Goal: Navigation & Orientation: Locate item on page

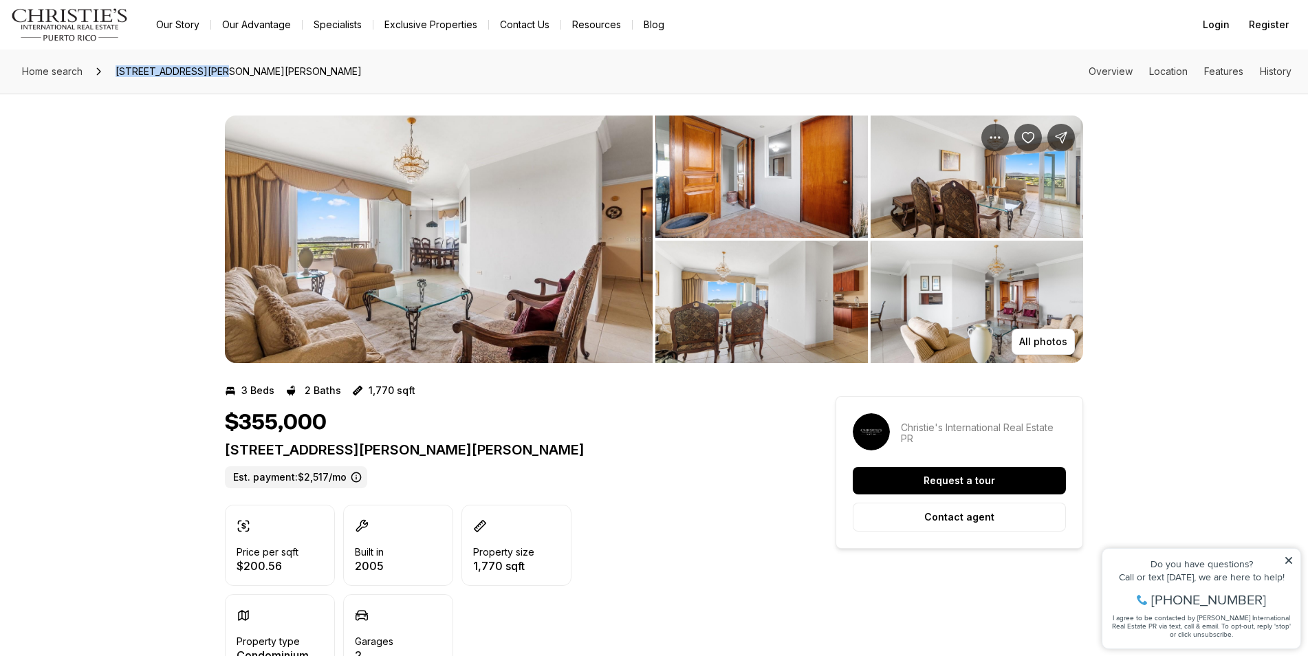
drag, startPoint x: 219, startPoint y: 69, endPoint x: 105, endPoint y: 66, distance: 114.2
click at [105, 65] on div "Home search [STREET_ADDRESS][PERSON_NAME][PERSON_NAME]" at bounding box center [192, 72] width 351 height 22
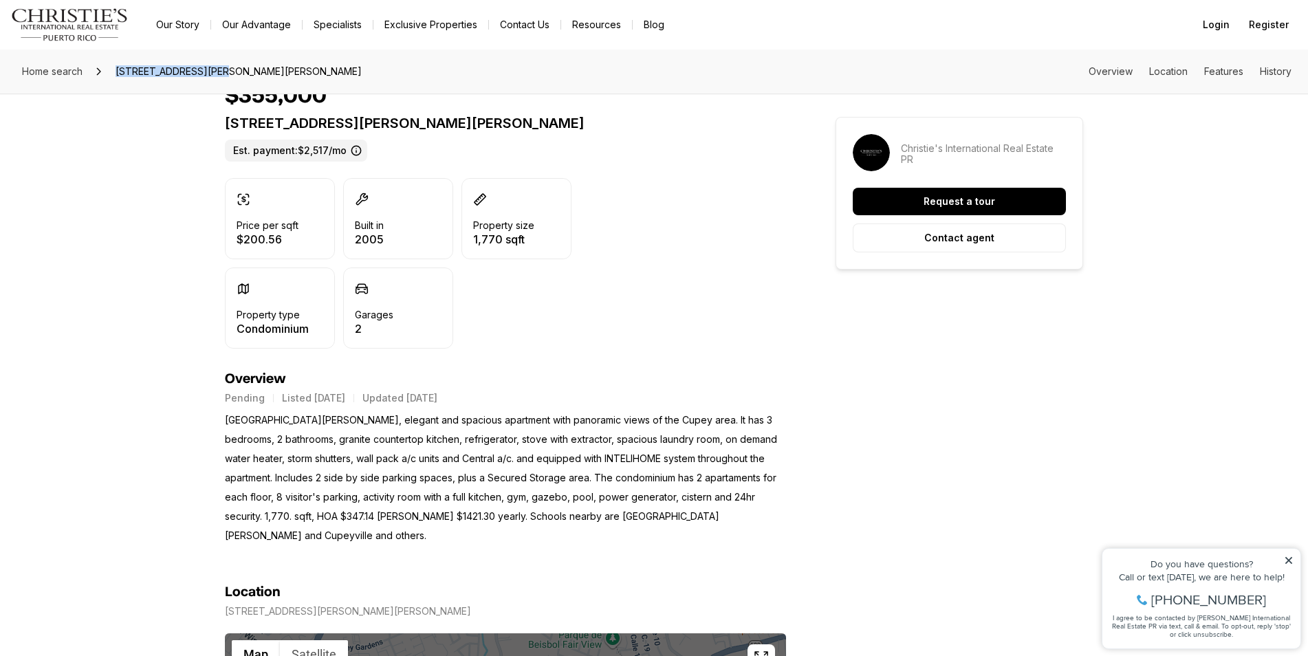
scroll to position [688, 0]
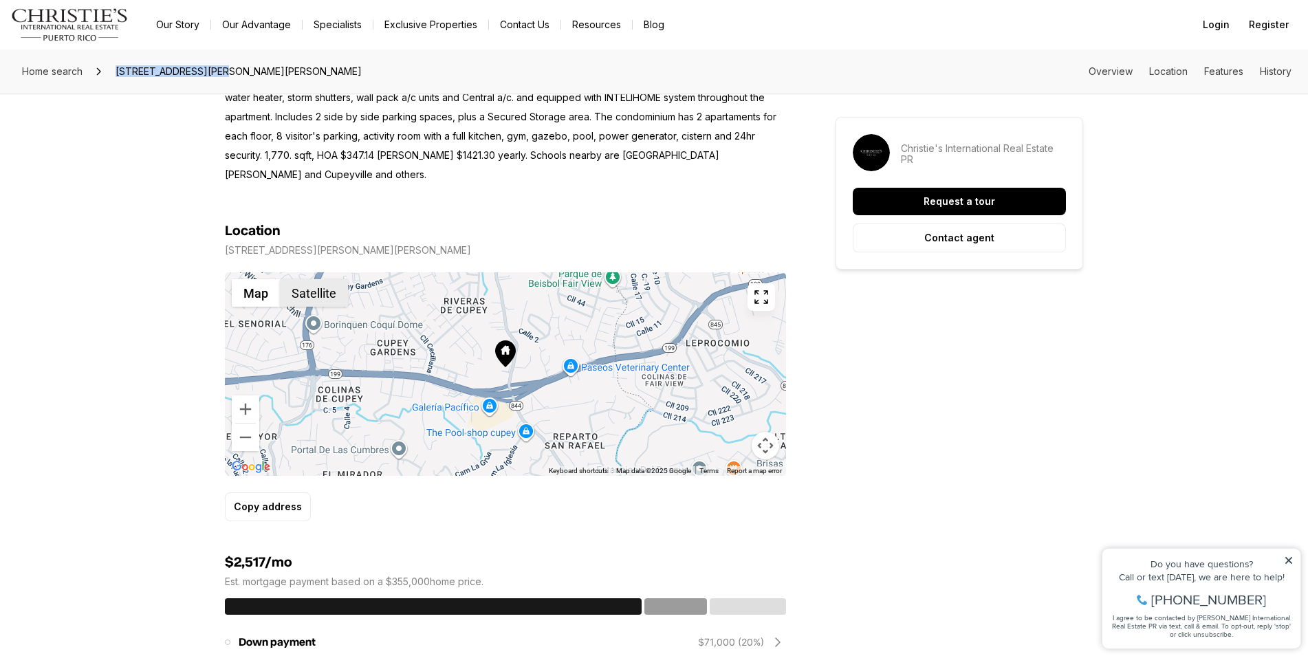
click at [305, 279] on button "Satellite" at bounding box center [314, 293] width 68 height 28
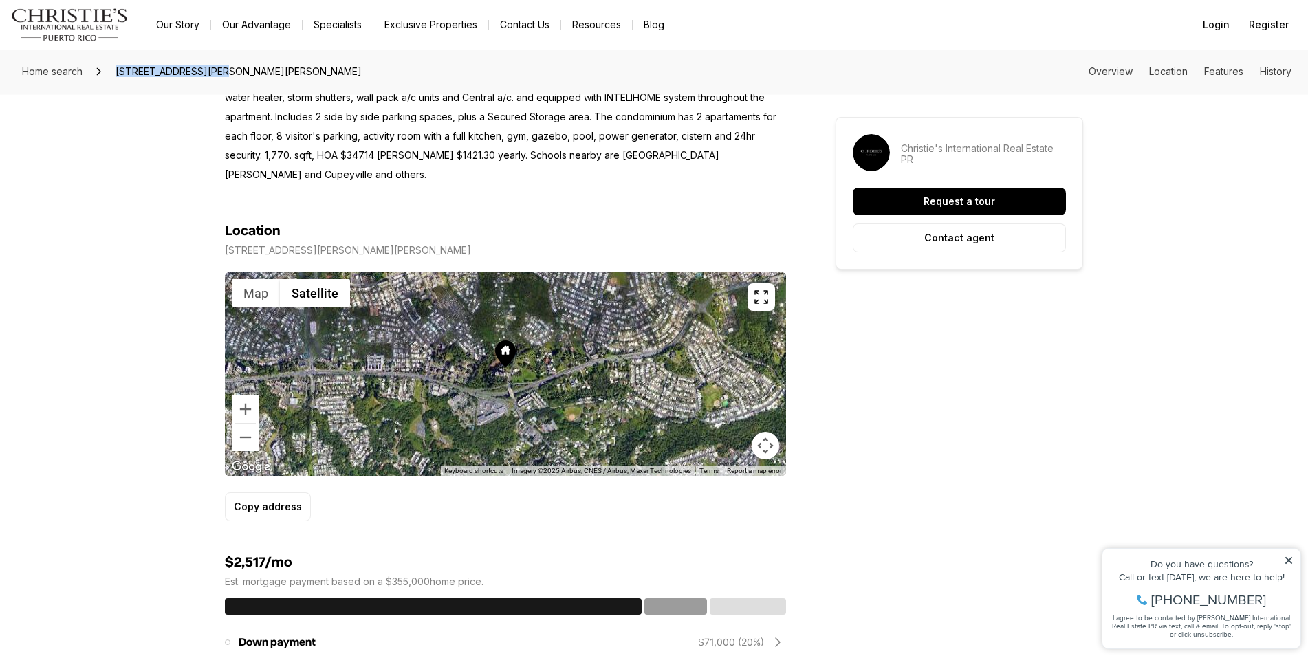
click at [765, 289] on icon "button" at bounding box center [761, 297] width 17 height 17
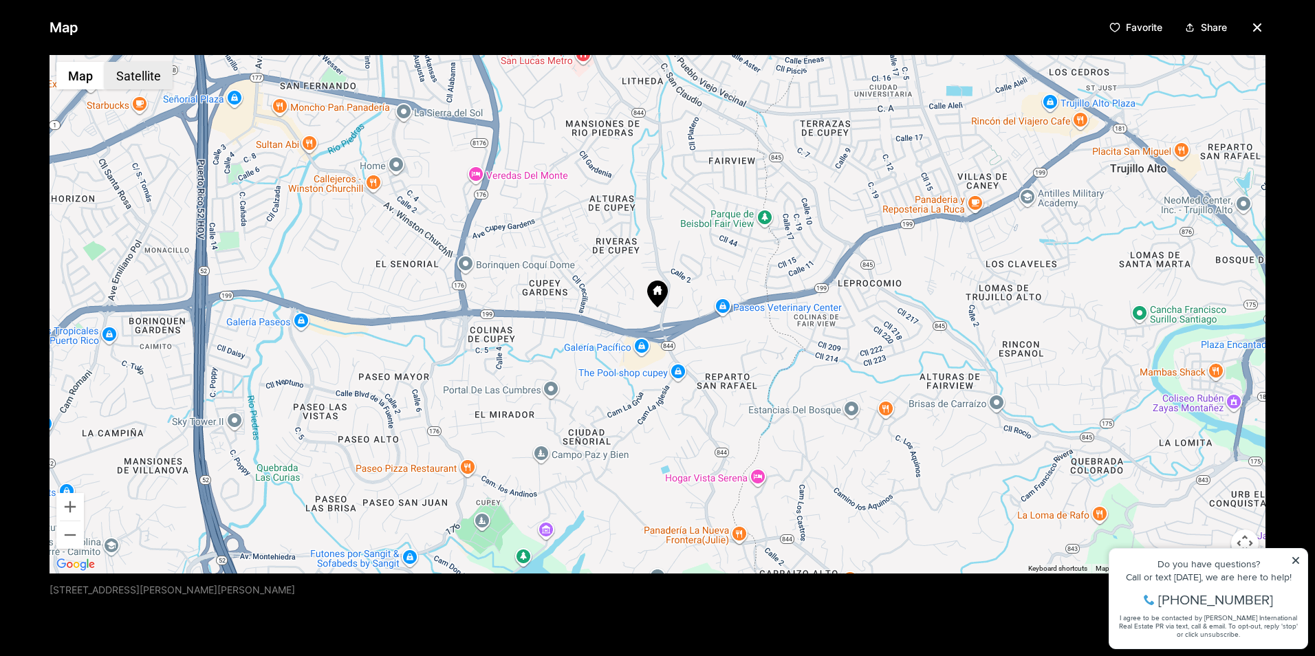
click at [135, 76] on button "Satellite" at bounding box center [139, 76] width 68 height 28
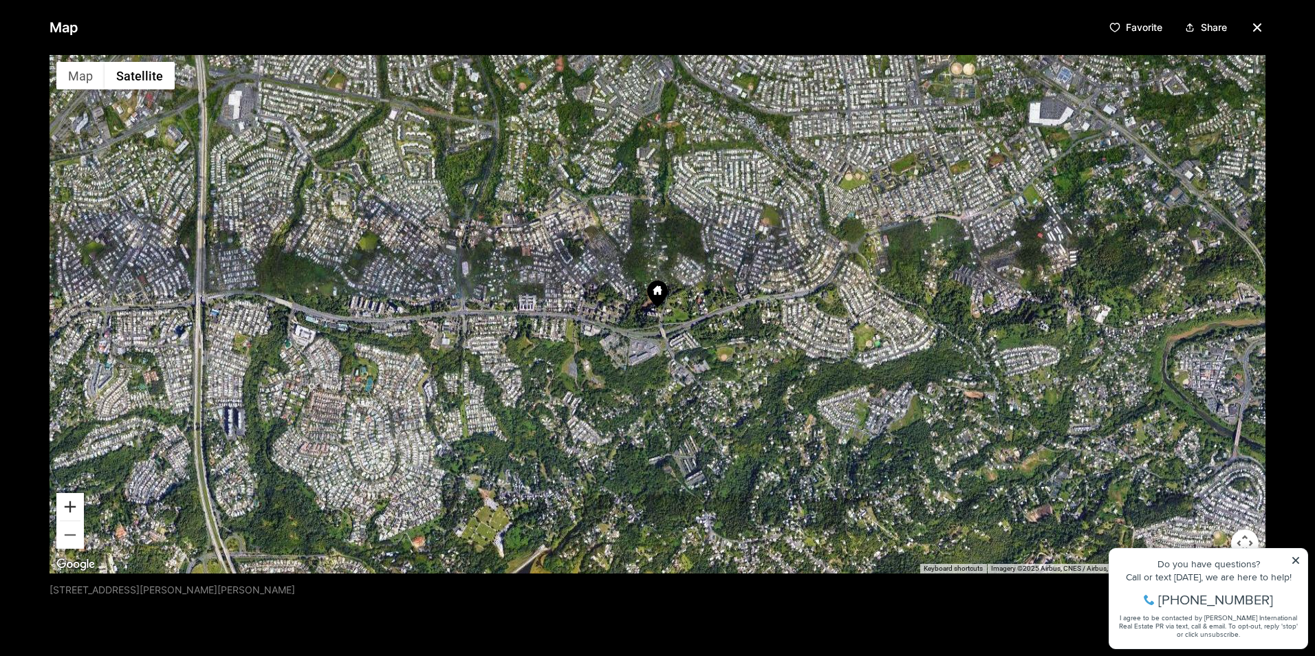
click at [74, 508] on button "Zoom in" at bounding box center [70, 507] width 28 height 28
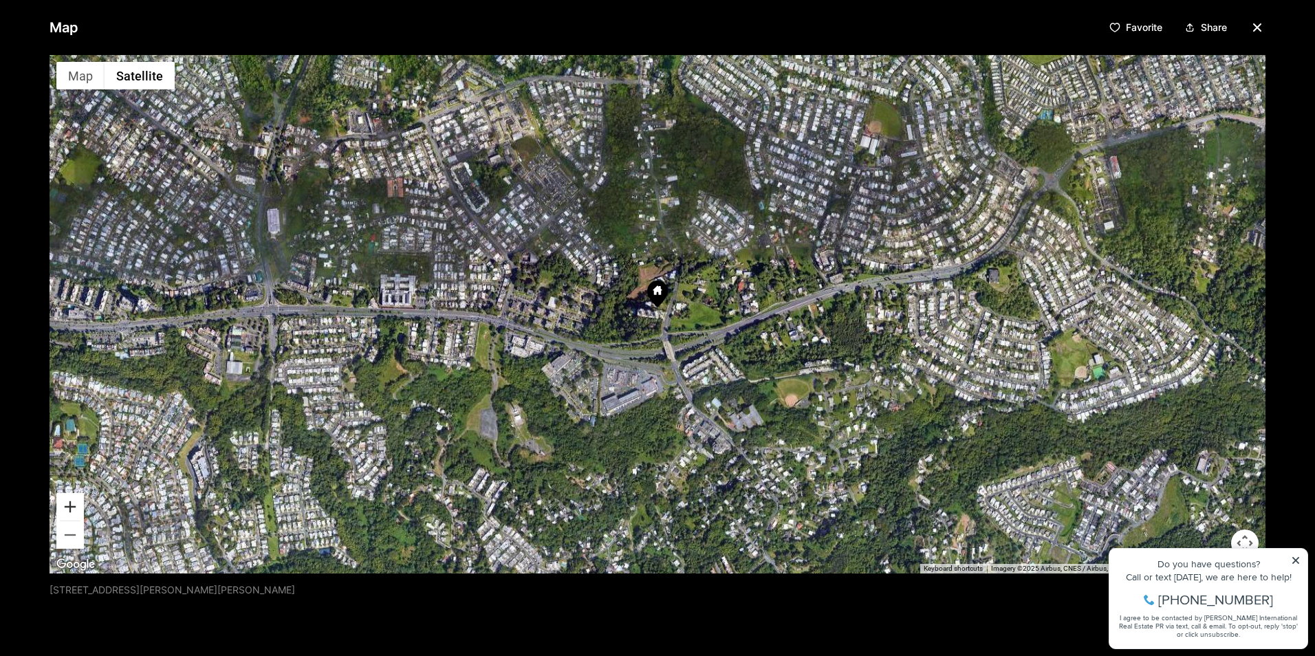
click at [75, 505] on button "Zoom in" at bounding box center [70, 507] width 28 height 28
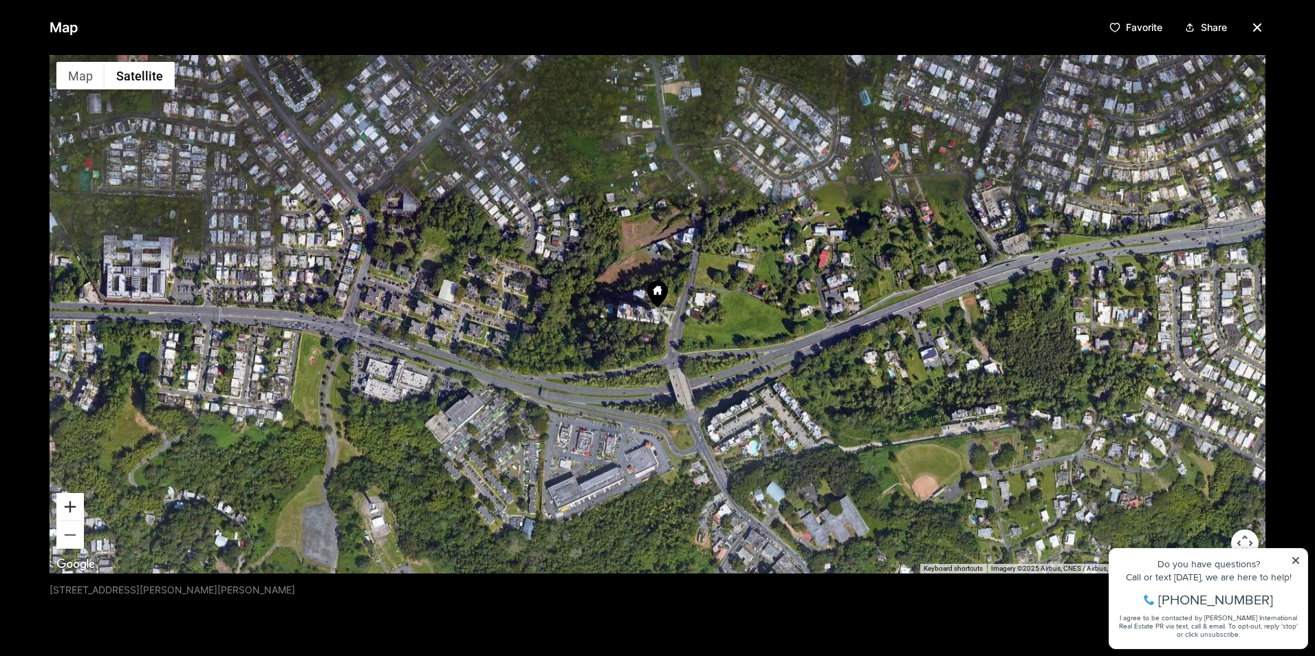
click at [75, 505] on button "Zoom in" at bounding box center [70, 507] width 28 height 28
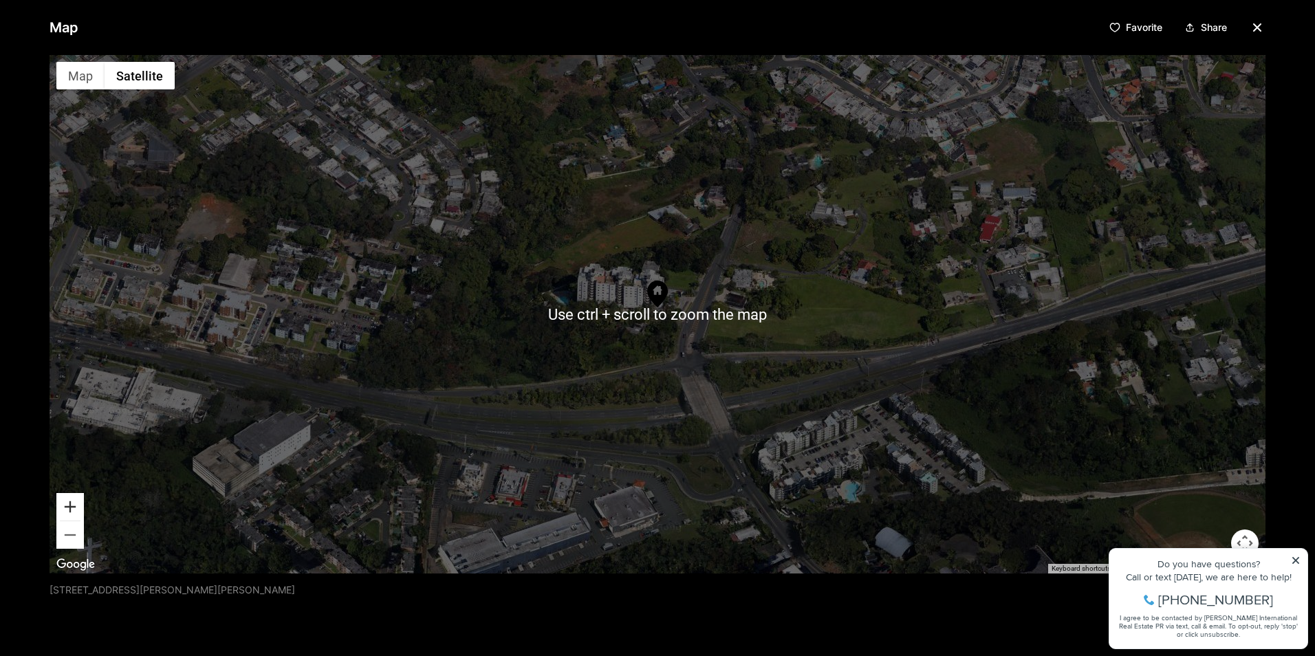
click at [64, 512] on button "Zoom in" at bounding box center [70, 507] width 28 height 28
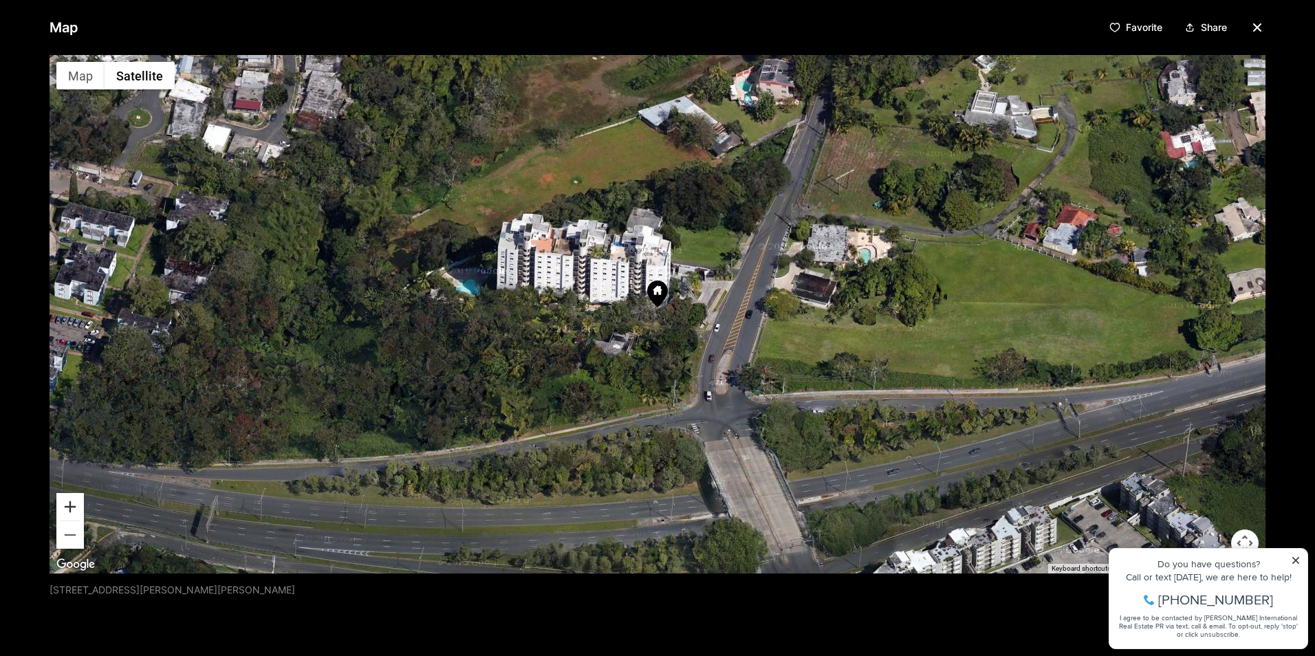
click at [69, 504] on button "Zoom in" at bounding box center [70, 507] width 28 height 28
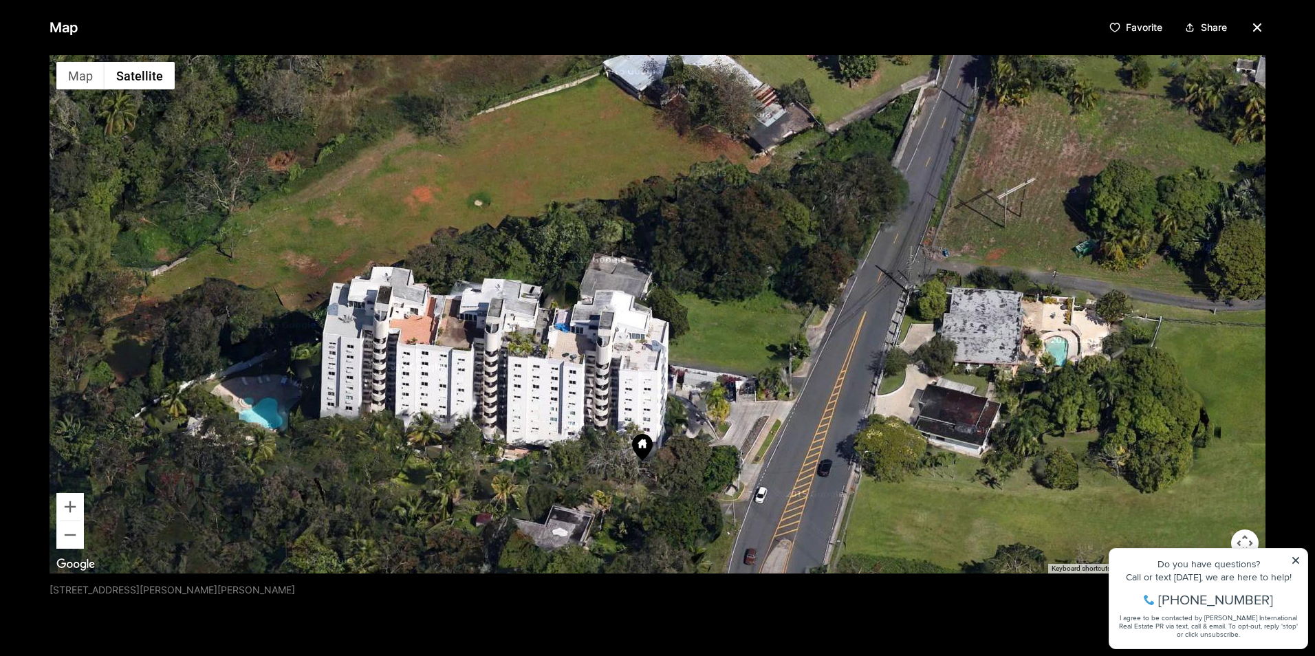
drag, startPoint x: 398, startPoint y: 255, endPoint x: 387, endPoint y: 409, distance: 153.8
click at [387, 409] on div at bounding box center [658, 314] width 1216 height 519
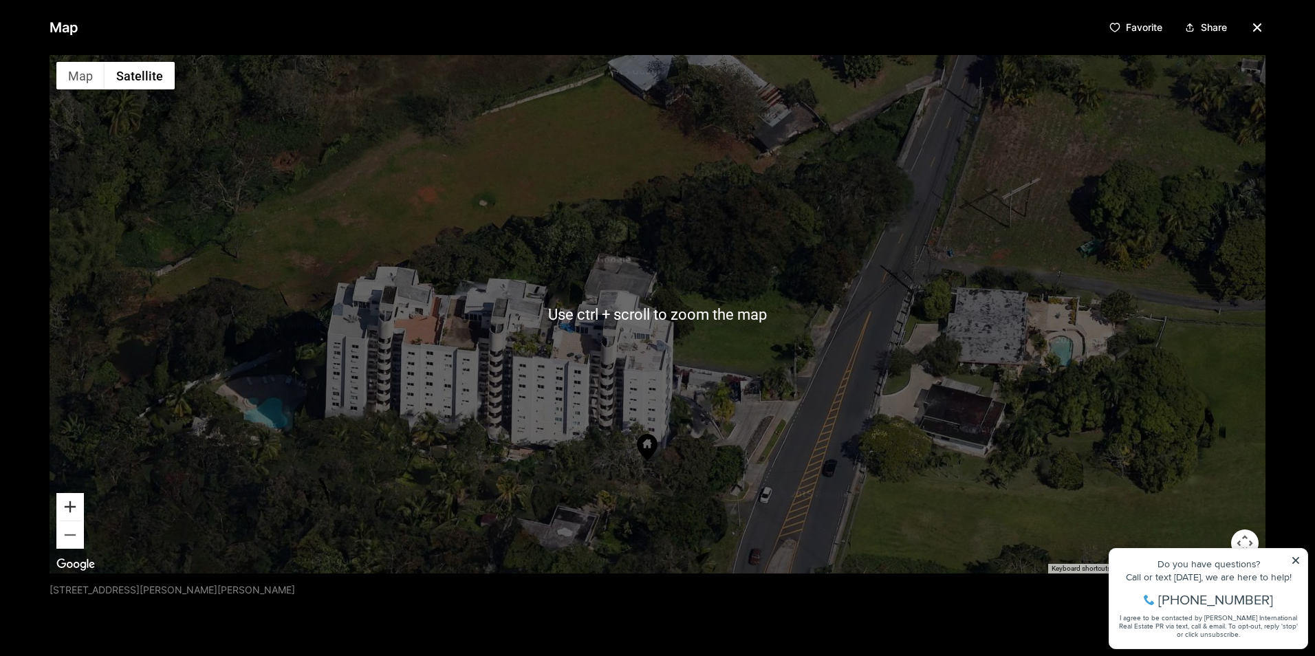
click at [78, 499] on button "Zoom in" at bounding box center [70, 507] width 28 height 28
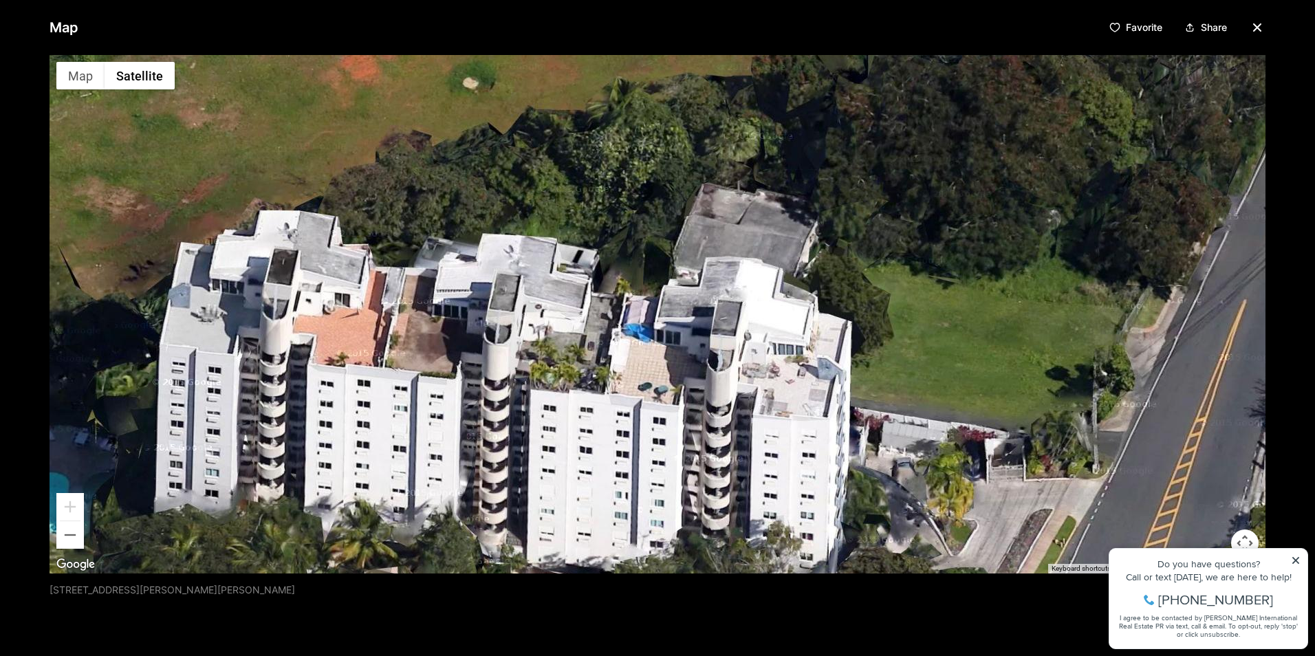
drag, startPoint x: 394, startPoint y: 389, endPoint x: 558, endPoint y: 379, distance: 164.0
click at [558, 379] on div at bounding box center [658, 314] width 1216 height 519
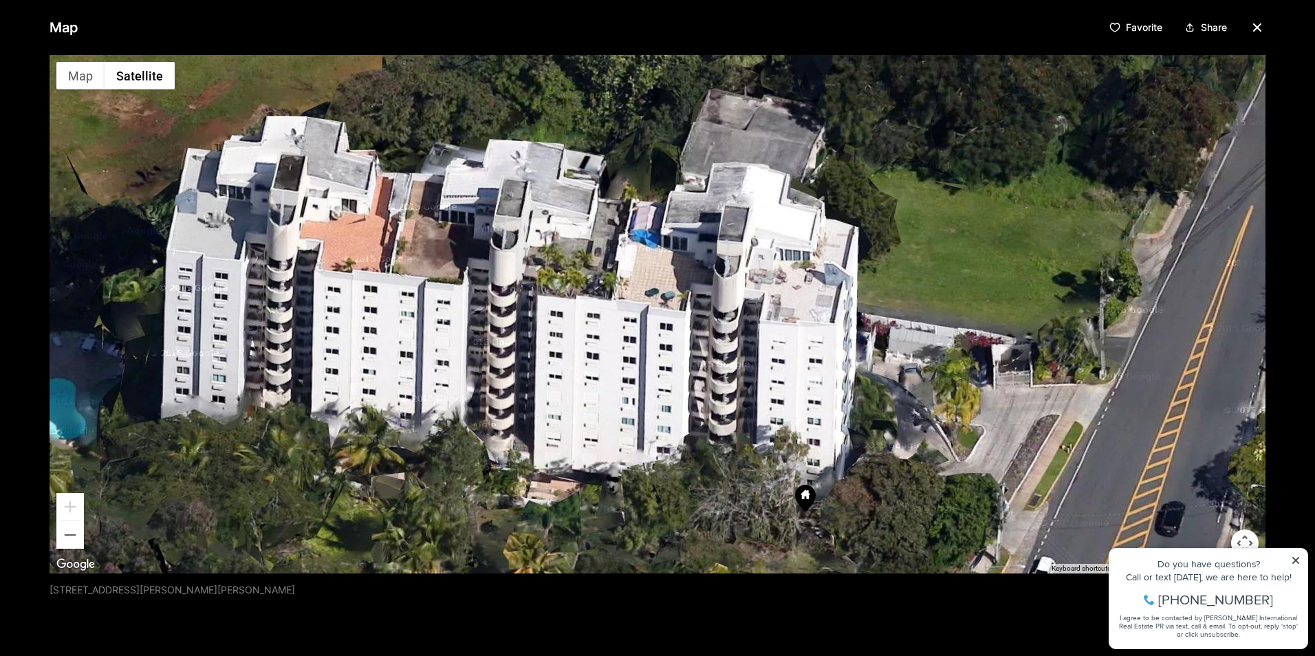
drag, startPoint x: 497, startPoint y: 328, endPoint x: 503, endPoint y: 243, distance: 85.6
click at [503, 243] on div at bounding box center [658, 314] width 1216 height 519
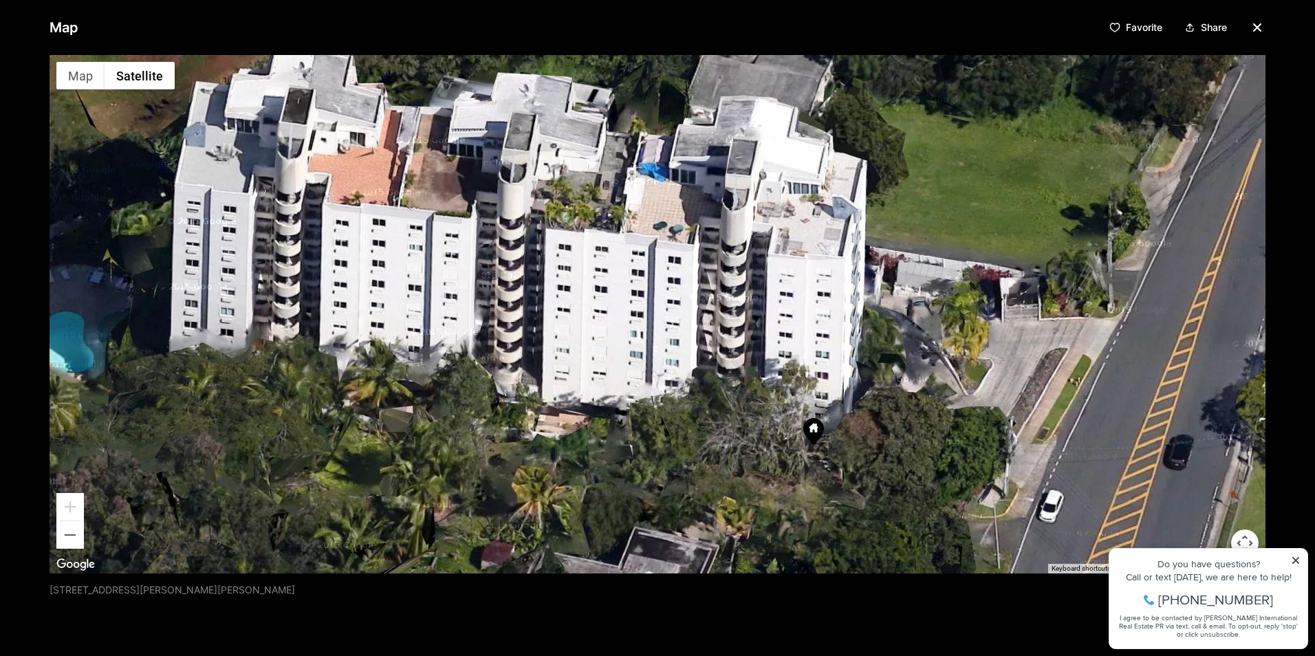
drag, startPoint x: 591, startPoint y: 407, endPoint x: 598, endPoint y: 338, distance: 69.1
click at [598, 338] on div at bounding box center [658, 314] width 1216 height 519
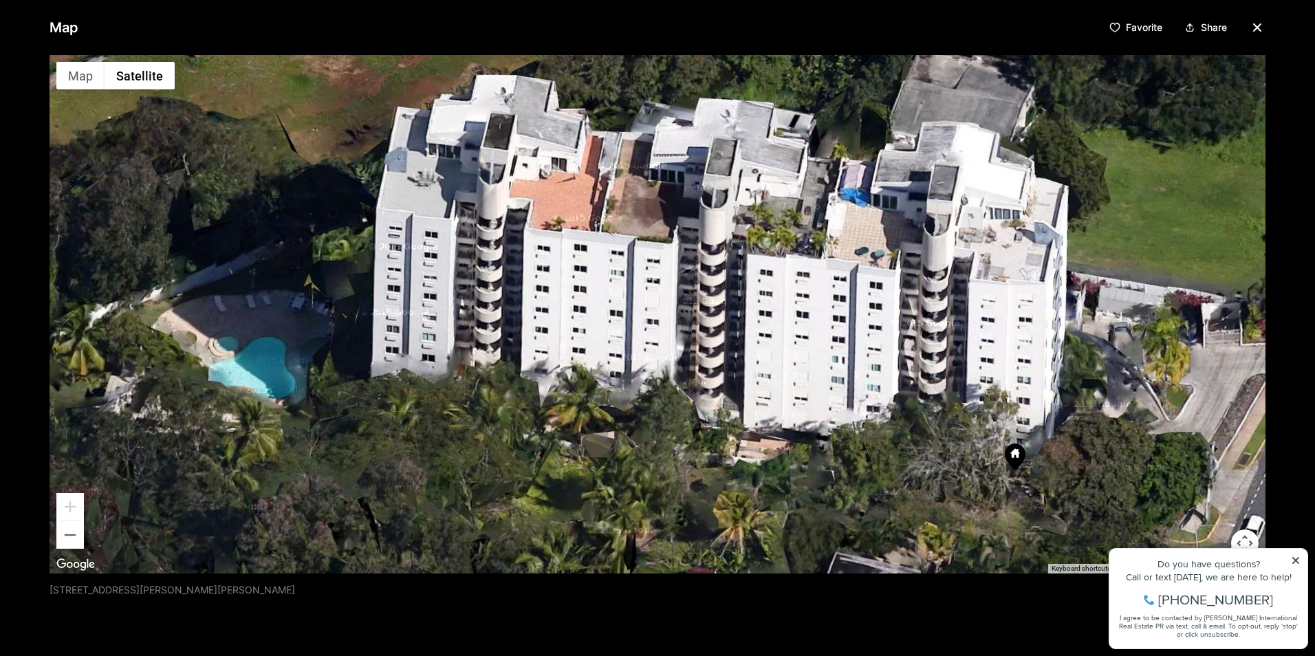
drag, startPoint x: 473, startPoint y: 319, endPoint x: 677, endPoint y: 345, distance: 205.2
click at [677, 345] on div at bounding box center [658, 314] width 1216 height 519
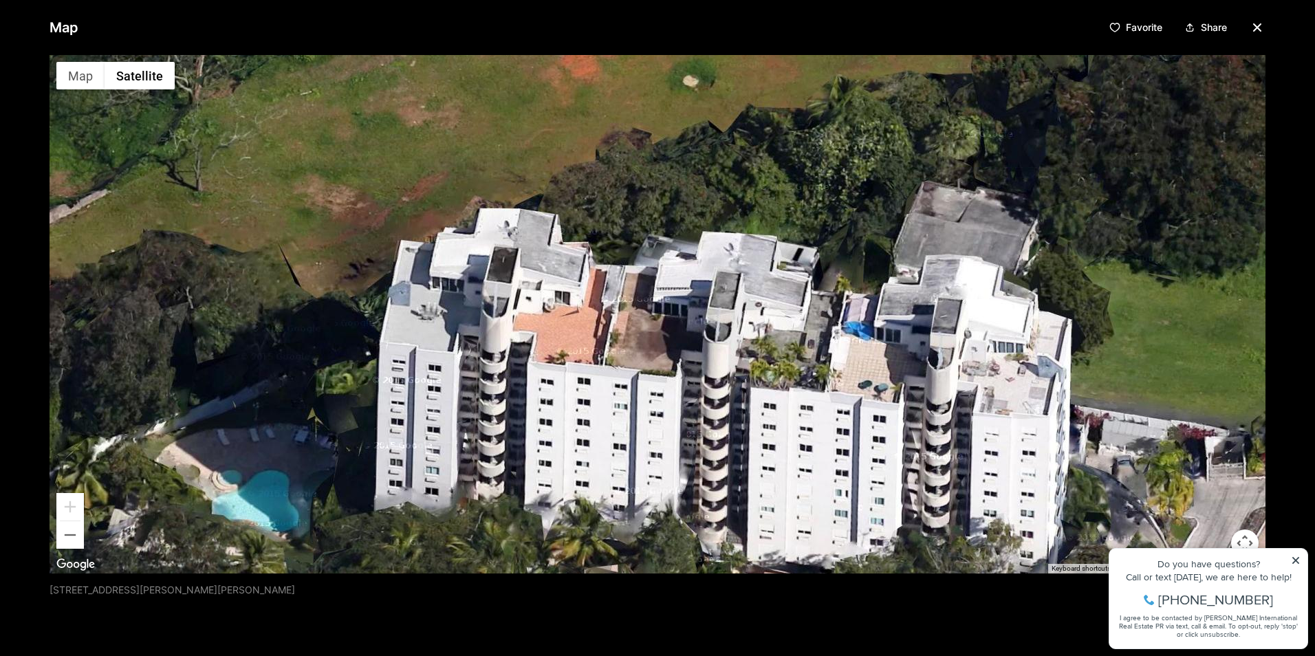
drag, startPoint x: 625, startPoint y: 229, endPoint x: 629, endPoint y: 365, distance: 135.5
click at [629, 365] on div at bounding box center [658, 314] width 1216 height 519
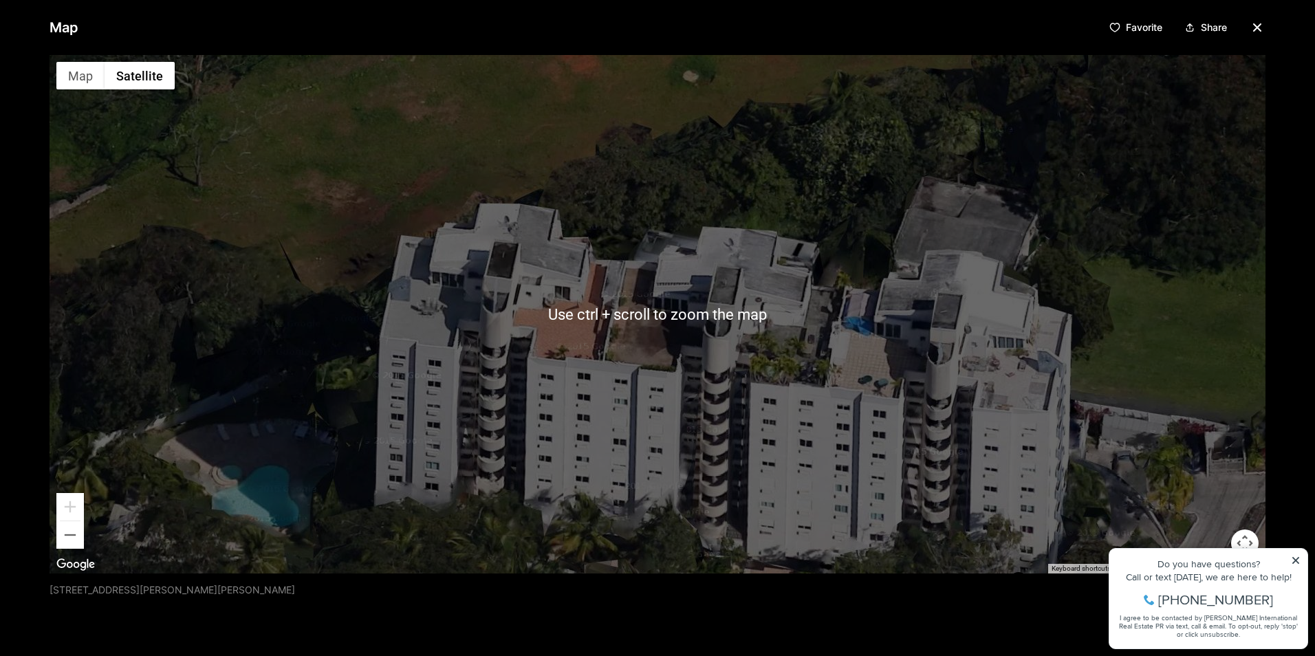
click at [461, 340] on div at bounding box center [658, 314] width 1216 height 519
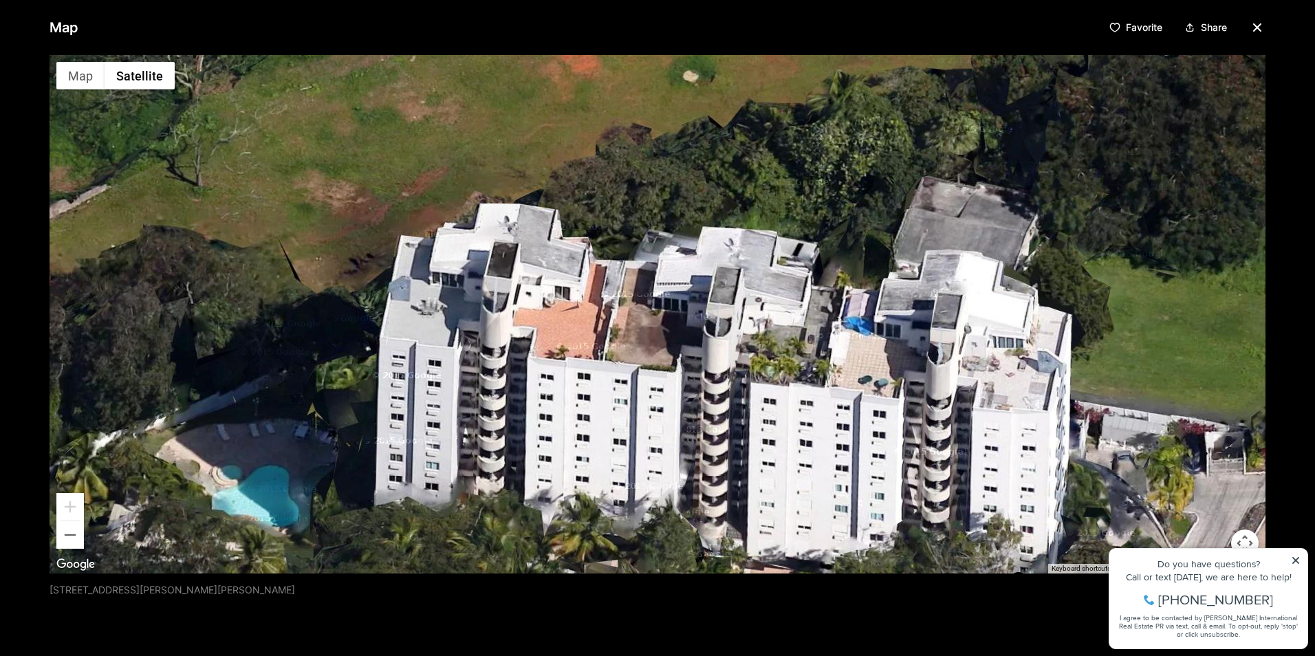
click at [1108, 93] on div at bounding box center [658, 314] width 1216 height 519
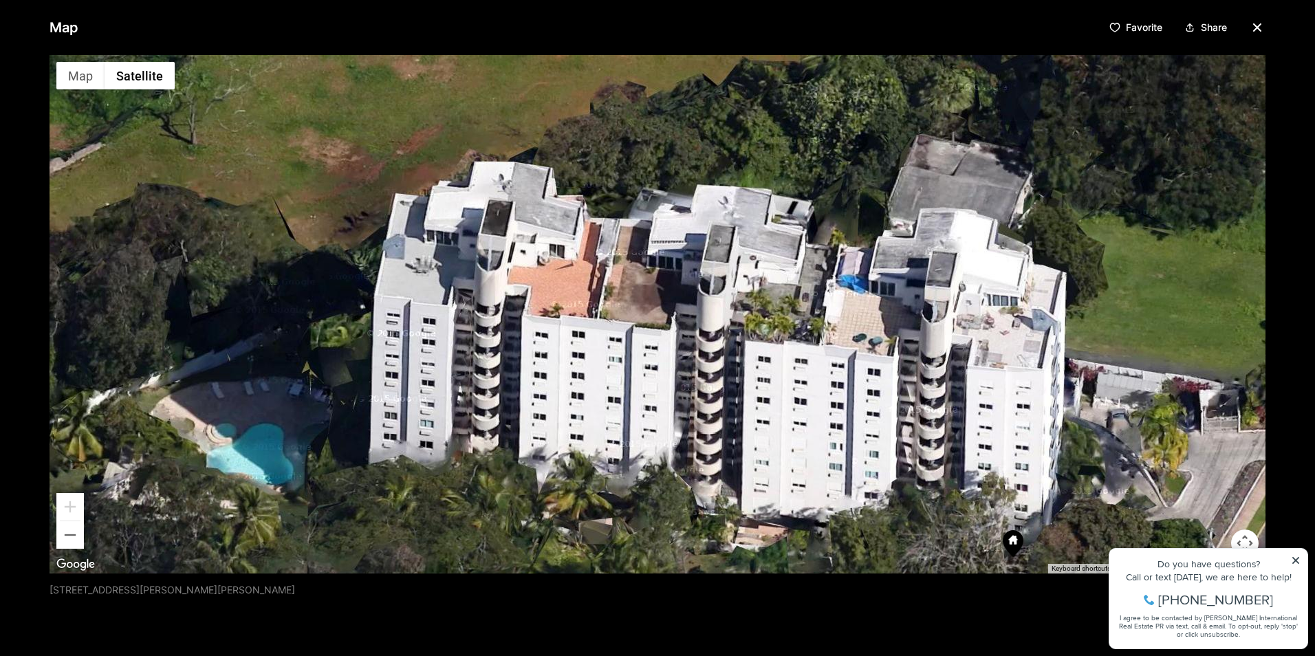
drag, startPoint x: 882, startPoint y: 379, endPoint x: 876, endPoint y: 335, distance: 44.4
click at [876, 335] on div at bounding box center [658, 314] width 1216 height 519
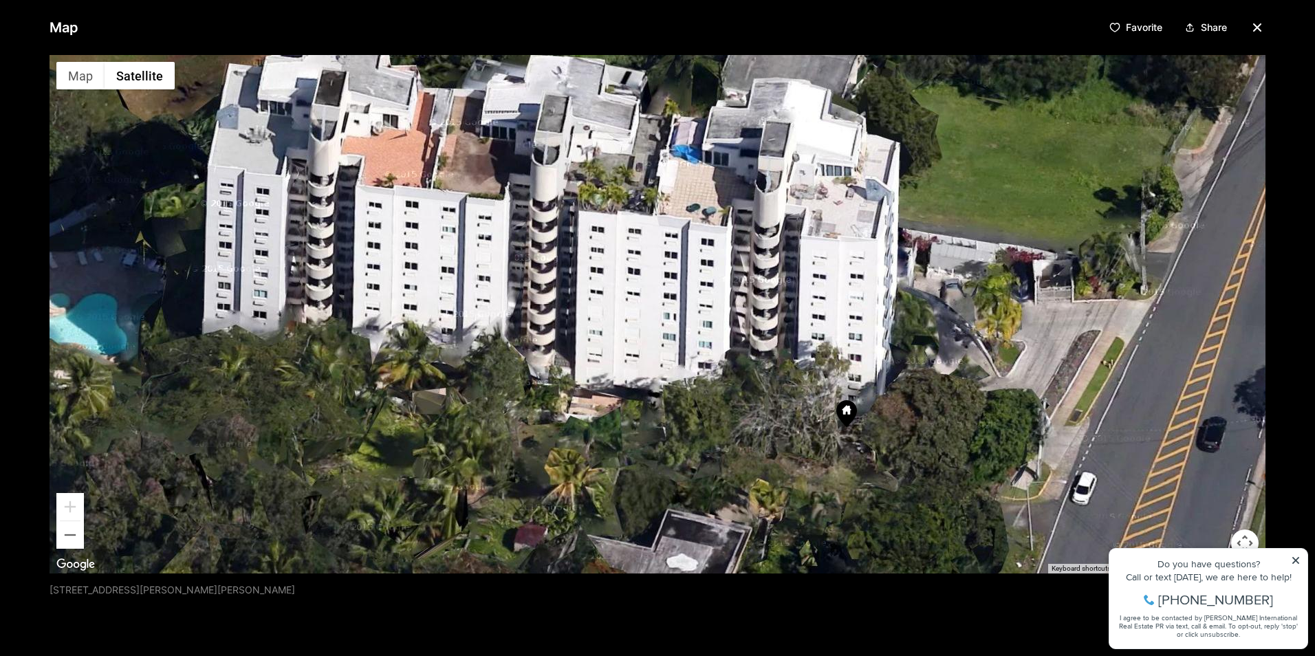
drag, startPoint x: 924, startPoint y: 351, endPoint x: 752, endPoint y: 221, distance: 215.0
click at [752, 221] on div at bounding box center [658, 314] width 1216 height 519
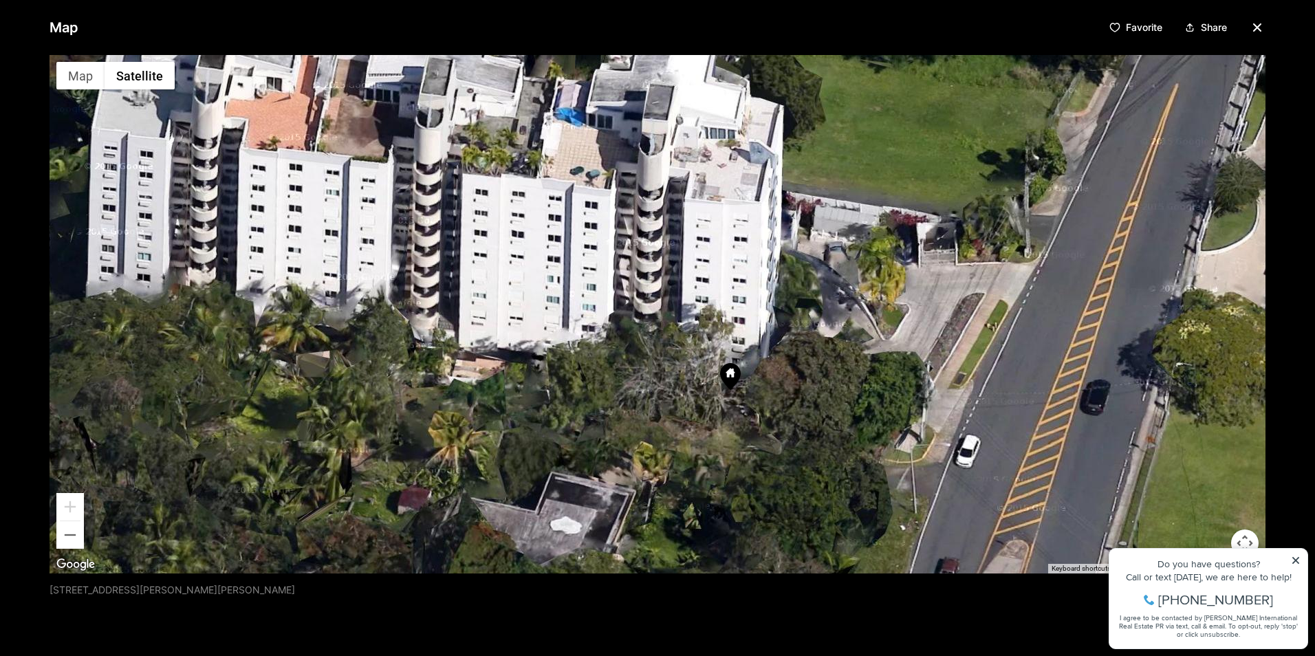
drag, startPoint x: 814, startPoint y: 325, endPoint x: 698, endPoint y: 290, distance: 121.4
click at [698, 290] on div at bounding box center [658, 314] width 1216 height 519
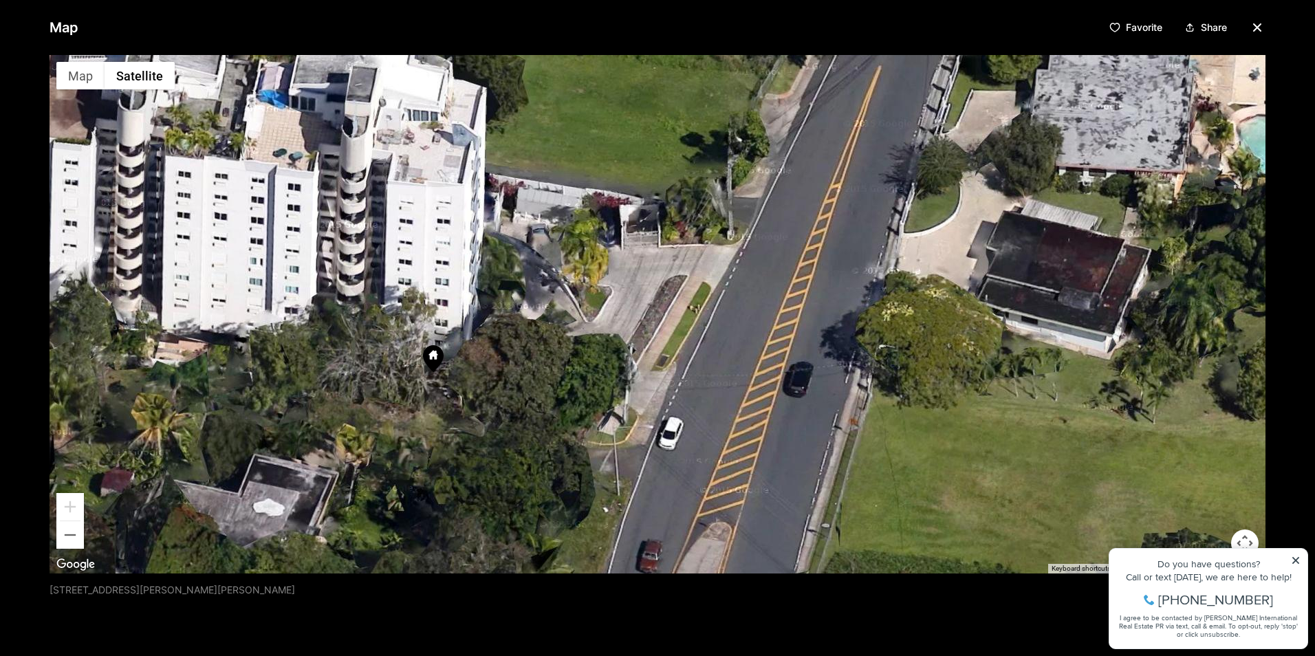
drag, startPoint x: 833, startPoint y: 369, endPoint x: 536, endPoint y: 351, distance: 297.0
click at [536, 351] on div at bounding box center [658, 314] width 1216 height 519
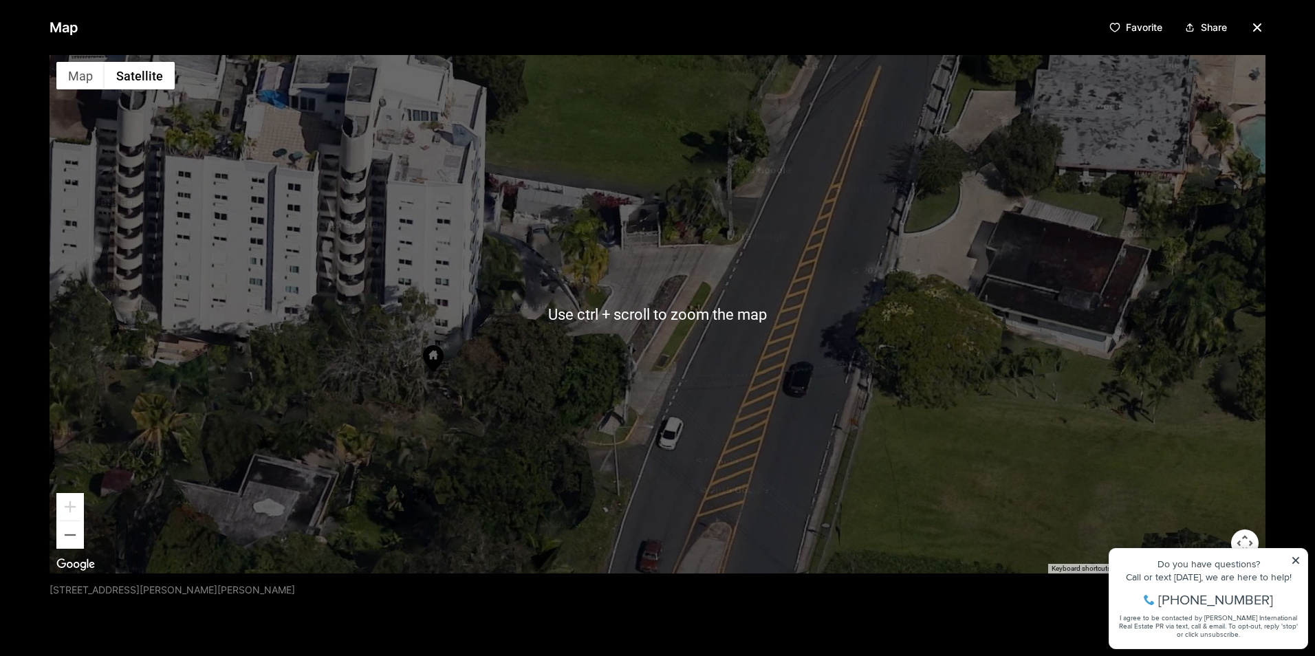
click at [1047, 197] on div at bounding box center [658, 314] width 1216 height 519
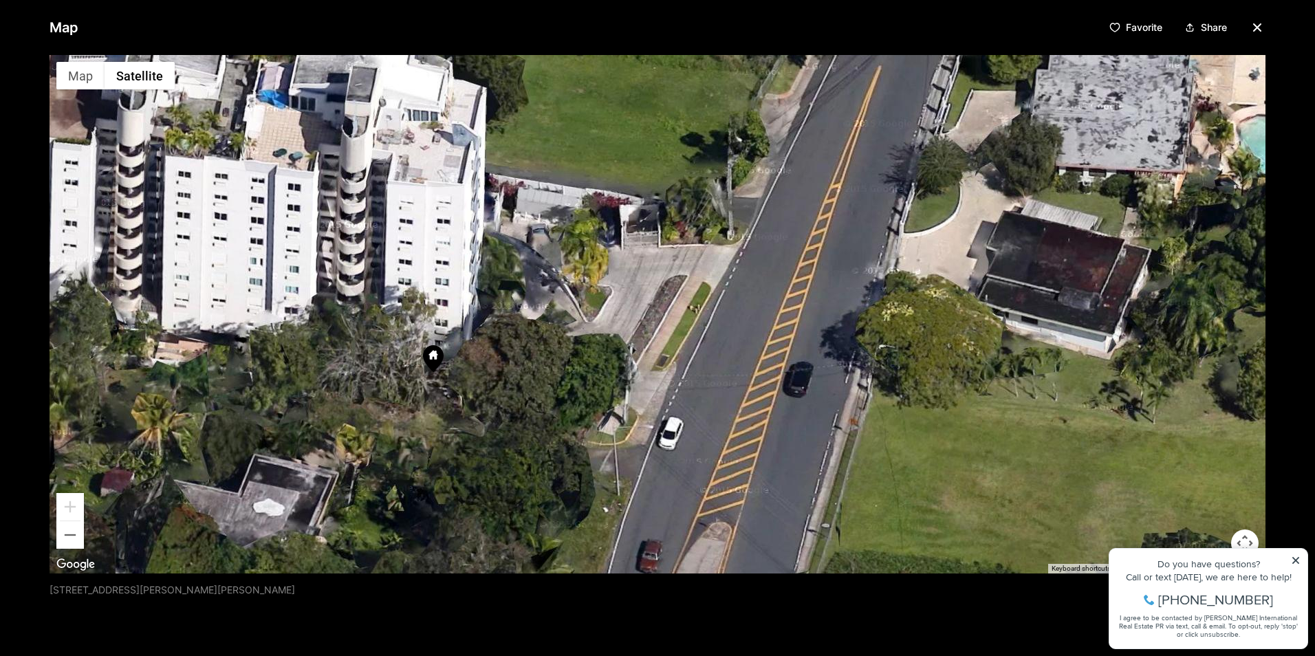
click at [673, 240] on div at bounding box center [658, 314] width 1216 height 519
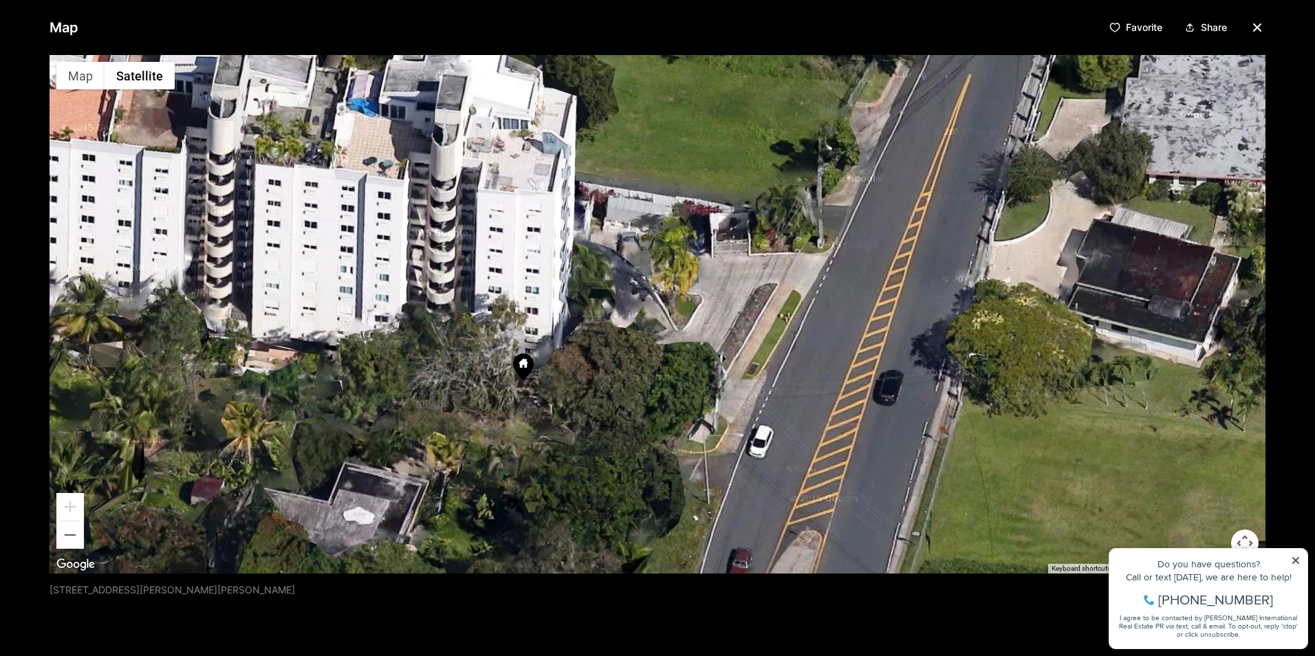
drag, startPoint x: 329, startPoint y: 335, endPoint x: 646, endPoint y: 347, distance: 316.6
click at [678, 355] on div at bounding box center [658, 314] width 1216 height 519
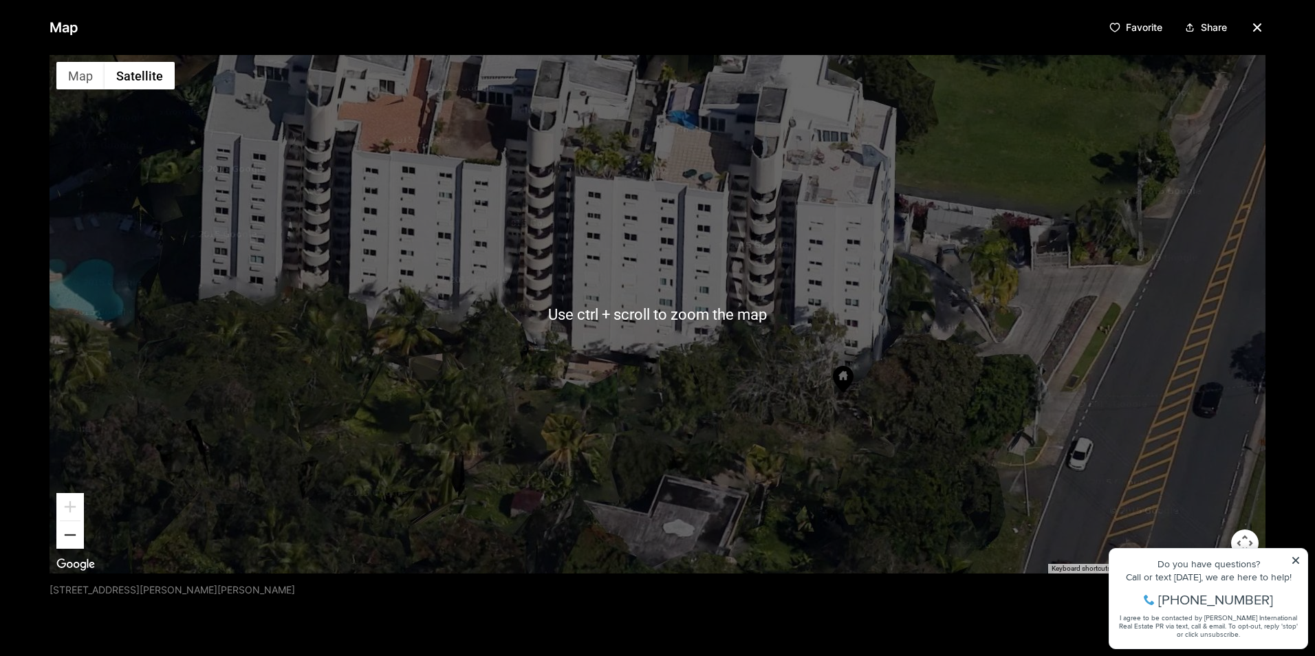
click at [76, 543] on button "Zoom out" at bounding box center [70, 535] width 28 height 28
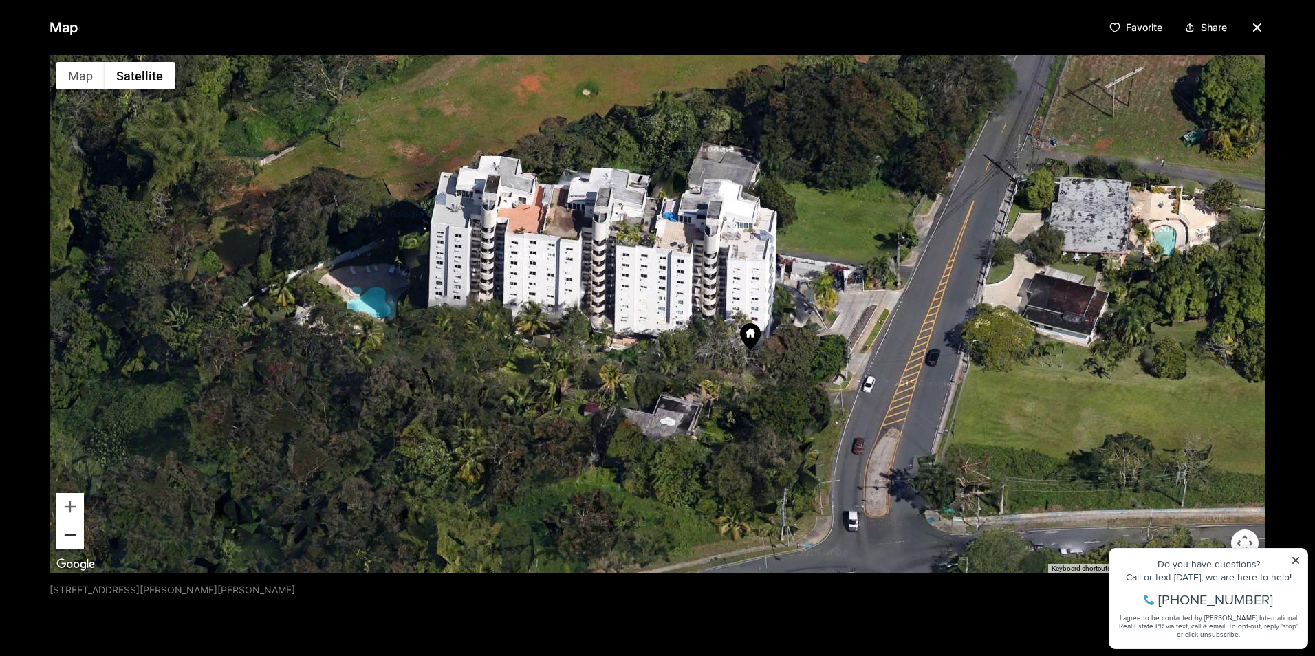
click at [73, 545] on button "Zoom out" at bounding box center [70, 535] width 28 height 28
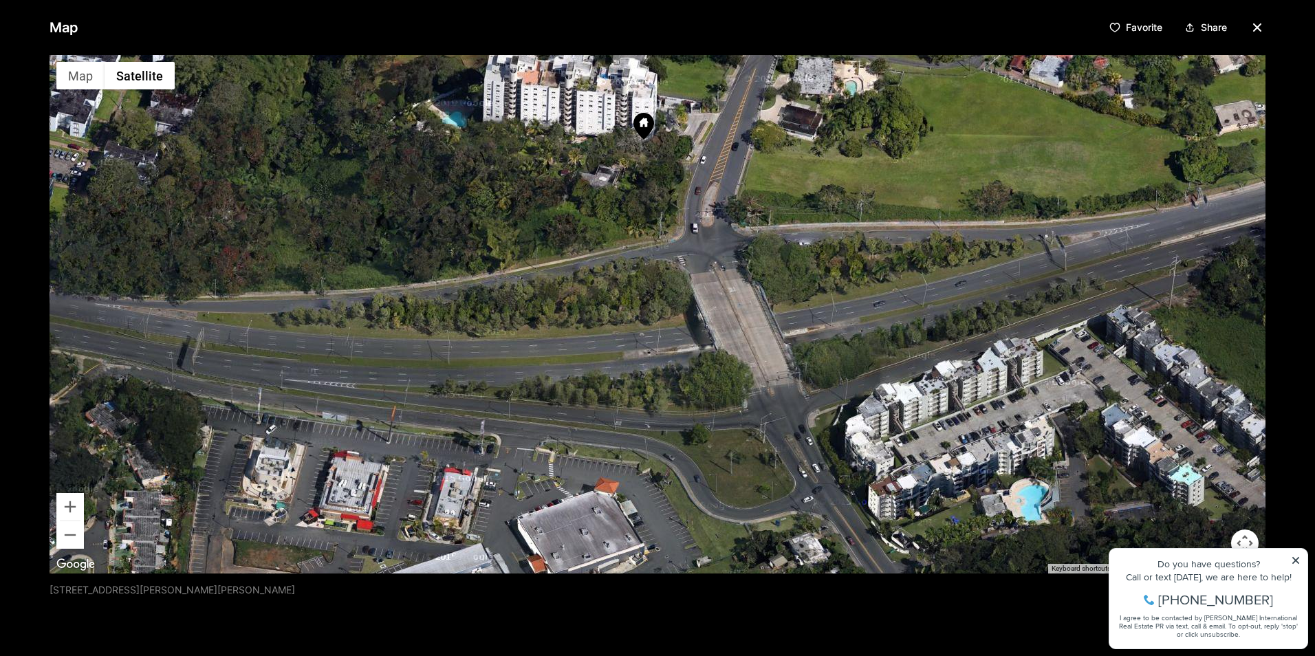
drag, startPoint x: 787, startPoint y: 411, endPoint x: 726, endPoint y: 226, distance: 194.7
click at [726, 226] on div at bounding box center [658, 314] width 1216 height 519
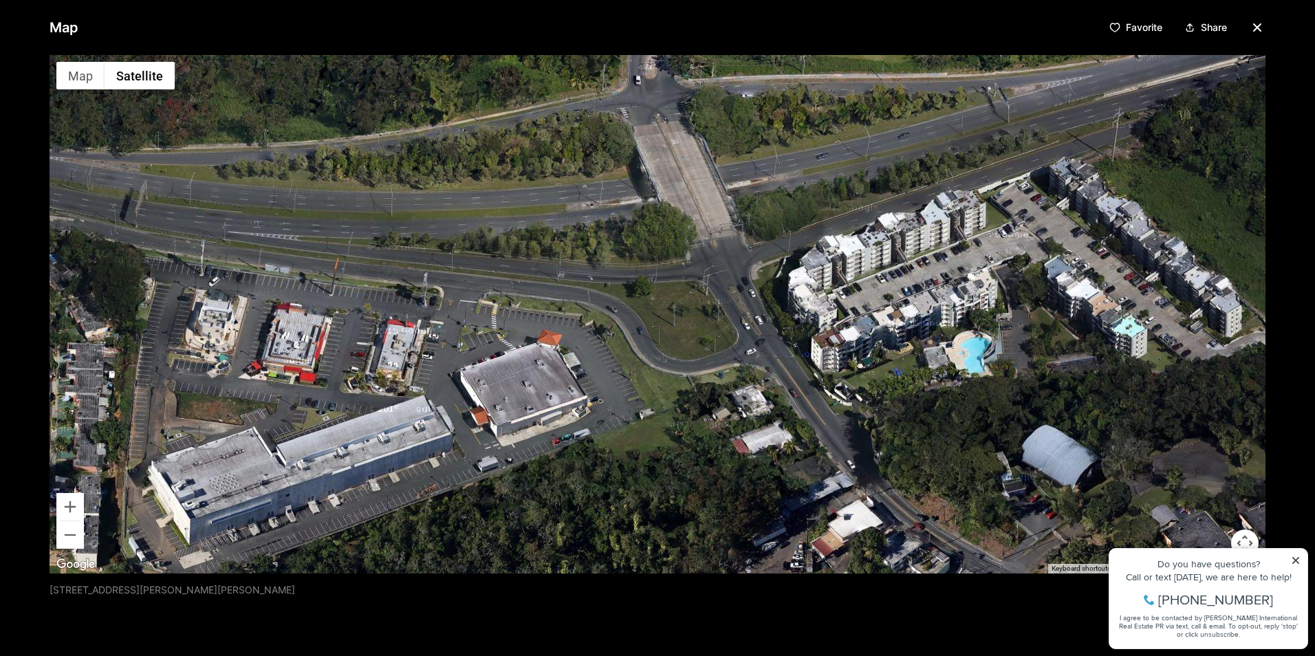
drag, startPoint x: 756, startPoint y: 420, endPoint x: 697, endPoint y: 269, distance: 162.2
click at [697, 269] on div at bounding box center [658, 314] width 1216 height 519
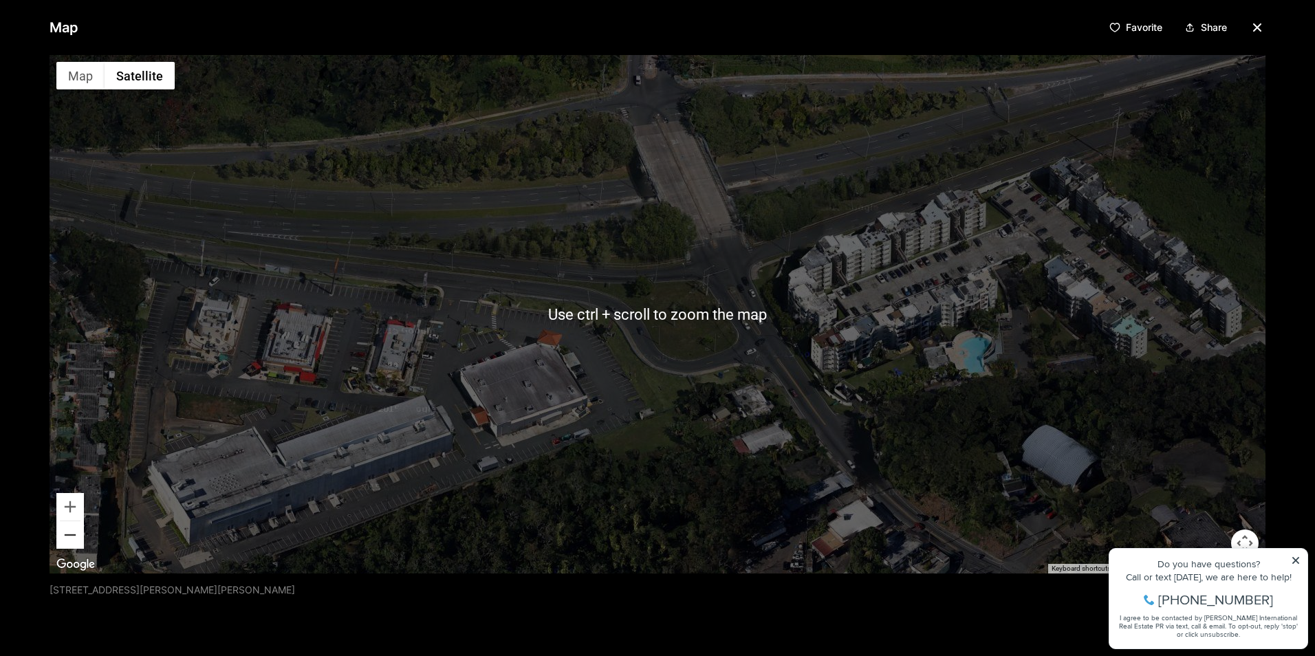
click at [64, 531] on button "Zoom out" at bounding box center [70, 535] width 28 height 28
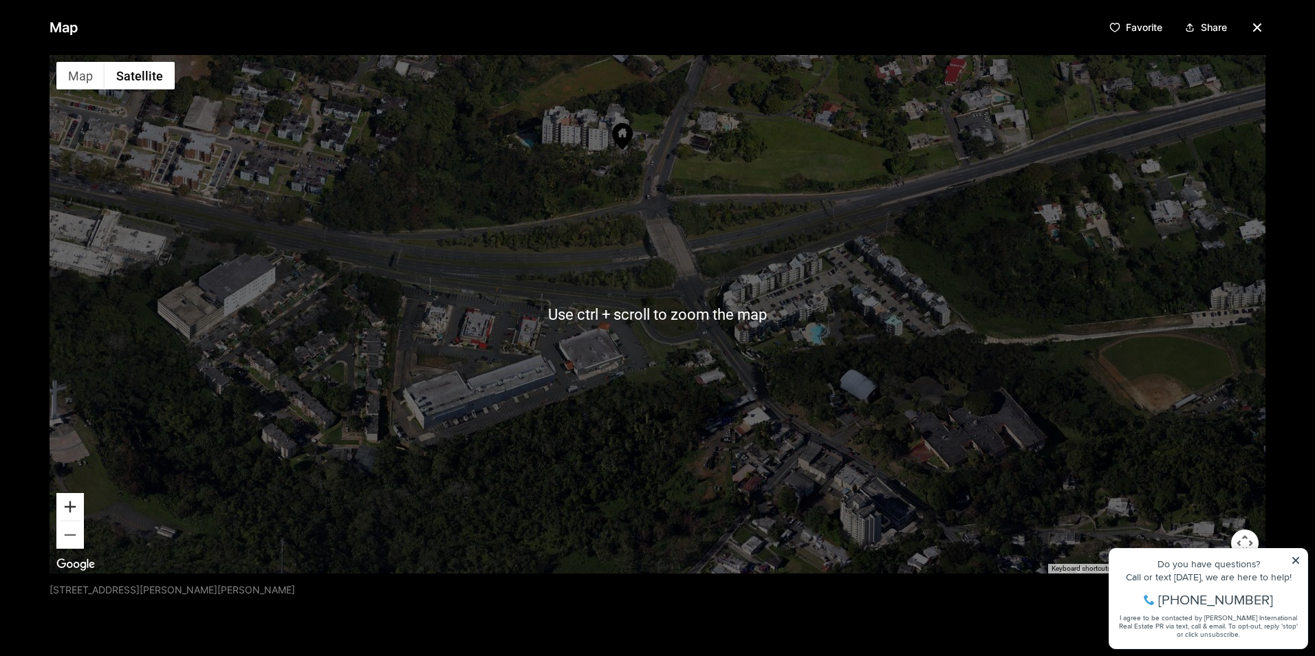
drag, startPoint x: 76, startPoint y: 506, endPoint x: 90, endPoint y: 498, distance: 16.6
click at [76, 506] on button "Zoom in" at bounding box center [70, 507] width 28 height 28
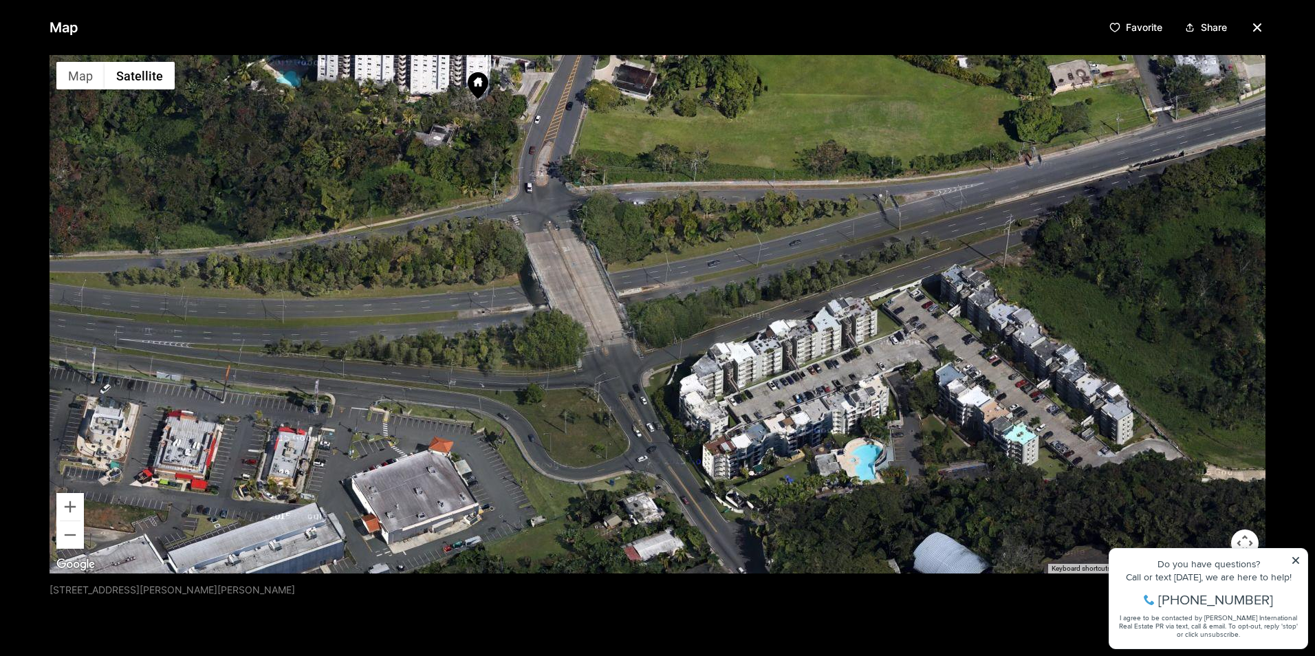
drag, startPoint x: 793, startPoint y: 270, endPoint x: 684, endPoint y: 384, distance: 158.1
click at [684, 384] on div at bounding box center [658, 314] width 1216 height 519
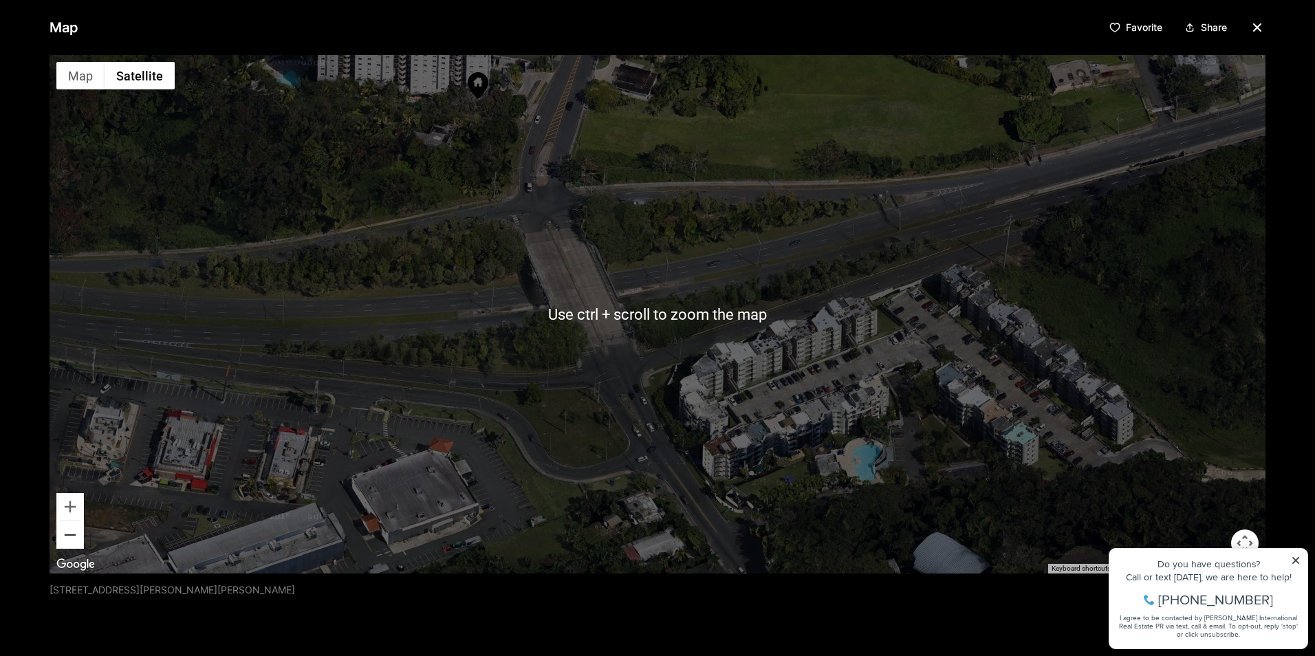
click at [77, 534] on button "Zoom out" at bounding box center [70, 535] width 28 height 28
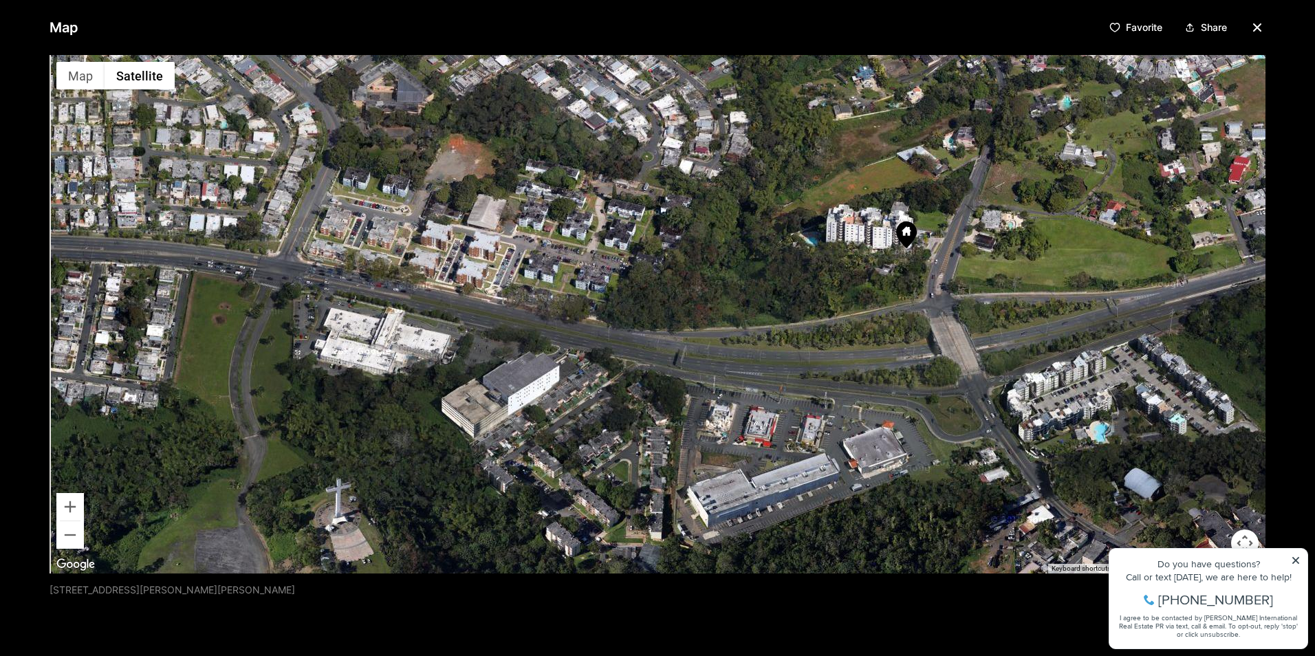
drag, startPoint x: 649, startPoint y: 453, endPoint x: 988, endPoint y: 496, distance: 342.5
click at [988, 496] on div at bounding box center [658, 314] width 1216 height 519
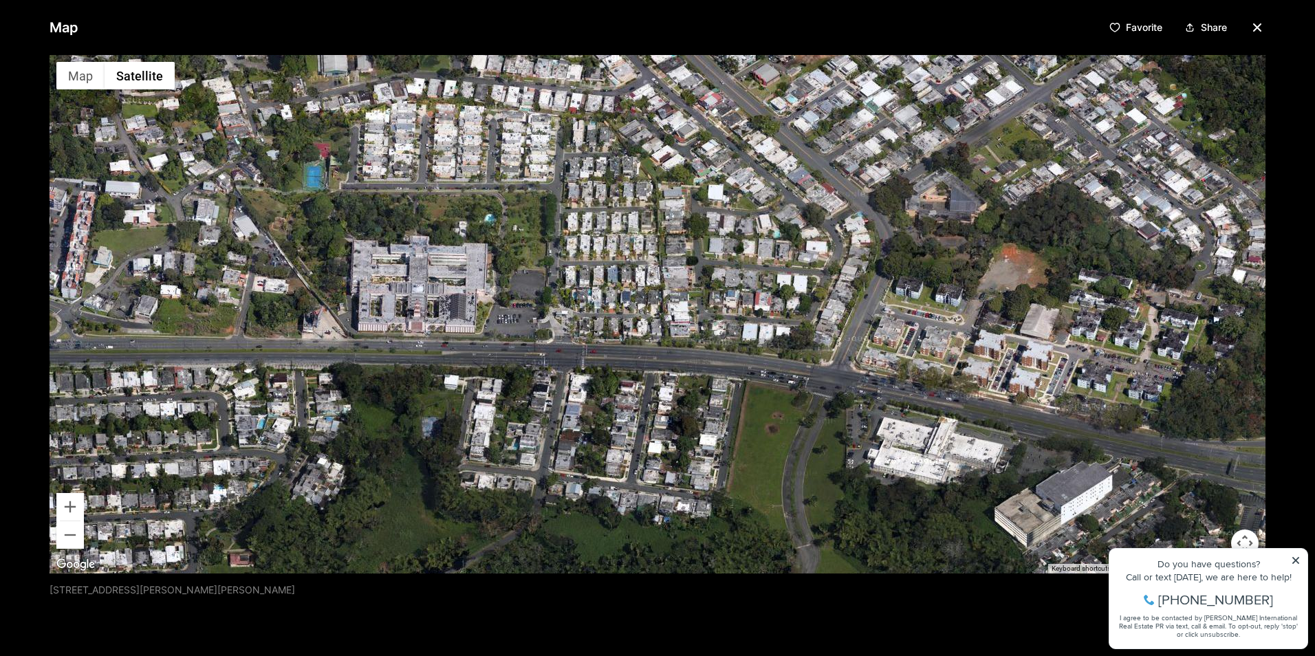
drag, startPoint x: 476, startPoint y: 350, endPoint x: 1017, endPoint y: 466, distance: 552.8
click at [1031, 460] on div at bounding box center [658, 314] width 1216 height 519
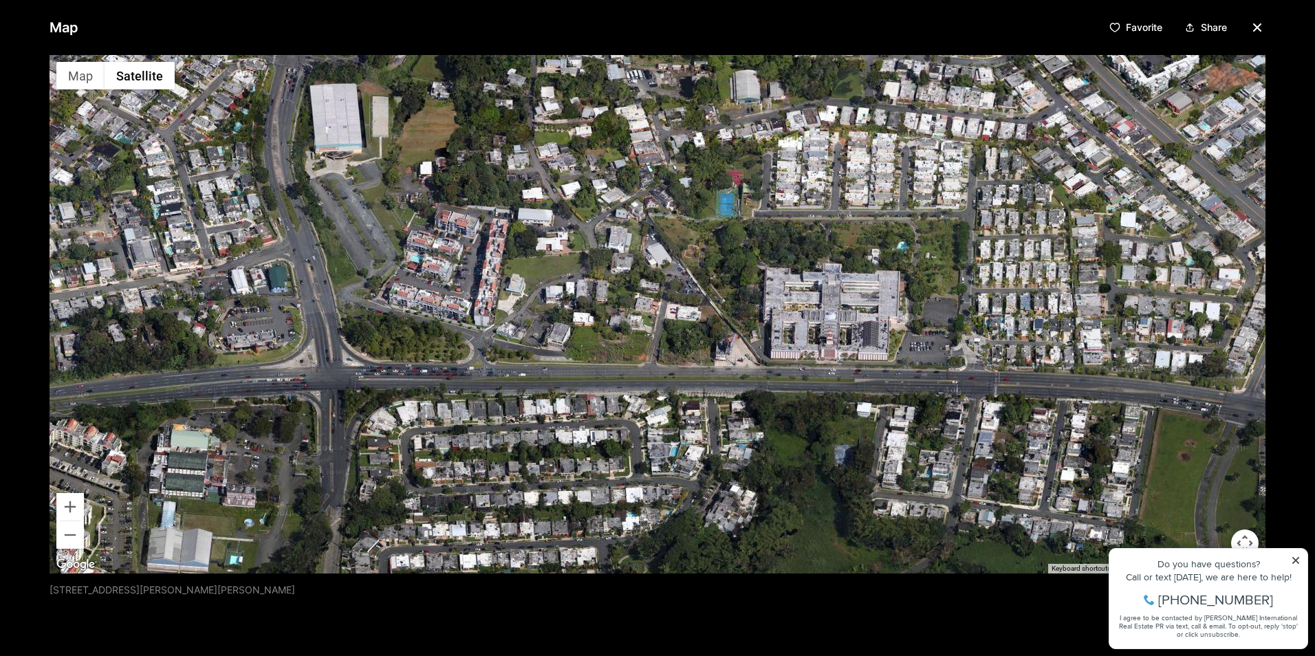
drag, startPoint x: 735, startPoint y: 399, endPoint x: 898, endPoint y: 413, distance: 163.6
click at [898, 413] on div at bounding box center [658, 314] width 1216 height 519
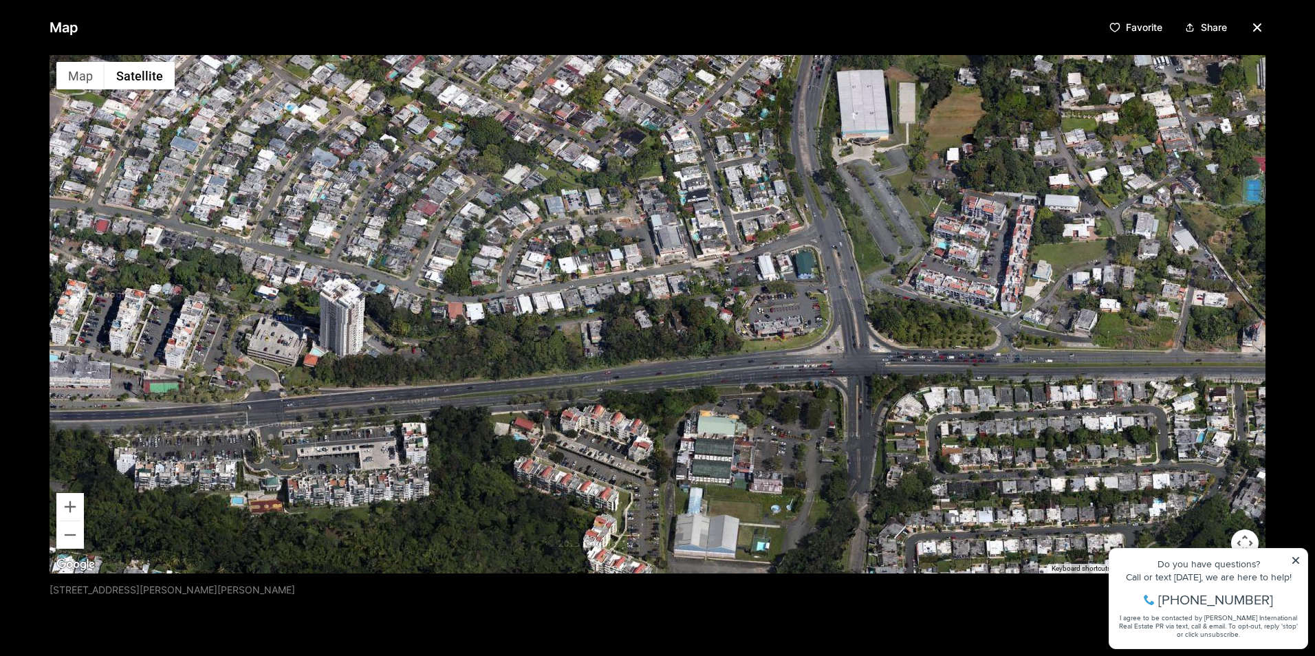
drag, startPoint x: 442, startPoint y: 382, endPoint x: 968, endPoint y: 369, distance: 527.0
click at [968, 369] on div at bounding box center [658, 314] width 1216 height 519
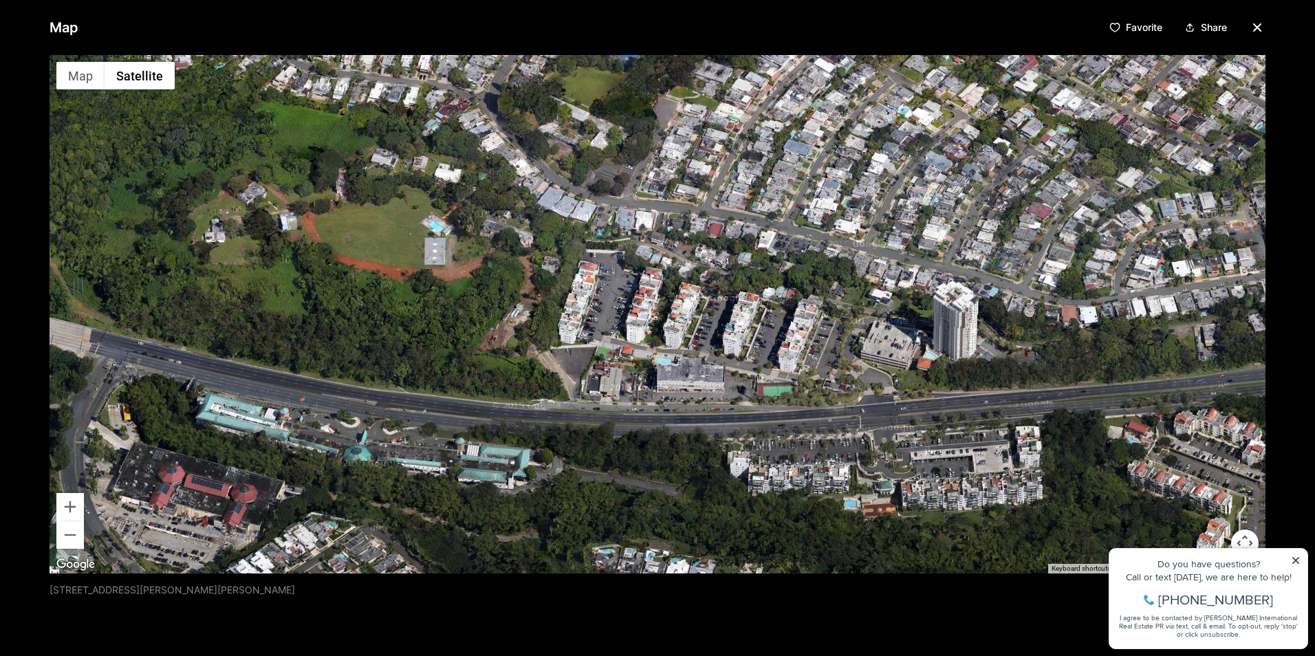
drag, startPoint x: 643, startPoint y: 394, endPoint x: 1129, endPoint y: 404, distance: 486.3
click at [1129, 404] on div at bounding box center [658, 314] width 1216 height 519
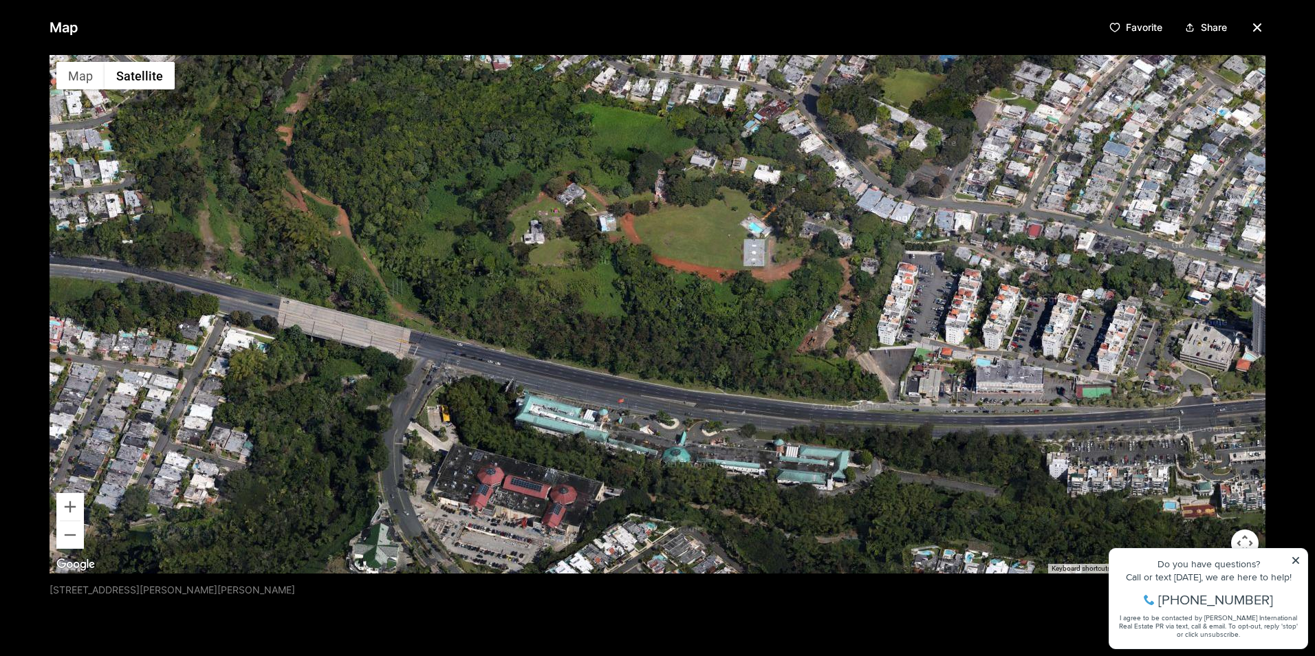
drag, startPoint x: 655, startPoint y: 398, endPoint x: 977, endPoint y: 400, distance: 321.9
click at [977, 400] on div at bounding box center [658, 314] width 1216 height 519
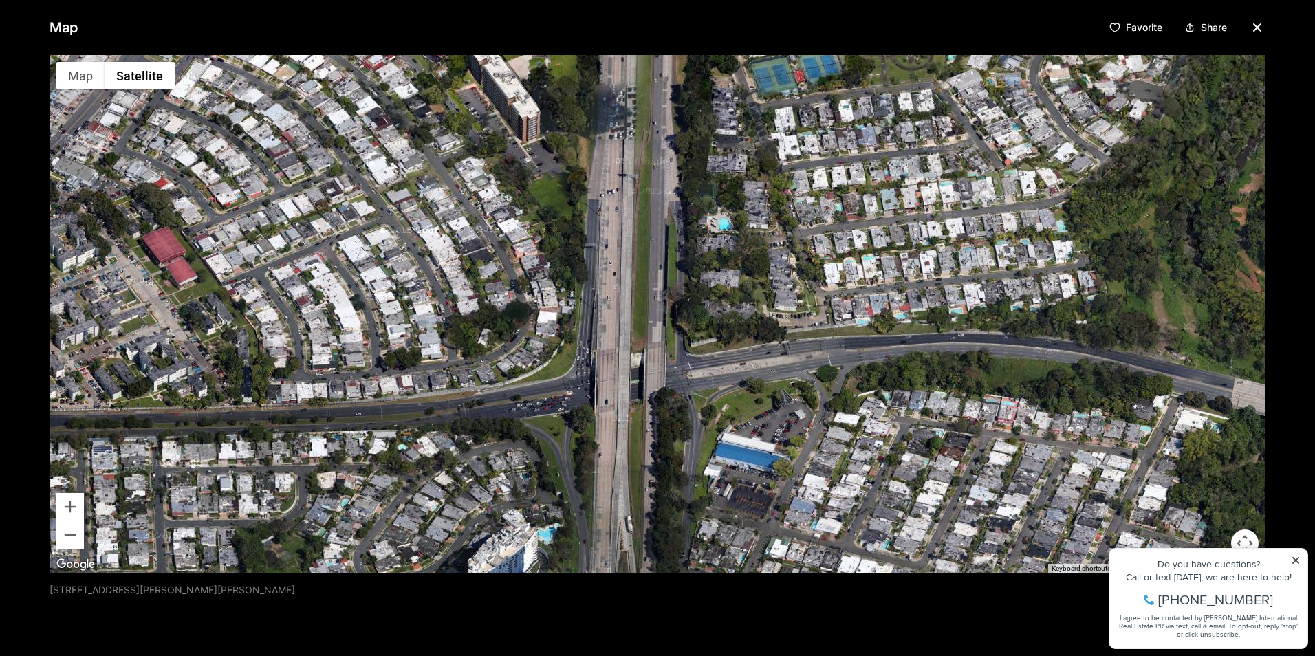
drag, startPoint x: 445, startPoint y: 354, endPoint x: 1400, endPoint y: 433, distance: 958.6
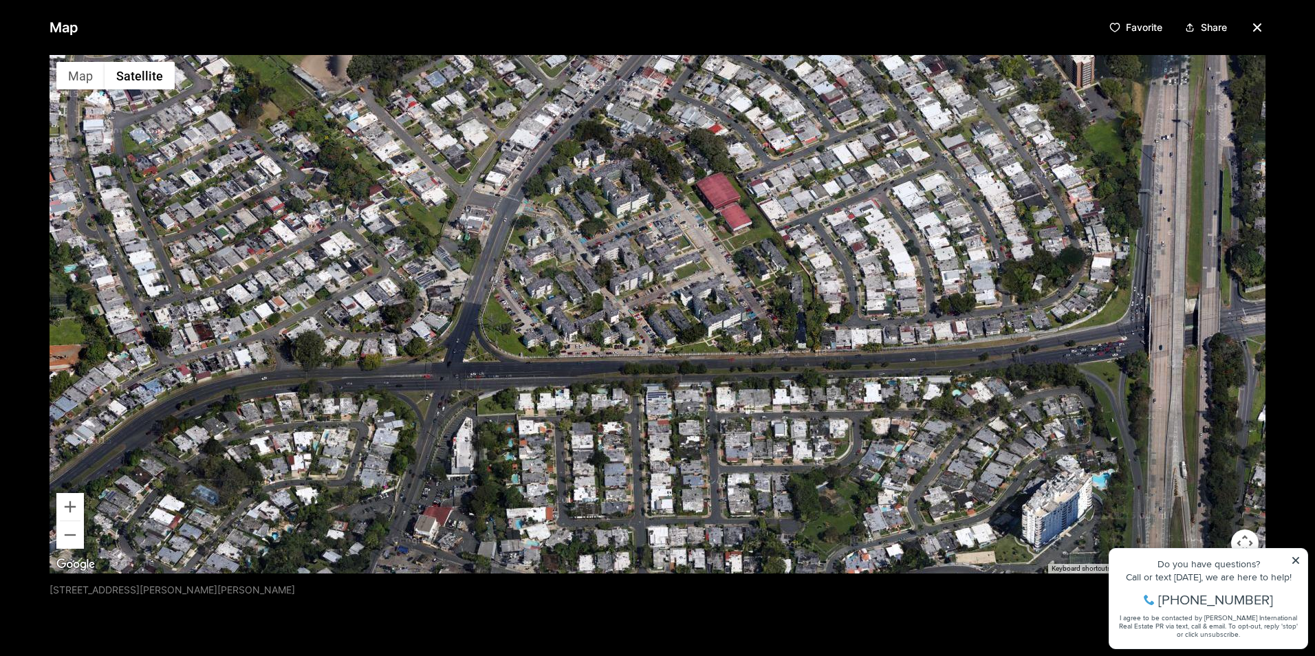
drag, startPoint x: 842, startPoint y: 411, endPoint x: 978, endPoint y: 381, distance: 139.5
click at [978, 381] on div at bounding box center [658, 314] width 1216 height 519
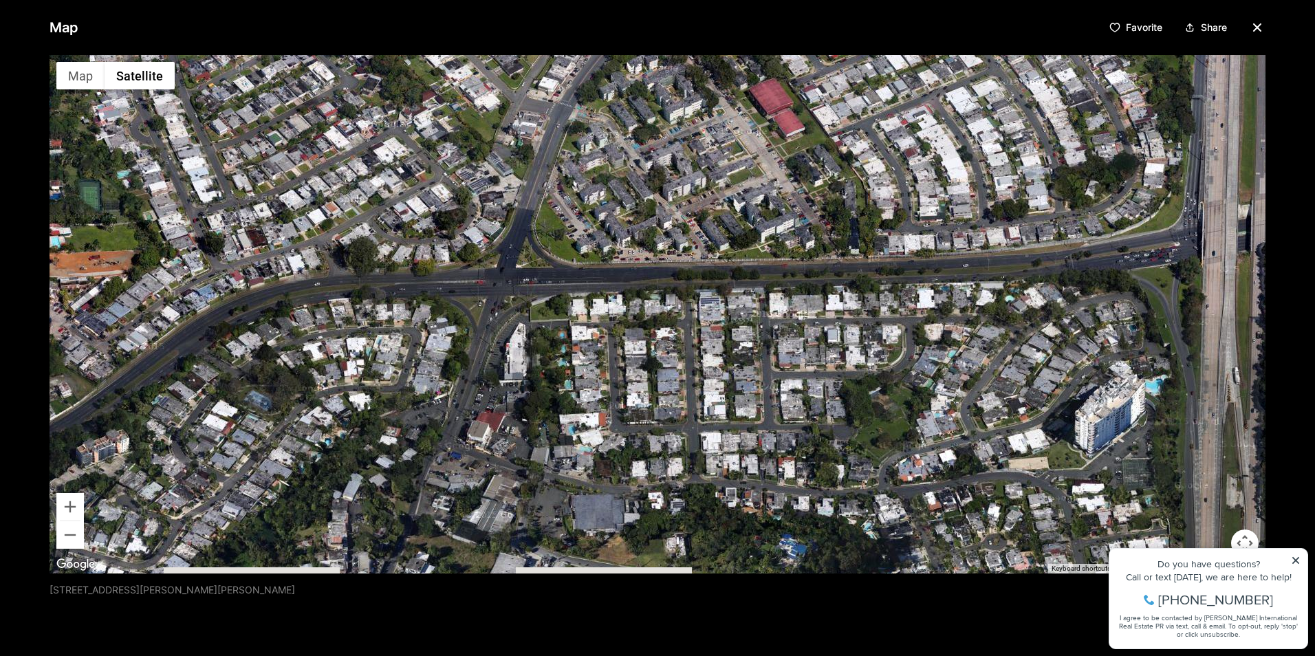
drag, startPoint x: 500, startPoint y: 376, endPoint x: 553, endPoint y: 281, distance: 109.3
click at [553, 281] on div at bounding box center [658, 314] width 1216 height 519
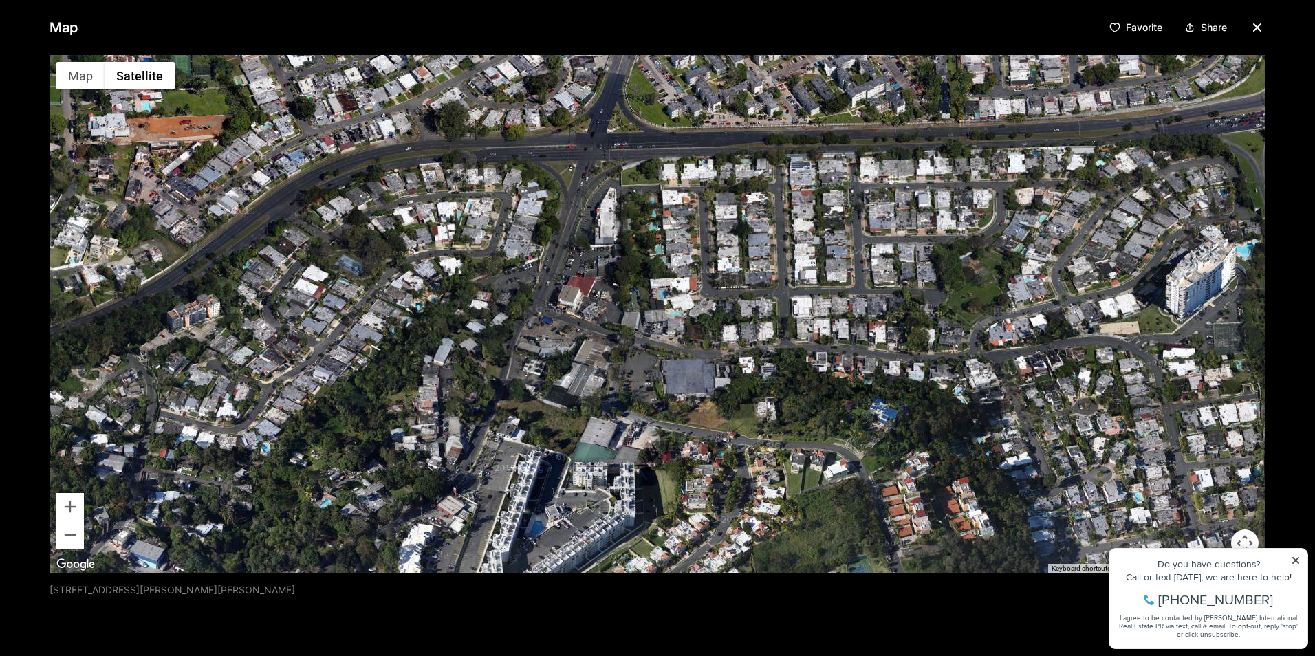
drag, startPoint x: 478, startPoint y: 423, endPoint x: 569, endPoint y: 285, distance: 165.2
click at [569, 285] on div at bounding box center [658, 314] width 1216 height 519
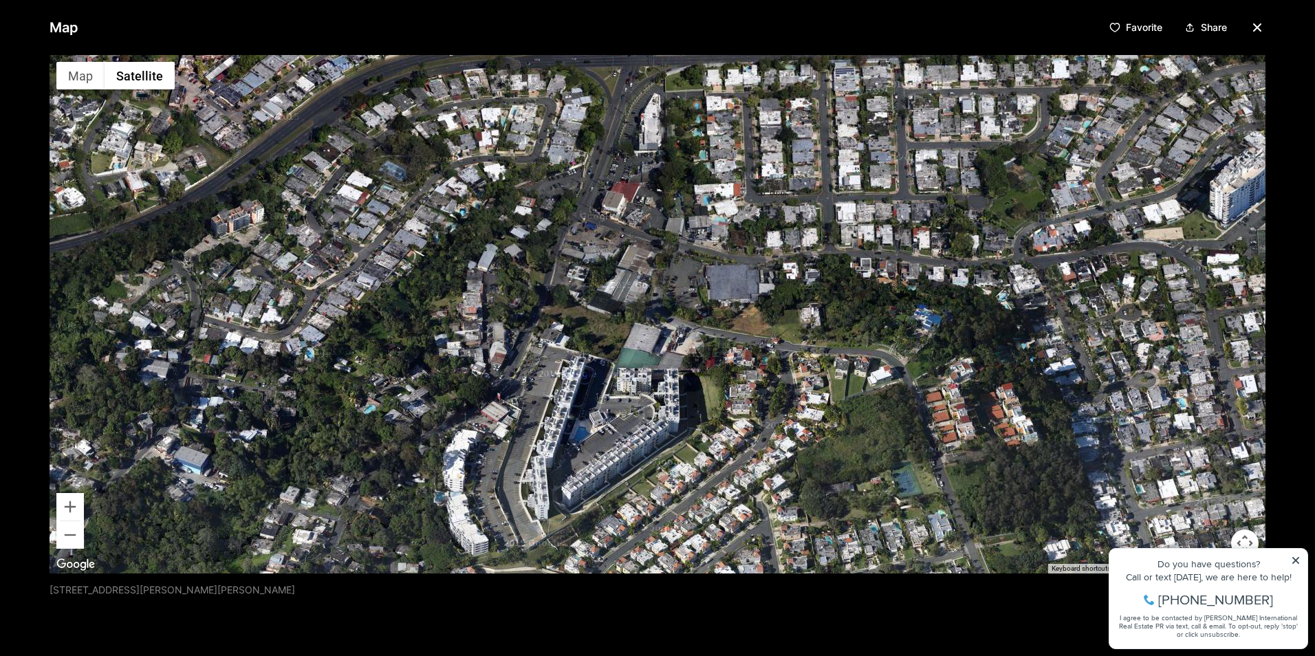
drag, startPoint x: 527, startPoint y: 399, endPoint x: 570, endPoint y: 306, distance: 102.5
click at [570, 306] on div at bounding box center [658, 314] width 1216 height 519
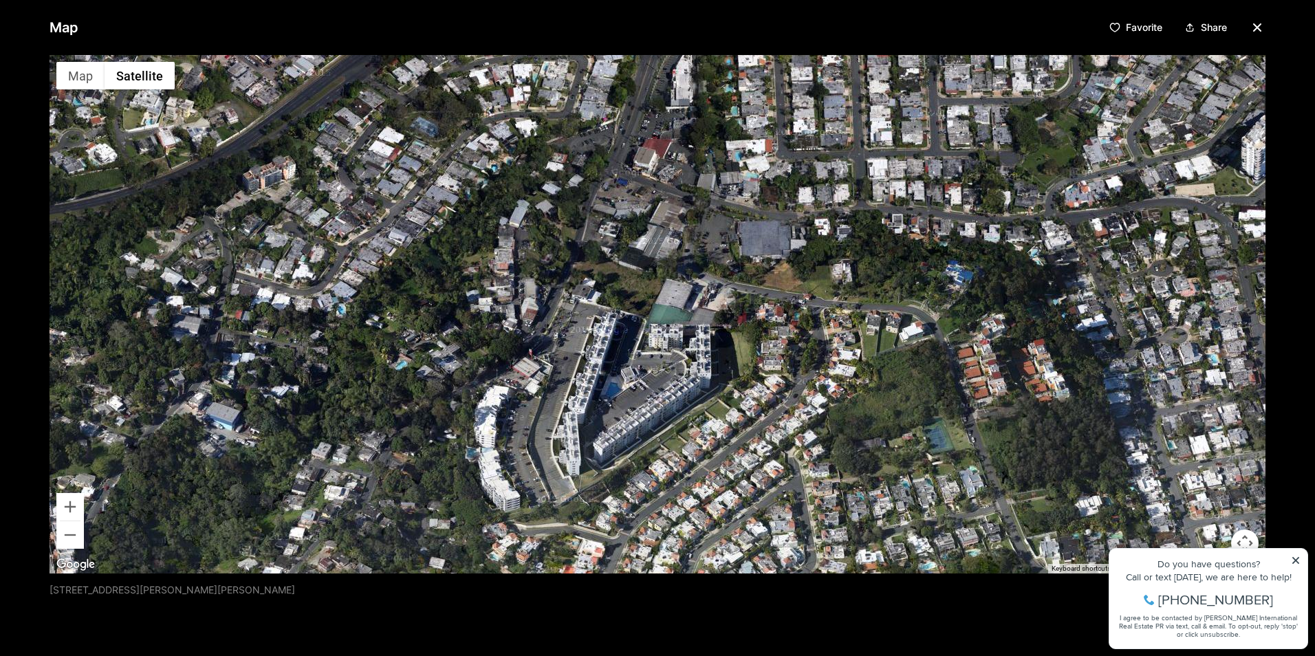
drag, startPoint x: 550, startPoint y: 395, endPoint x: 583, endPoint y: 350, distance: 56.1
click at [583, 350] on div at bounding box center [658, 314] width 1216 height 519
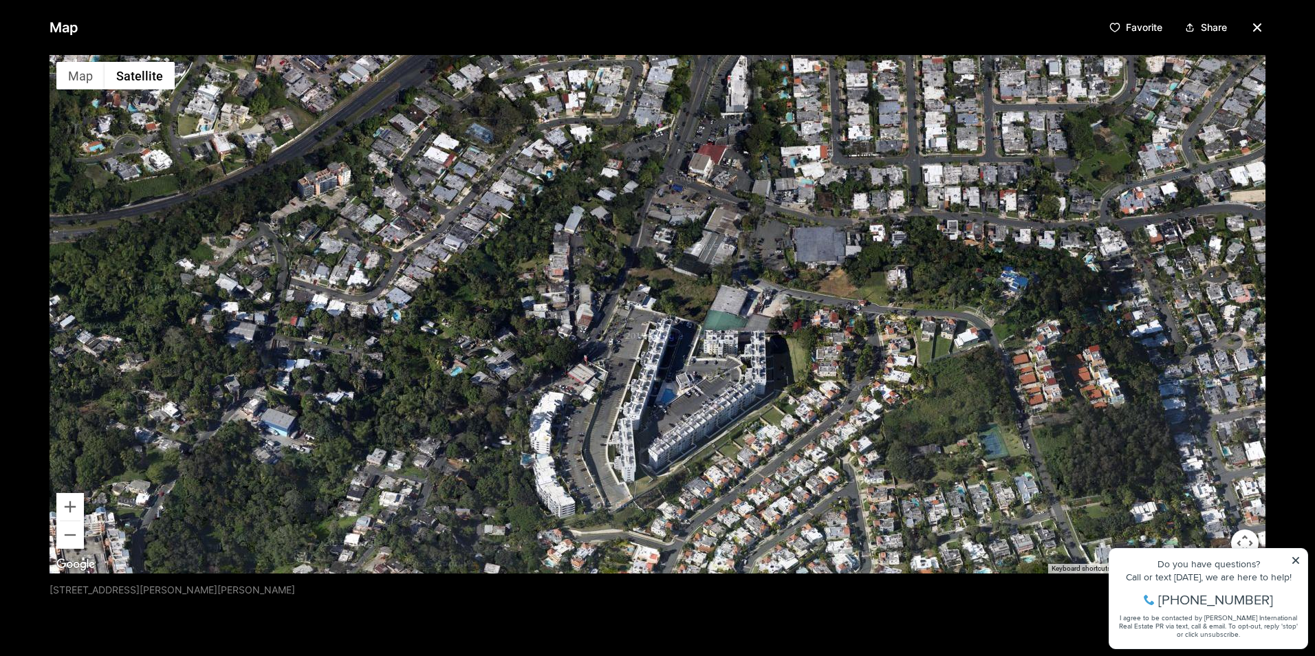
drag, startPoint x: 494, startPoint y: 393, endPoint x: 553, endPoint y: 399, distance: 59.5
click at [553, 399] on div at bounding box center [658, 314] width 1216 height 519
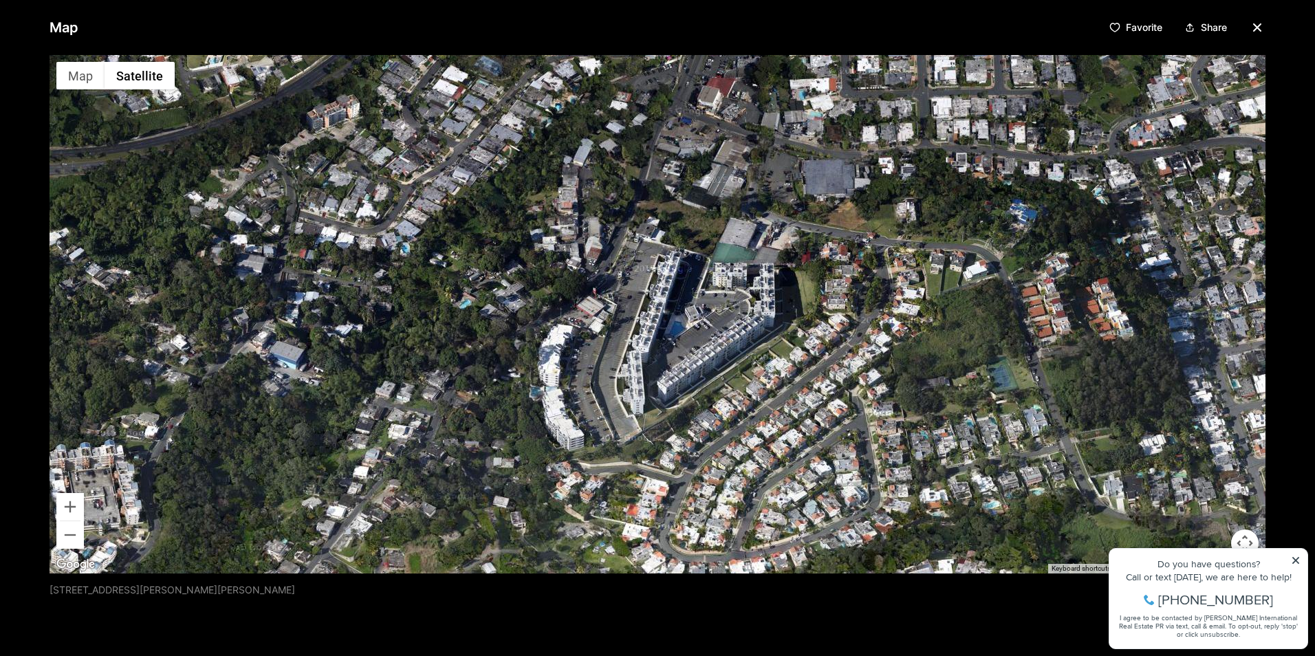
drag, startPoint x: 543, startPoint y: 447, endPoint x: 552, endPoint y: 378, distance: 69.4
click at [552, 378] on div at bounding box center [658, 314] width 1216 height 519
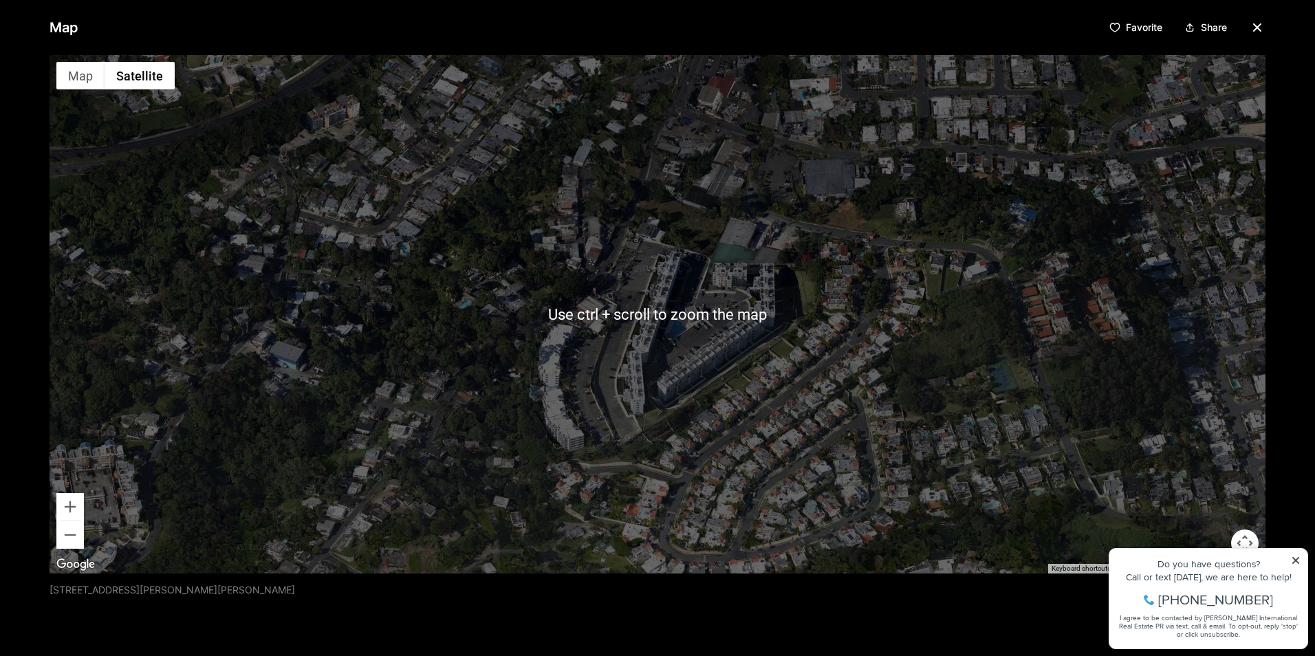
click at [552, 382] on div at bounding box center [658, 314] width 1216 height 519
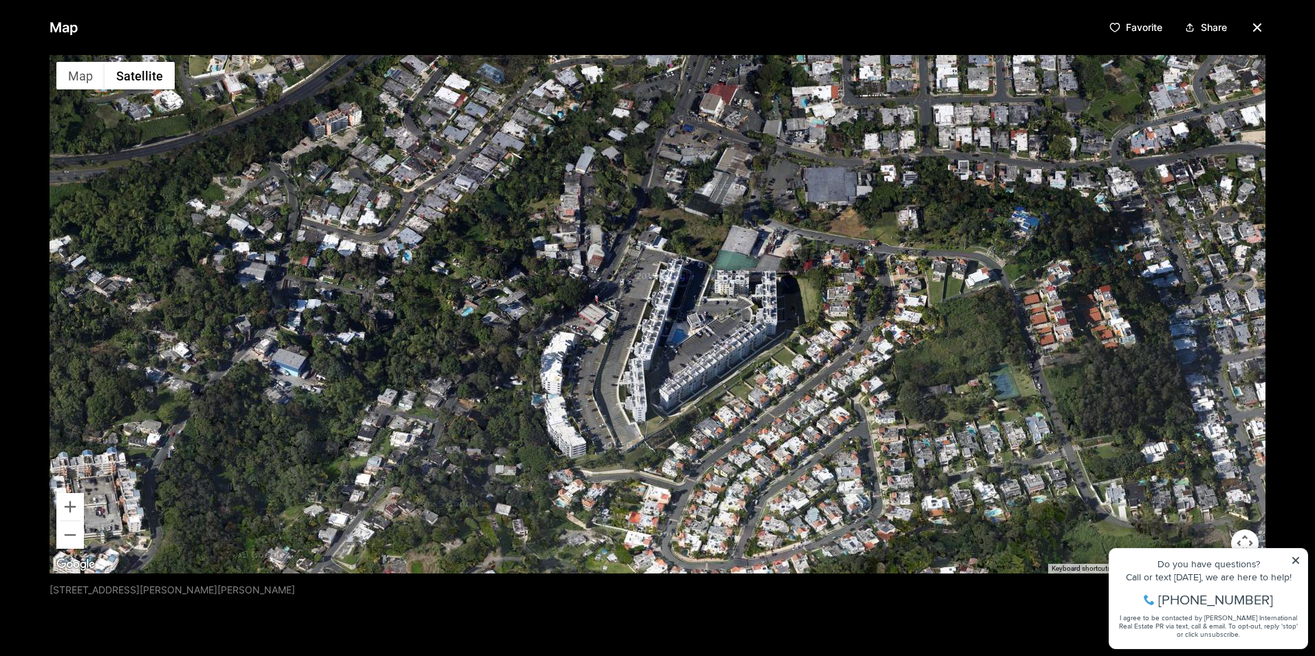
click at [576, 369] on div at bounding box center [658, 314] width 1216 height 519
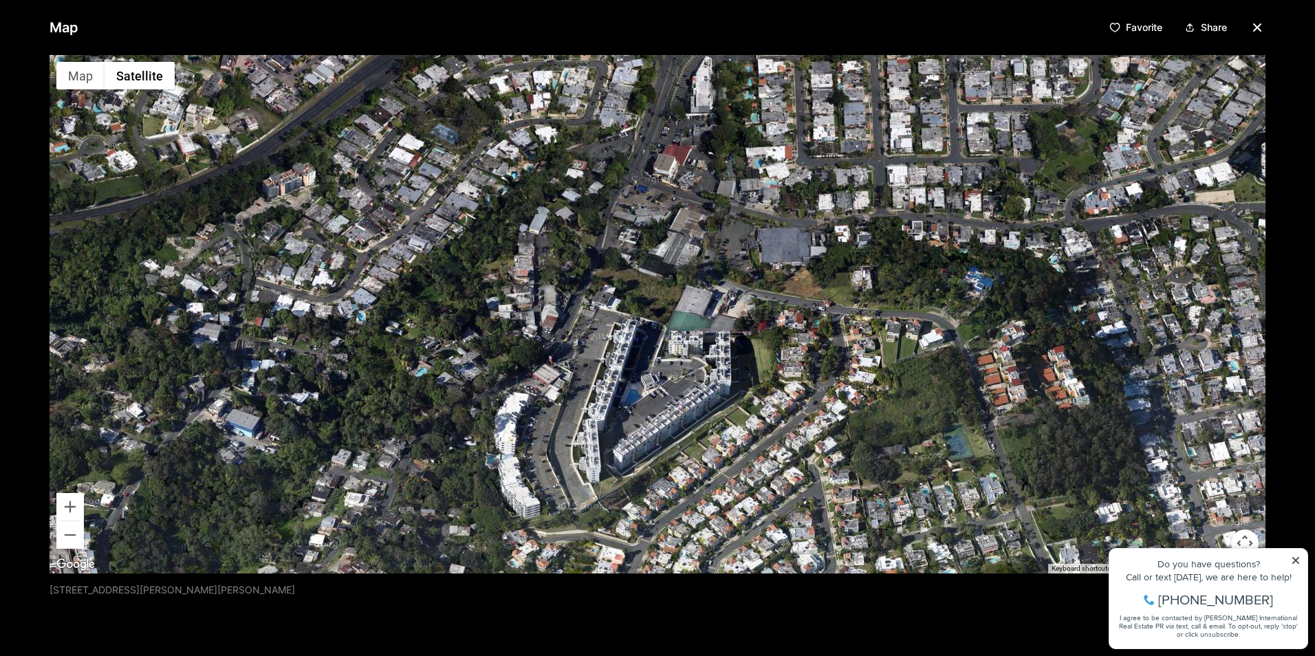
drag, startPoint x: 567, startPoint y: 314, endPoint x: 519, endPoint y: 379, distance: 81.2
click at [519, 379] on div at bounding box center [658, 314] width 1216 height 519
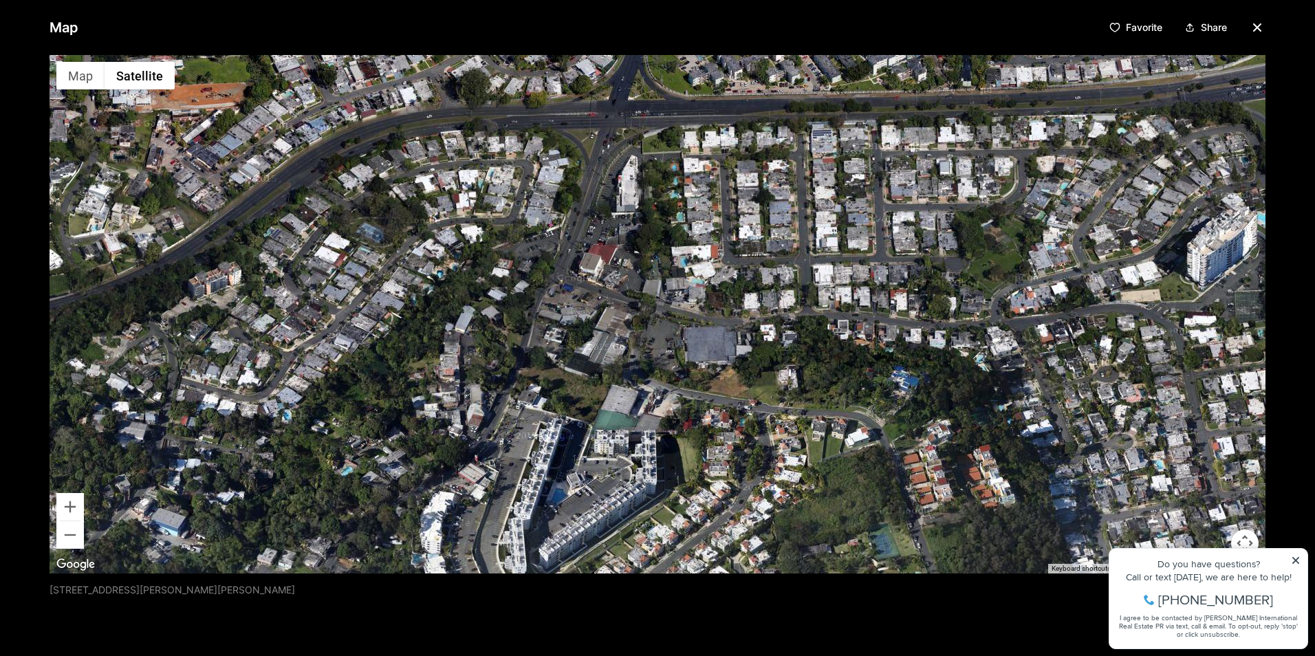
drag, startPoint x: 600, startPoint y: 290, endPoint x: 521, endPoint y: 394, distance: 131.1
click at [521, 394] on div at bounding box center [658, 314] width 1216 height 519
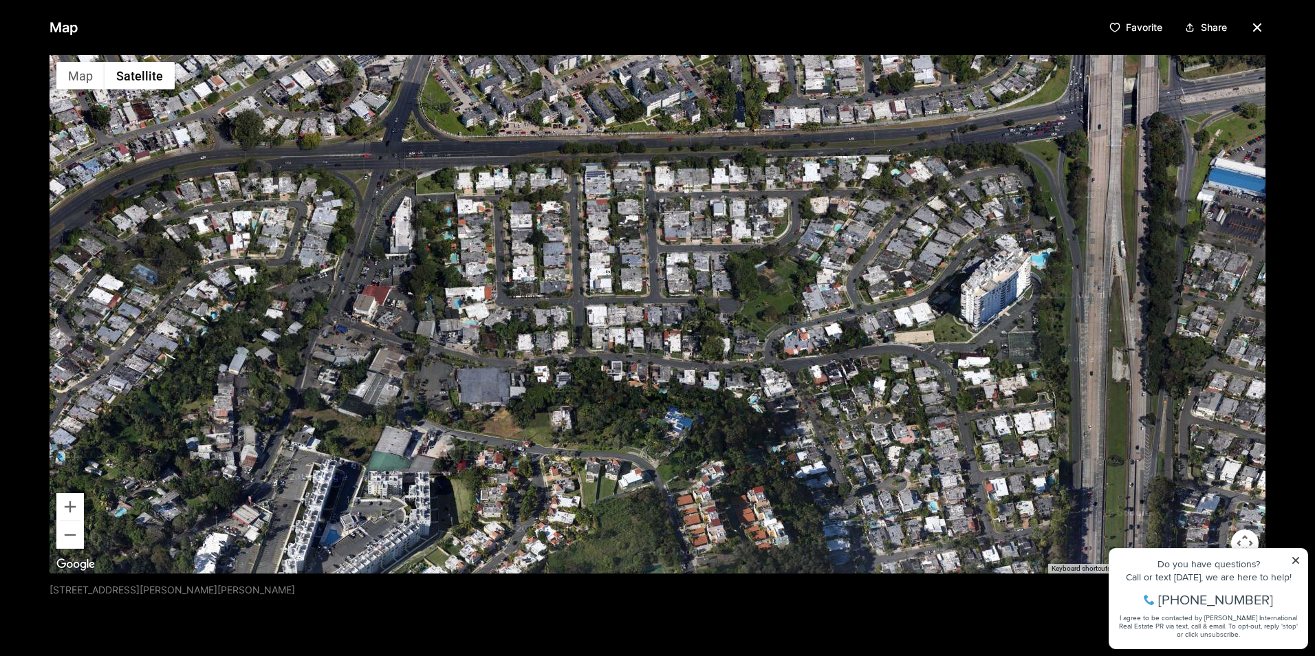
drag, startPoint x: 769, startPoint y: 137, endPoint x: 556, endPoint y: 173, distance: 215.5
click at [544, 176] on div at bounding box center [658, 314] width 1216 height 519
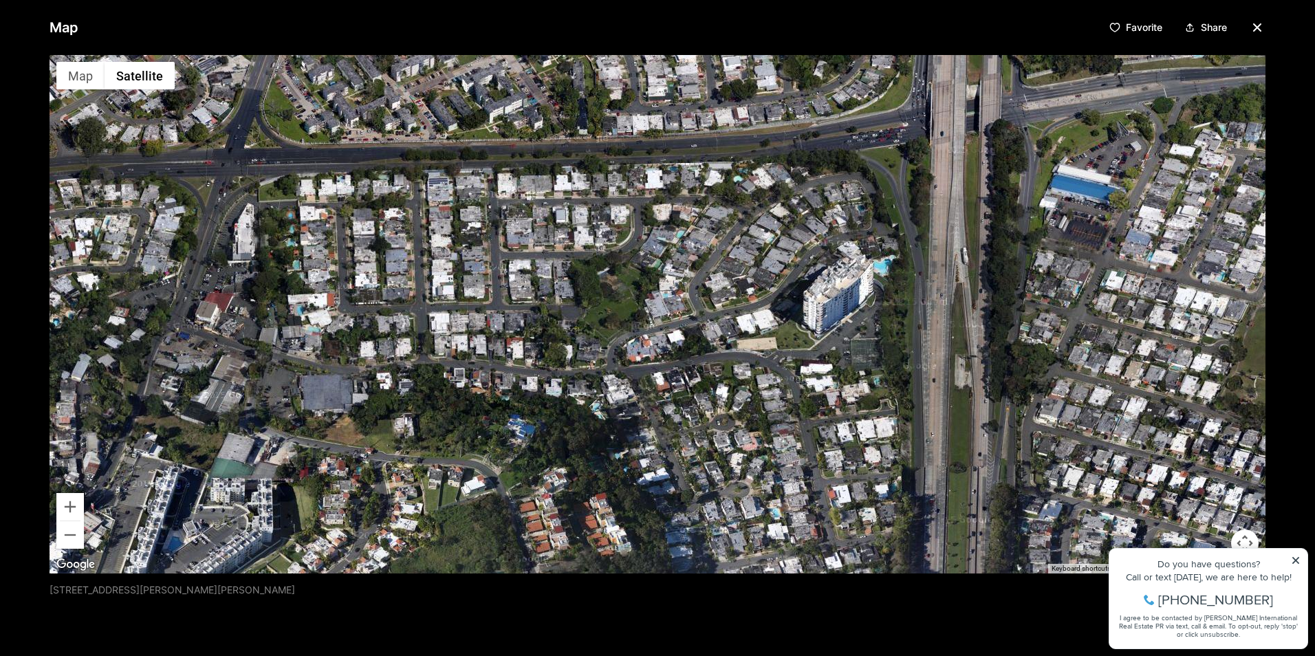
drag, startPoint x: 855, startPoint y: 155, endPoint x: 640, endPoint y: 163, distance: 215.4
click at [640, 163] on div at bounding box center [658, 314] width 1216 height 519
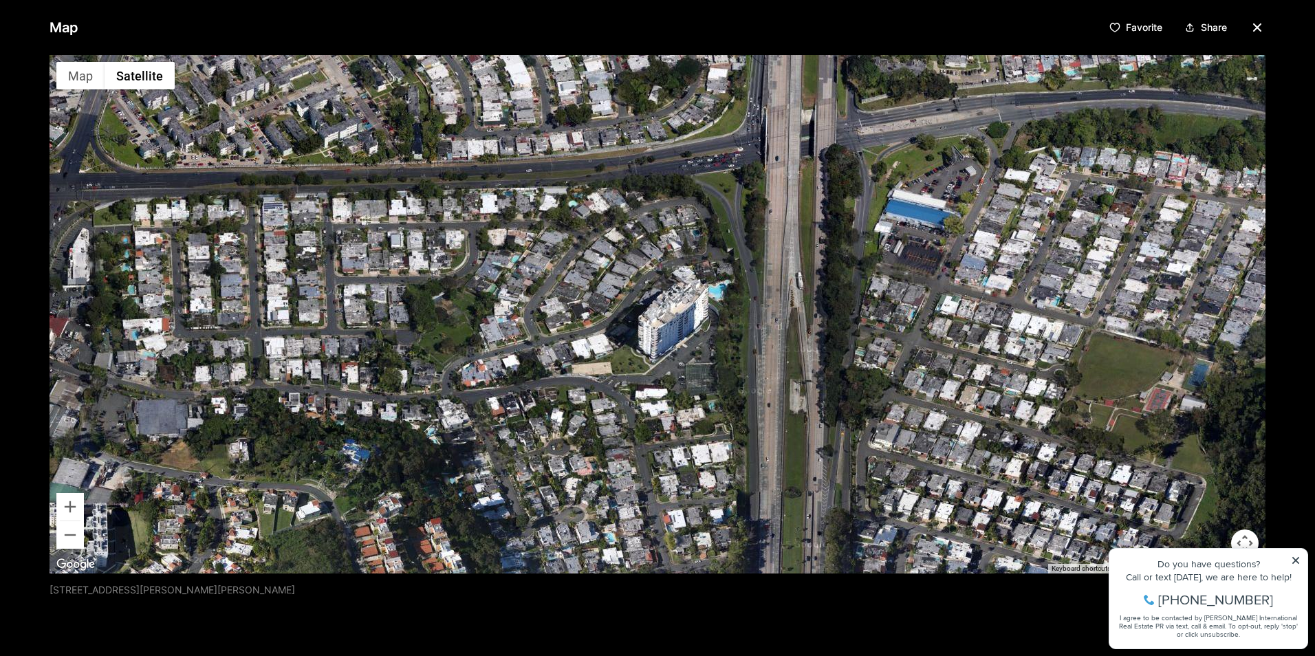
drag, startPoint x: 829, startPoint y: 151, endPoint x: 746, endPoint y: 167, distance: 84.0
click at [740, 172] on div at bounding box center [658, 314] width 1216 height 519
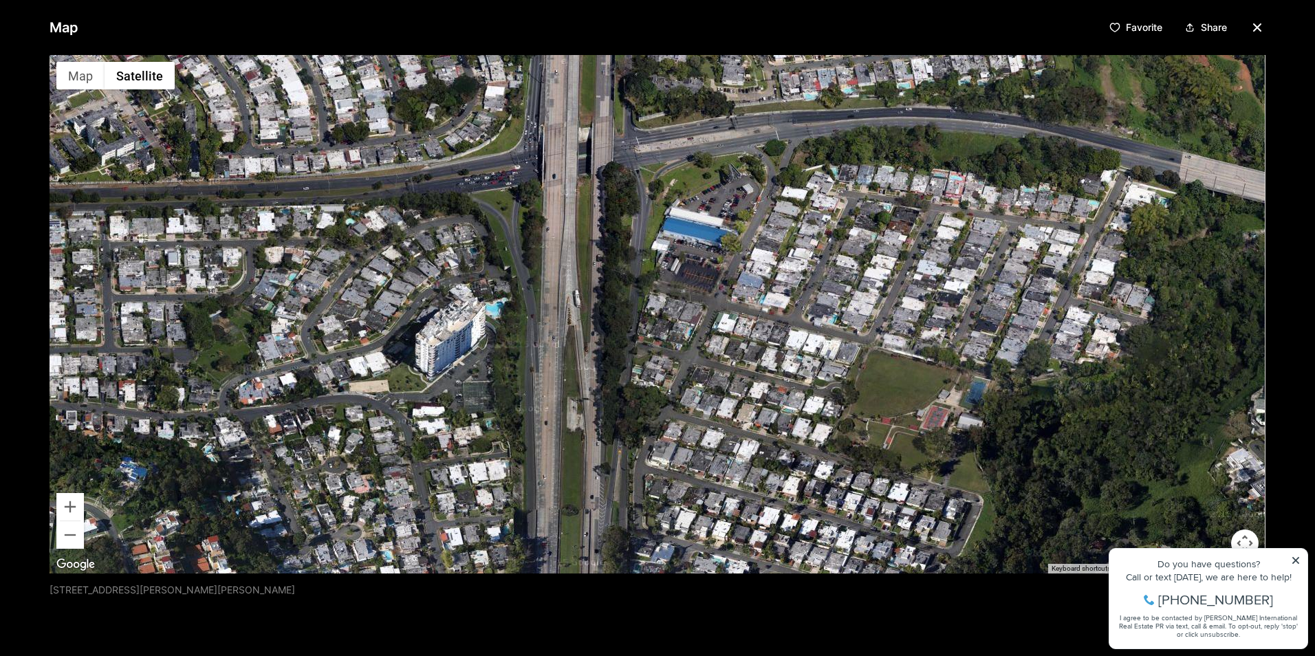
drag, startPoint x: 871, startPoint y: 145, endPoint x: 750, endPoint y: 175, distance: 124.8
click at [647, 164] on div at bounding box center [658, 314] width 1216 height 519
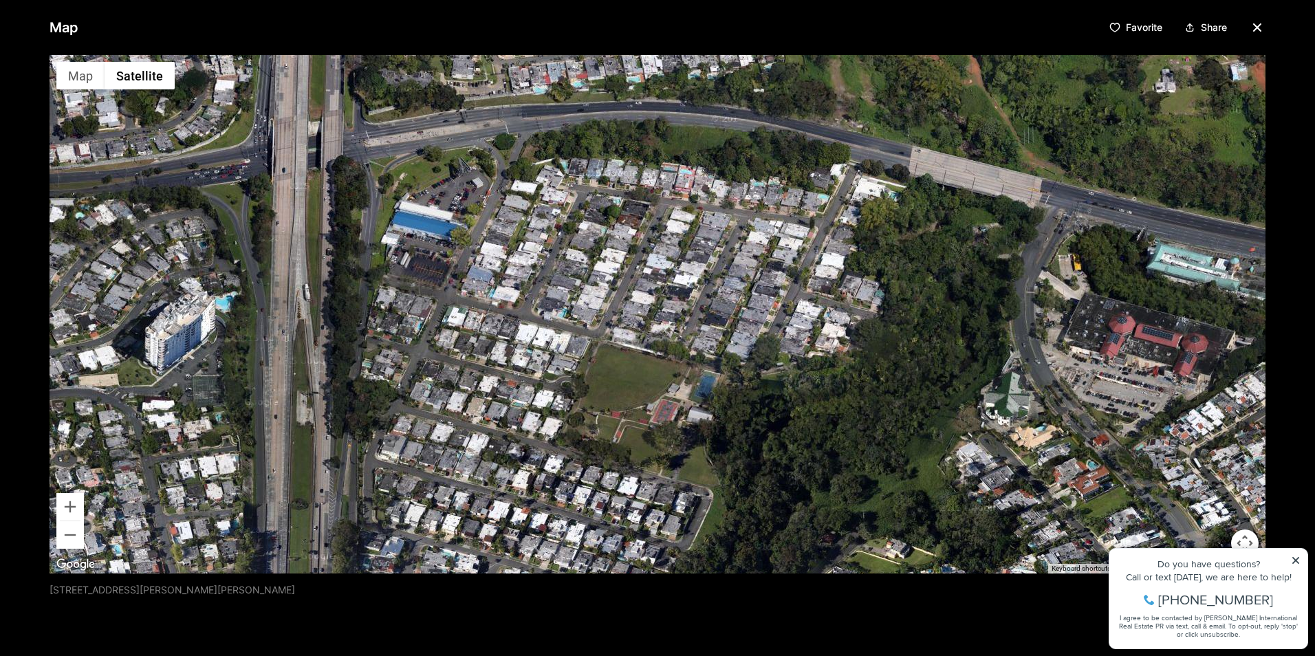
drag, startPoint x: 833, startPoint y: 215, endPoint x: 602, endPoint y: 222, distance: 230.5
click at [600, 219] on div at bounding box center [658, 314] width 1216 height 519
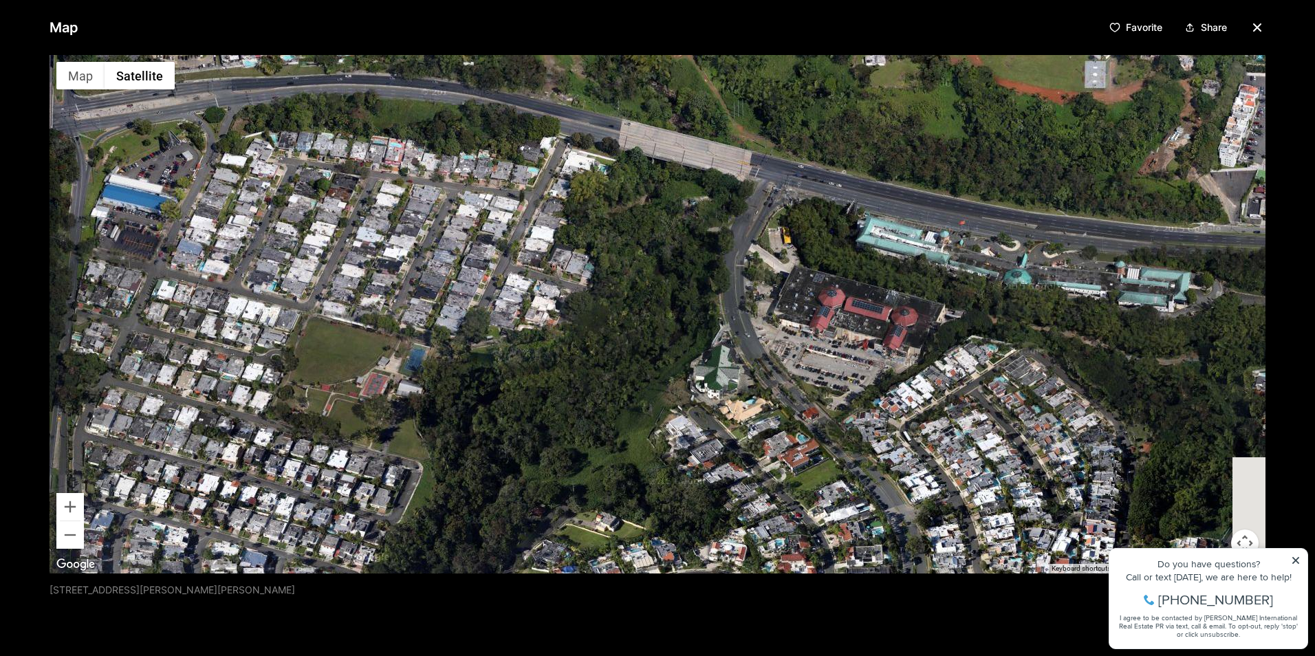
drag, startPoint x: 1011, startPoint y: 383, endPoint x: 702, endPoint y: 322, distance: 315.5
click at [702, 322] on div at bounding box center [658, 314] width 1216 height 519
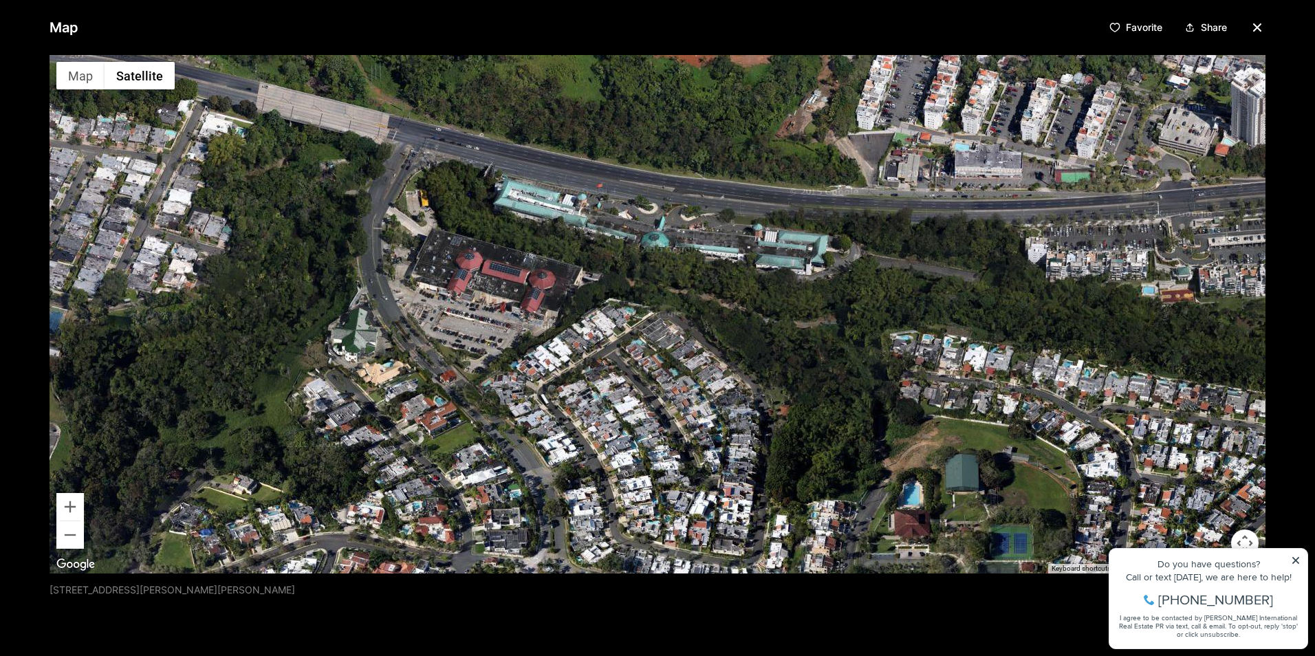
drag, startPoint x: 1146, startPoint y: 392, endPoint x: 786, endPoint y: 355, distance: 362.3
click at [786, 355] on div at bounding box center [658, 314] width 1216 height 519
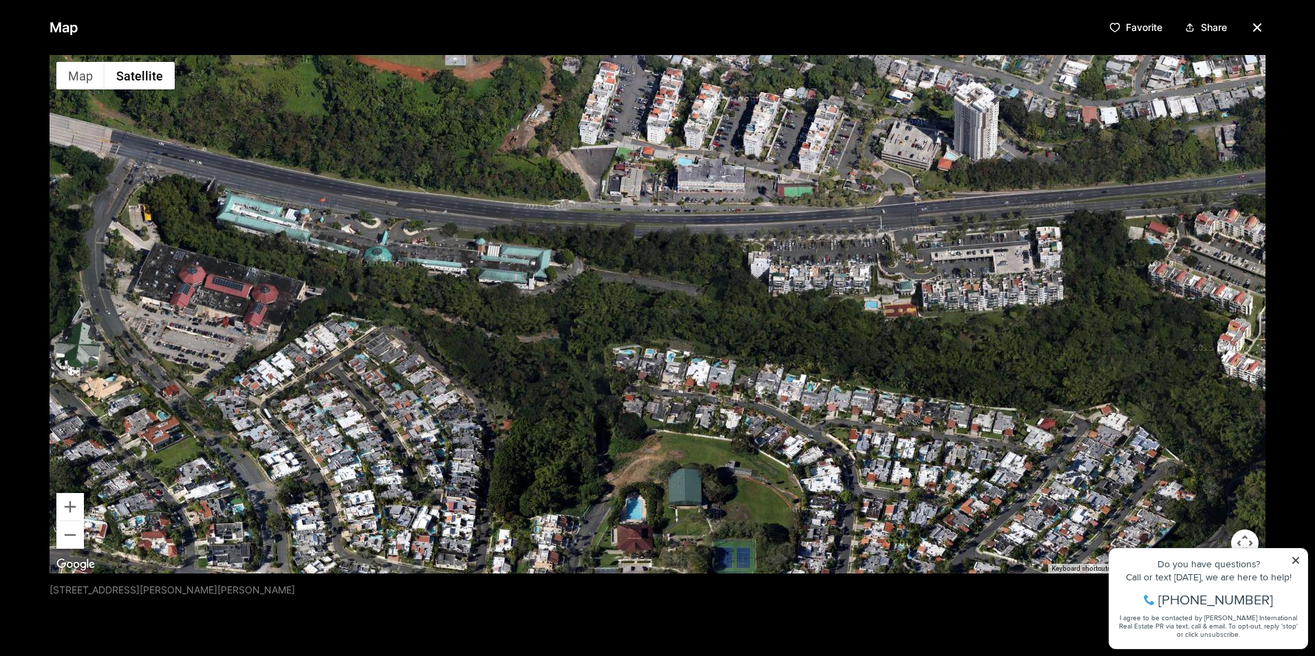
drag, startPoint x: 1069, startPoint y: 368, endPoint x: 786, endPoint y: 384, distance: 283.8
click at [786, 384] on div at bounding box center [658, 314] width 1216 height 519
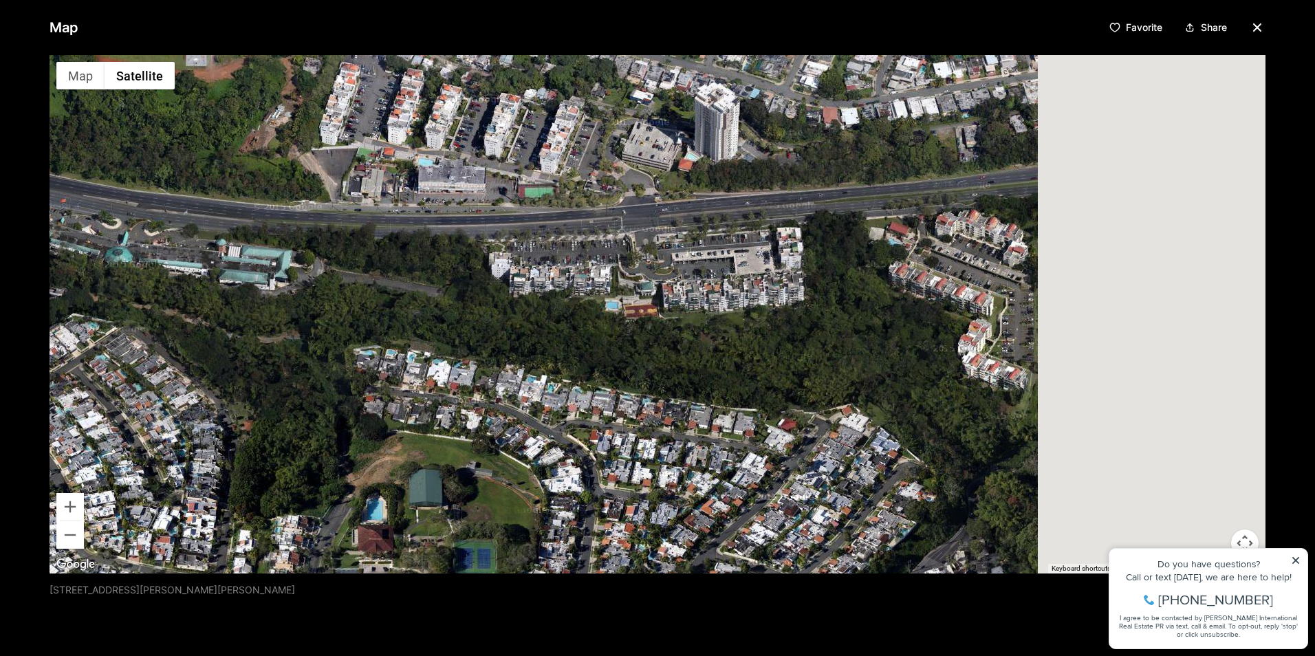
drag, startPoint x: 1116, startPoint y: 362, endPoint x: 824, endPoint y: 373, distance: 292.5
click at [824, 372] on div at bounding box center [658, 314] width 1216 height 519
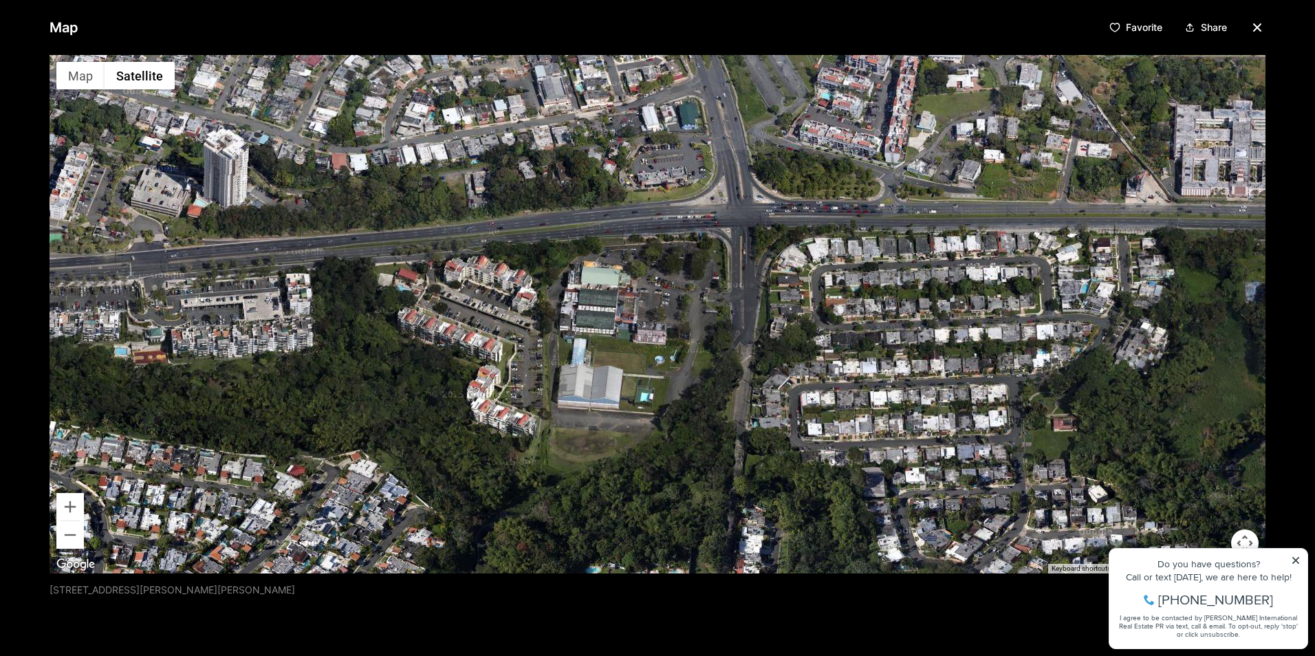
drag, startPoint x: 1180, startPoint y: 299, endPoint x: 722, endPoint y: 337, distance: 458.9
click at [722, 337] on div at bounding box center [658, 314] width 1216 height 519
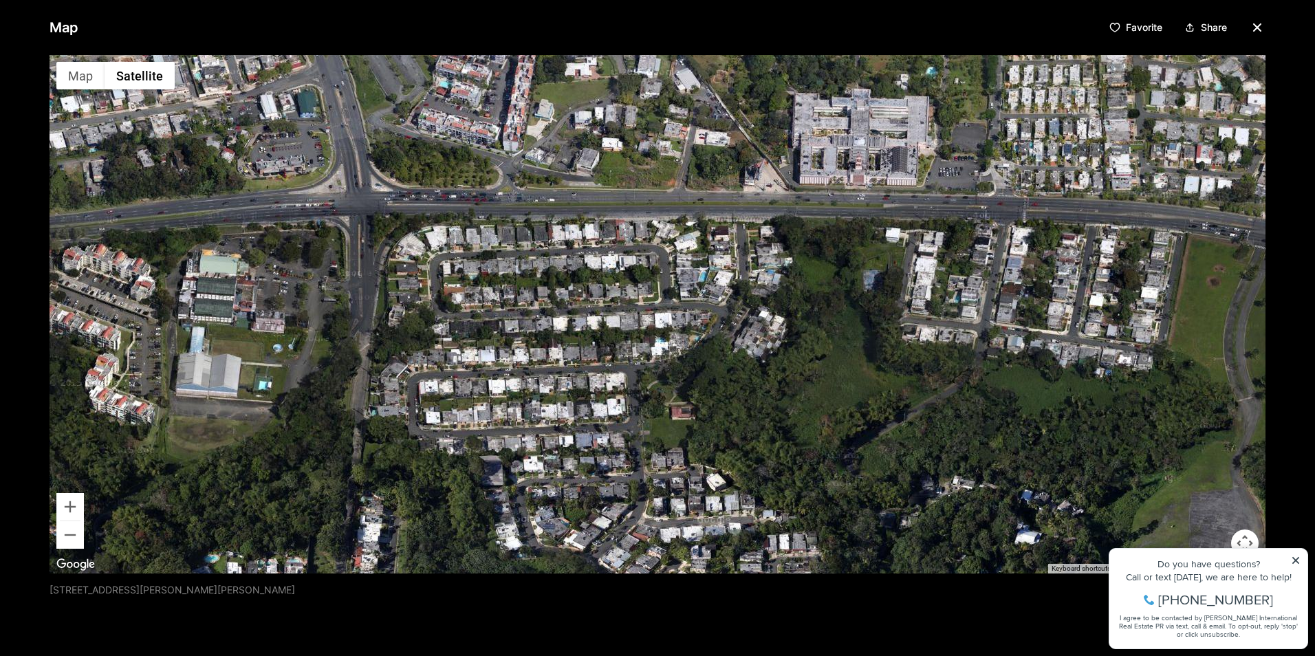
drag, startPoint x: 1038, startPoint y: 264, endPoint x: 660, endPoint y: 252, distance: 378.4
click at [660, 252] on div at bounding box center [658, 314] width 1216 height 519
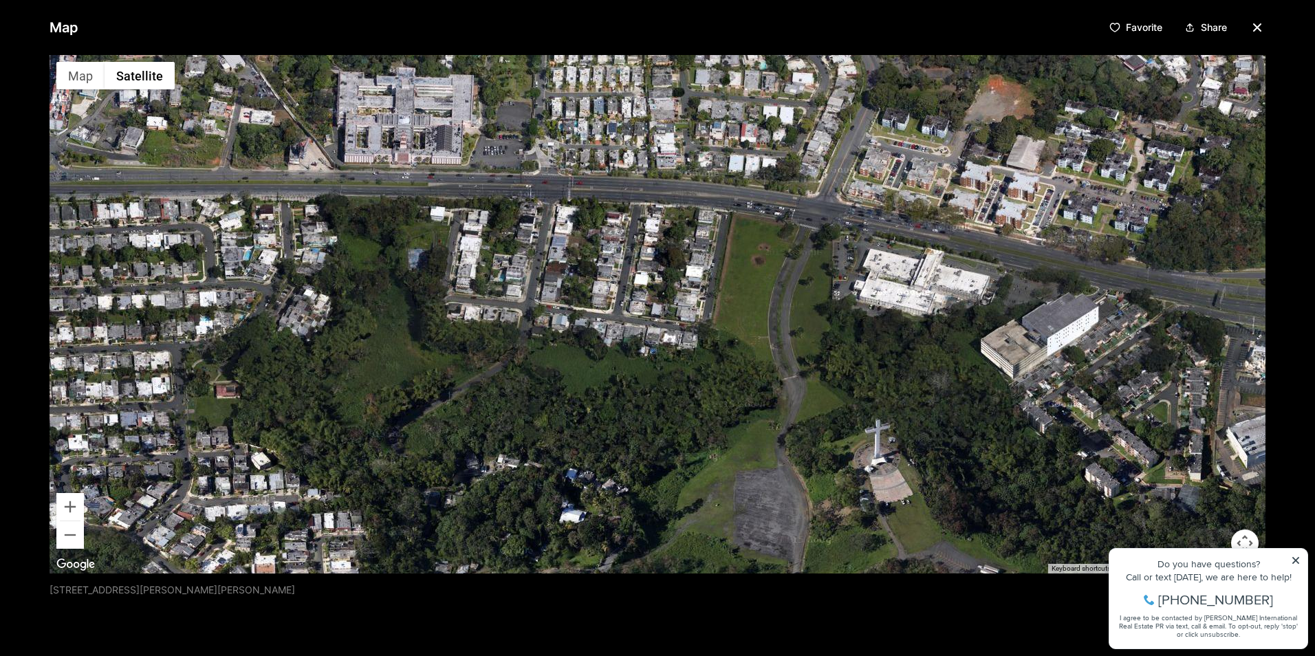
drag, startPoint x: 1064, startPoint y: 260, endPoint x: 605, endPoint y: 241, distance: 459.8
click at [605, 241] on div at bounding box center [658, 314] width 1216 height 519
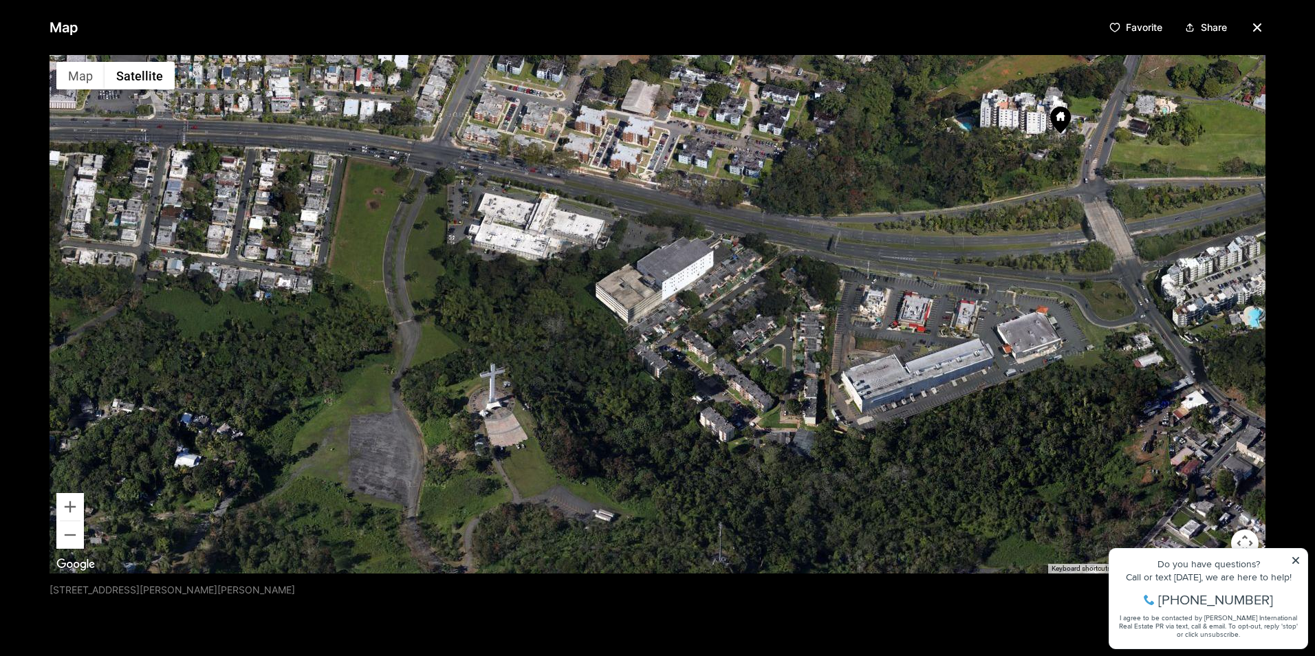
drag, startPoint x: 1008, startPoint y: 315, endPoint x: 666, endPoint y: 265, distance: 345.4
click at [666, 265] on div at bounding box center [658, 314] width 1216 height 519
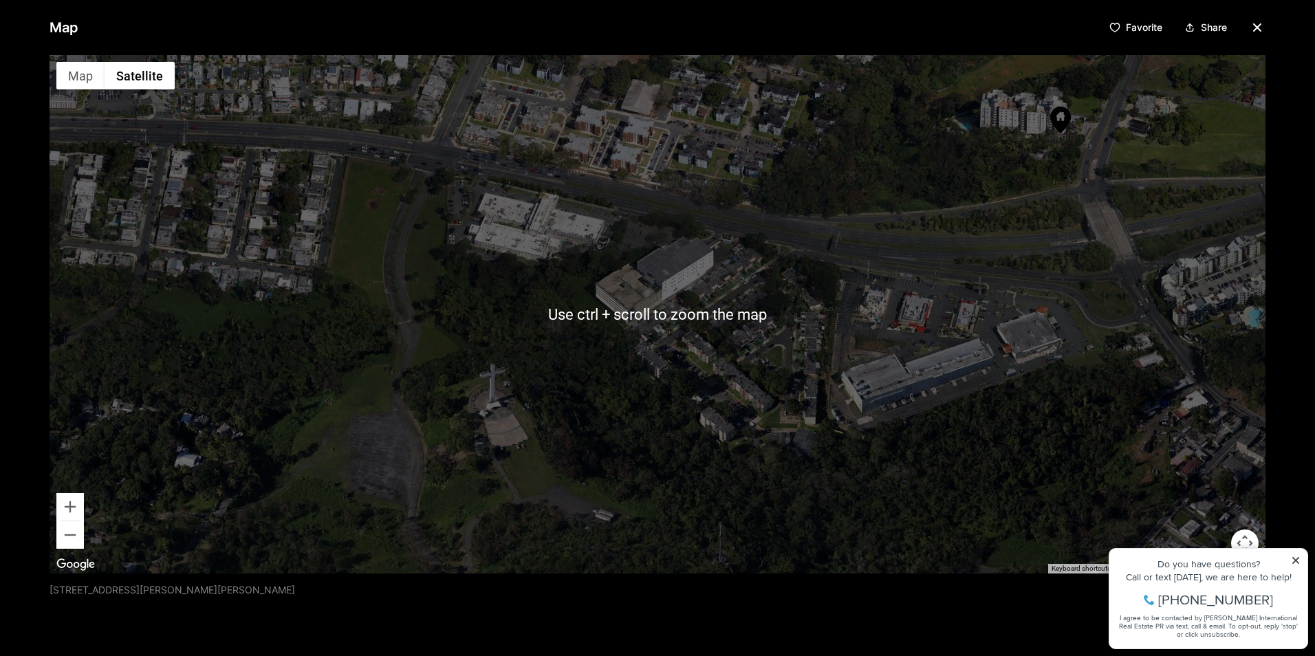
click at [886, 409] on div at bounding box center [658, 314] width 1216 height 519
drag, startPoint x: 951, startPoint y: 180, endPoint x: 527, endPoint y: 450, distance: 503.1
click at [940, 188] on div at bounding box center [658, 314] width 1216 height 519
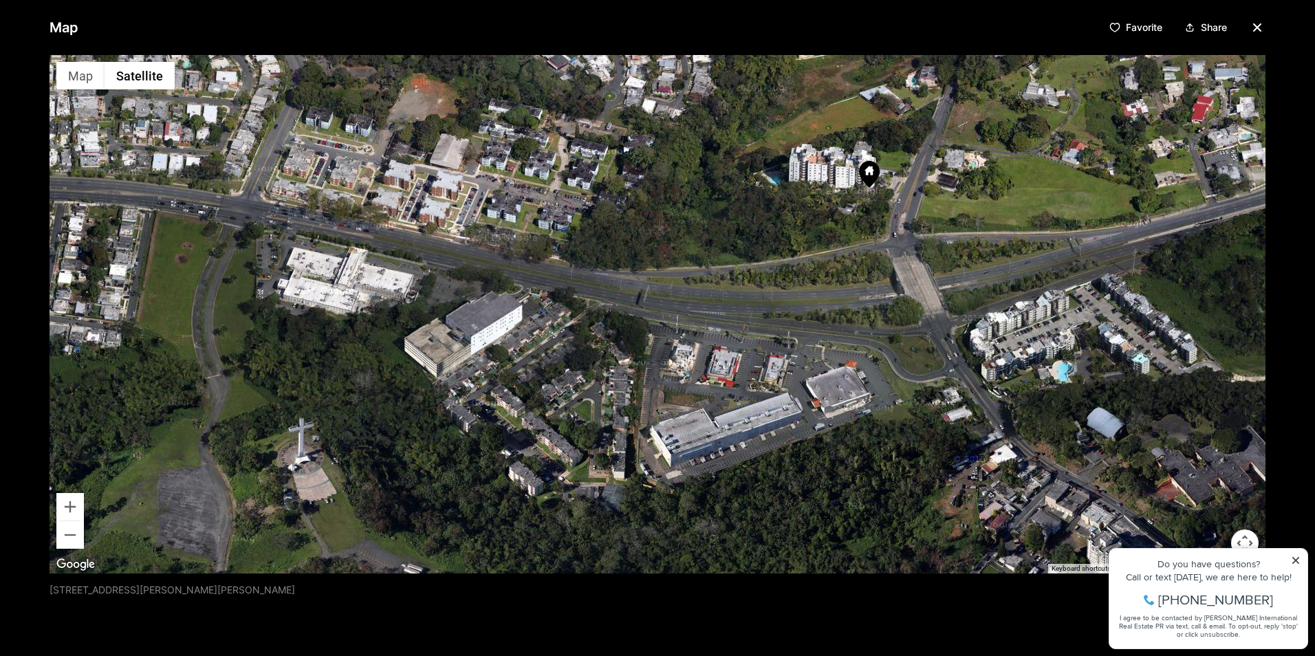
drag, startPoint x: 625, startPoint y: 413, endPoint x: 514, endPoint y: 401, distance: 112.1
click at [514, 401] on div at bounding box center [658, 314] width 1216 height 519
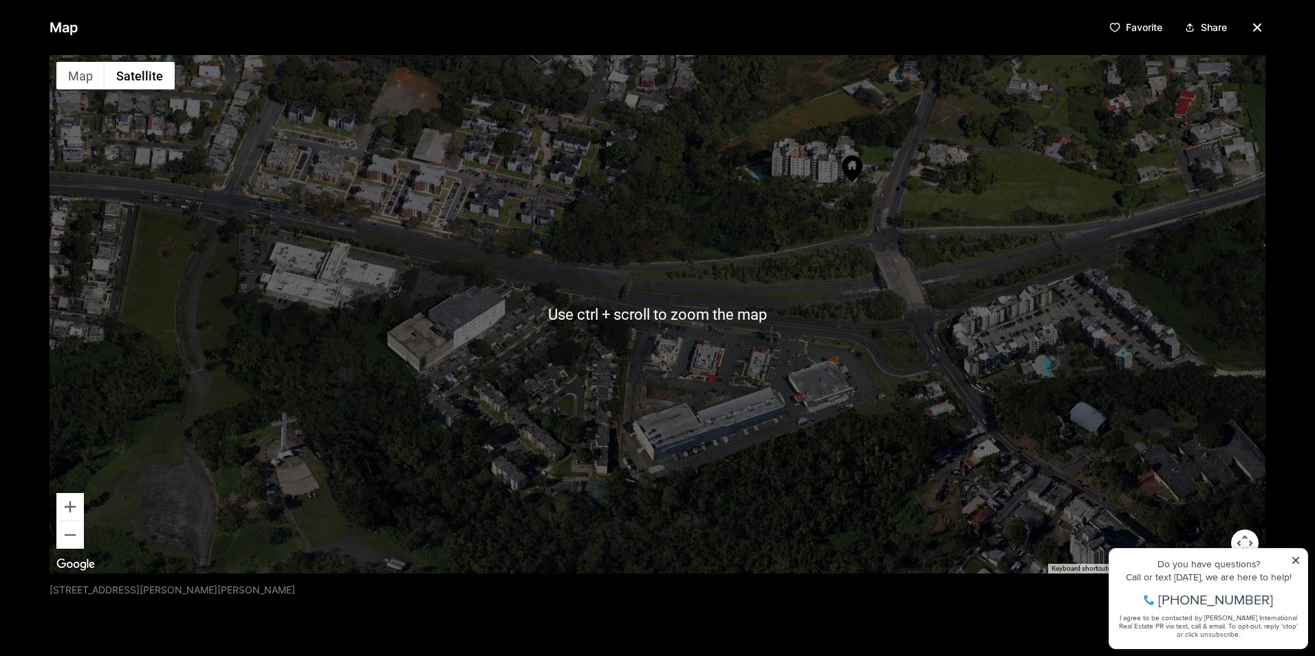
click at [820, 391] on div at bounding box center [658, 314] width 1216 height 519
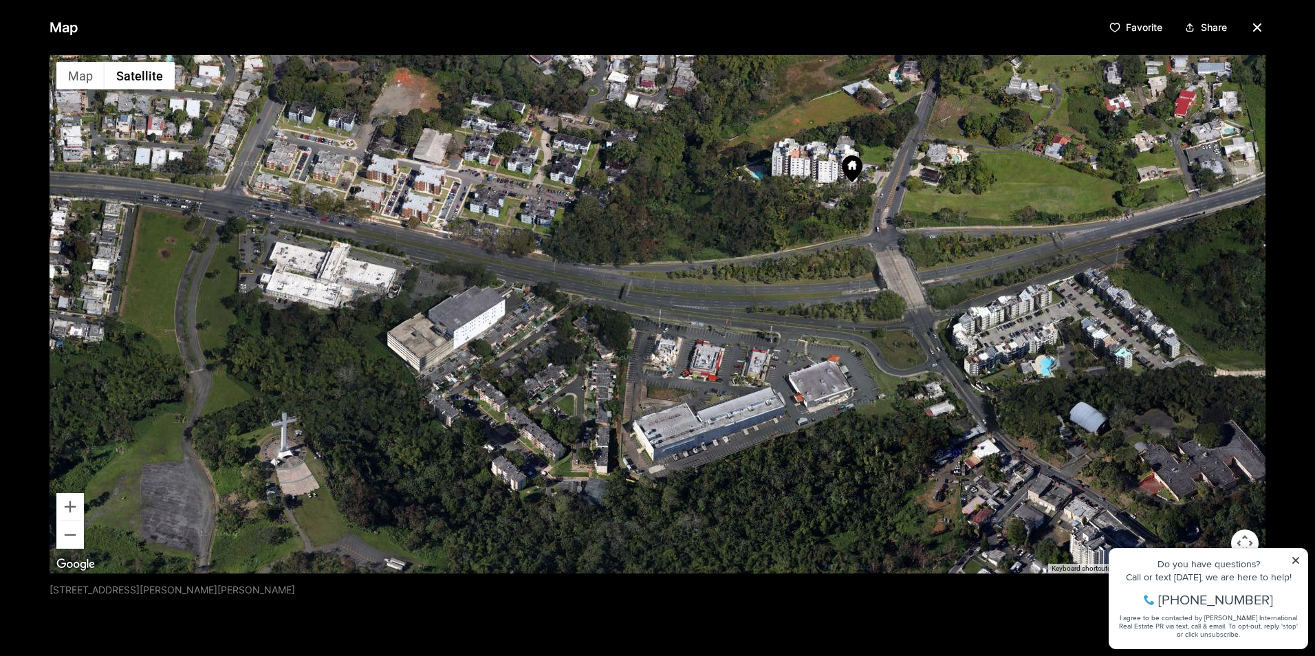
click at [857, 164] on icon at bounding box center [852, 168] width 21 height 27
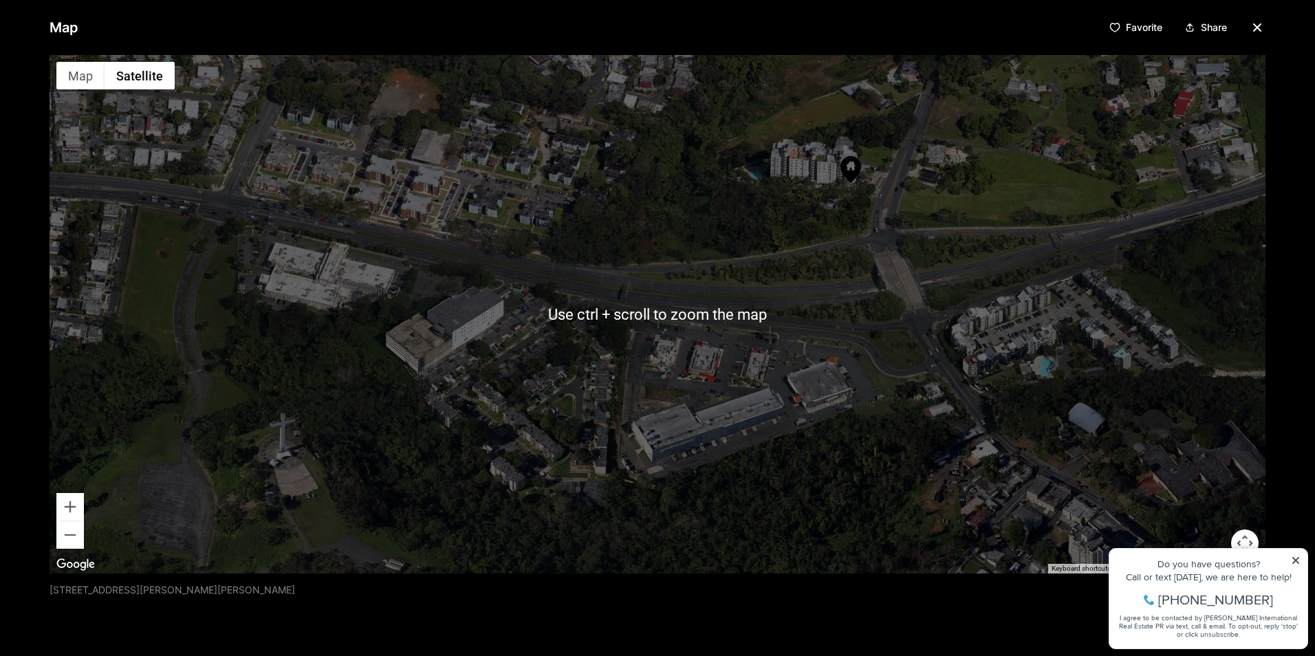
click at [826, 307] on div at bounding box center [658, 314] width 1216 height 519
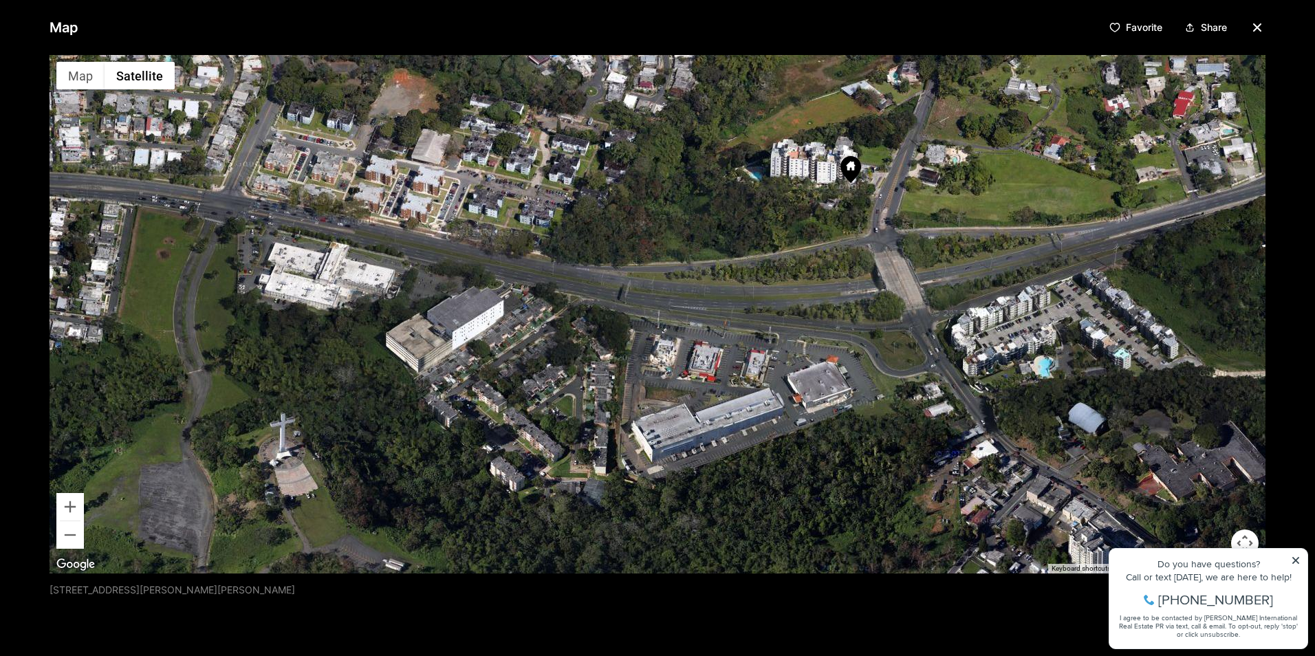
click at [730, 385] on div at bounding box center [658, 314] width 1216 height 519
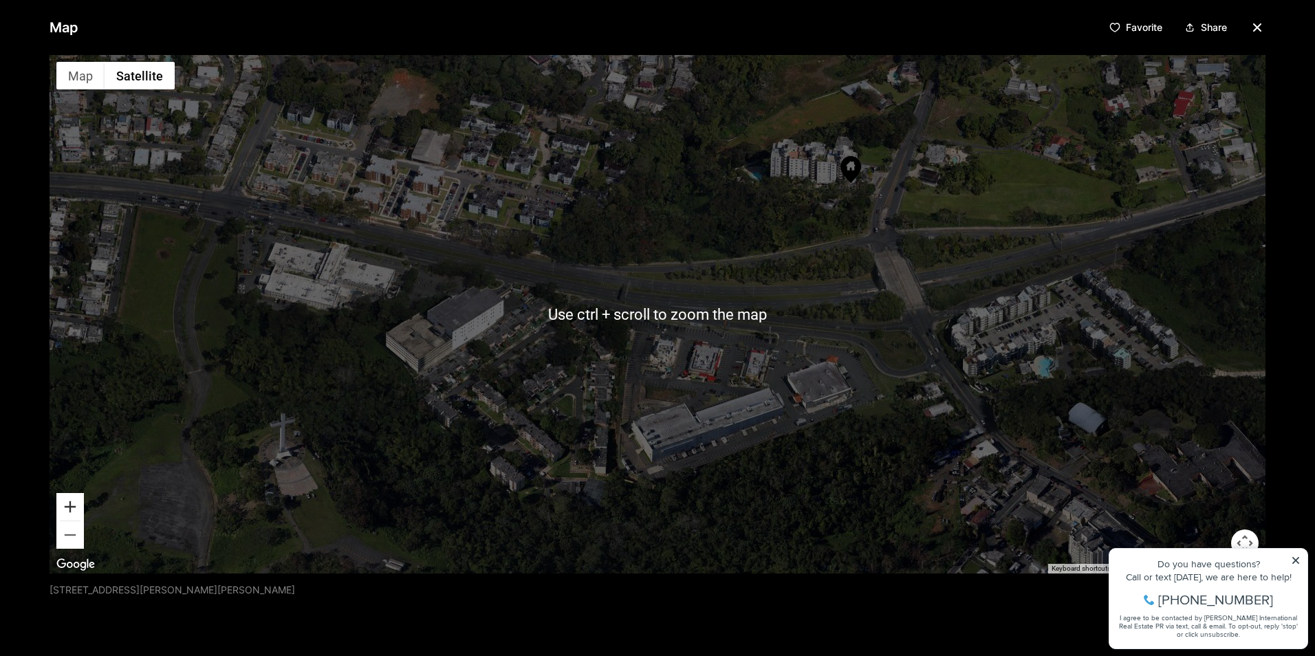
click at [76, 507] on button "Zoom in" at bounding box center [70, 507] width 28 height 28
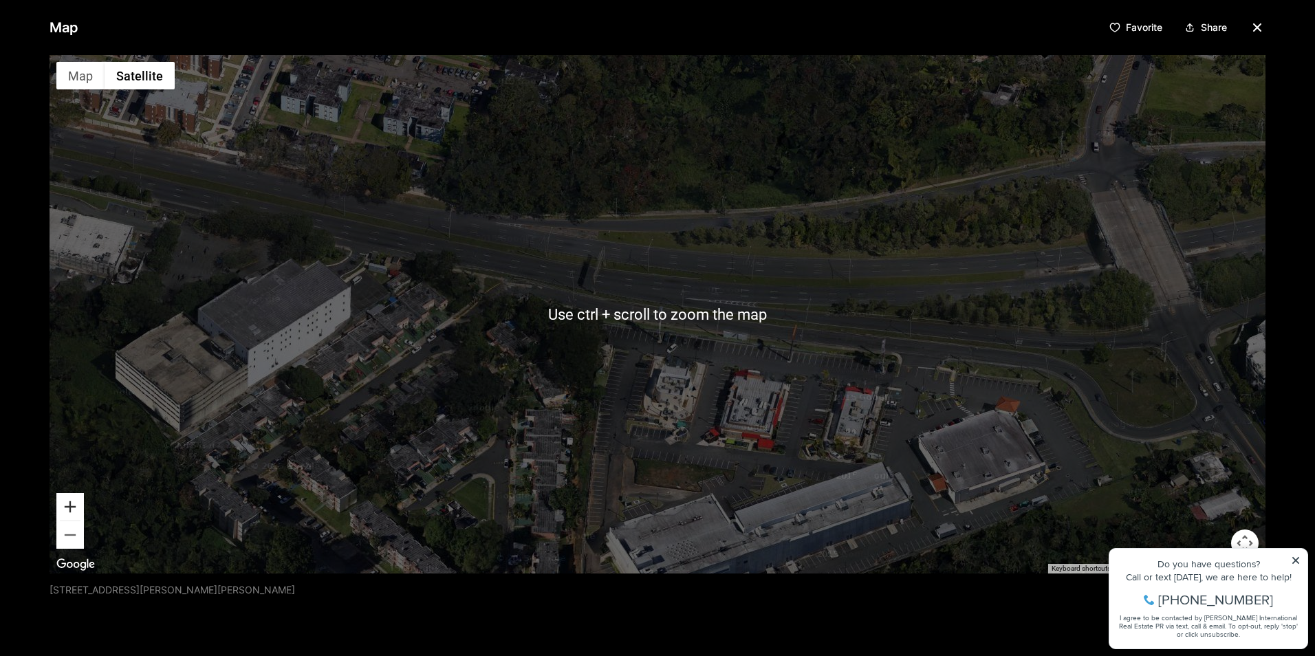
click at [67, 503] on button "Zoom in" at bounding box center [70, 507] width 28 height 28
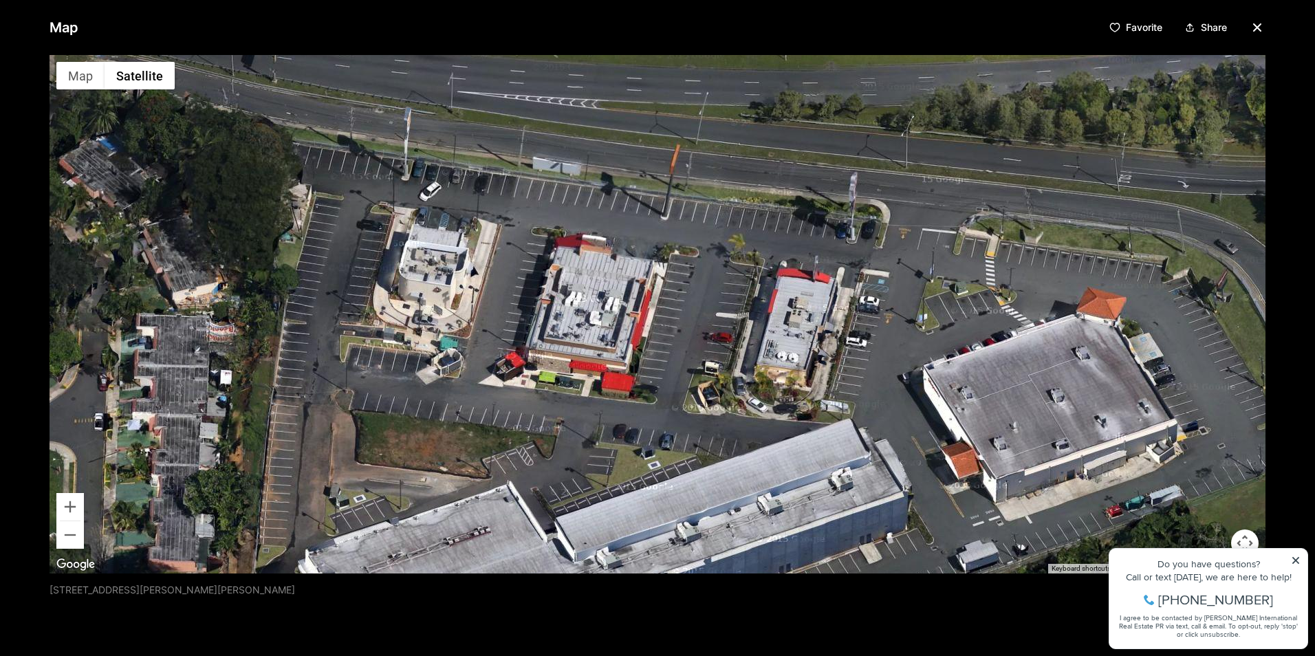
drag, startPoint x: 694, startPoint y: 463, endPoint x: 438, endPoint y: 271, distance: 319.8
click at [438, 271] on div at bounding box center [658, 314] width 1216 height 519
click at [436, 270] on div at bounding box center [658, 314] width 1216 height 519
click at [69, 73] on button "Map" at bounding box center [80, 76] width 48 height 28
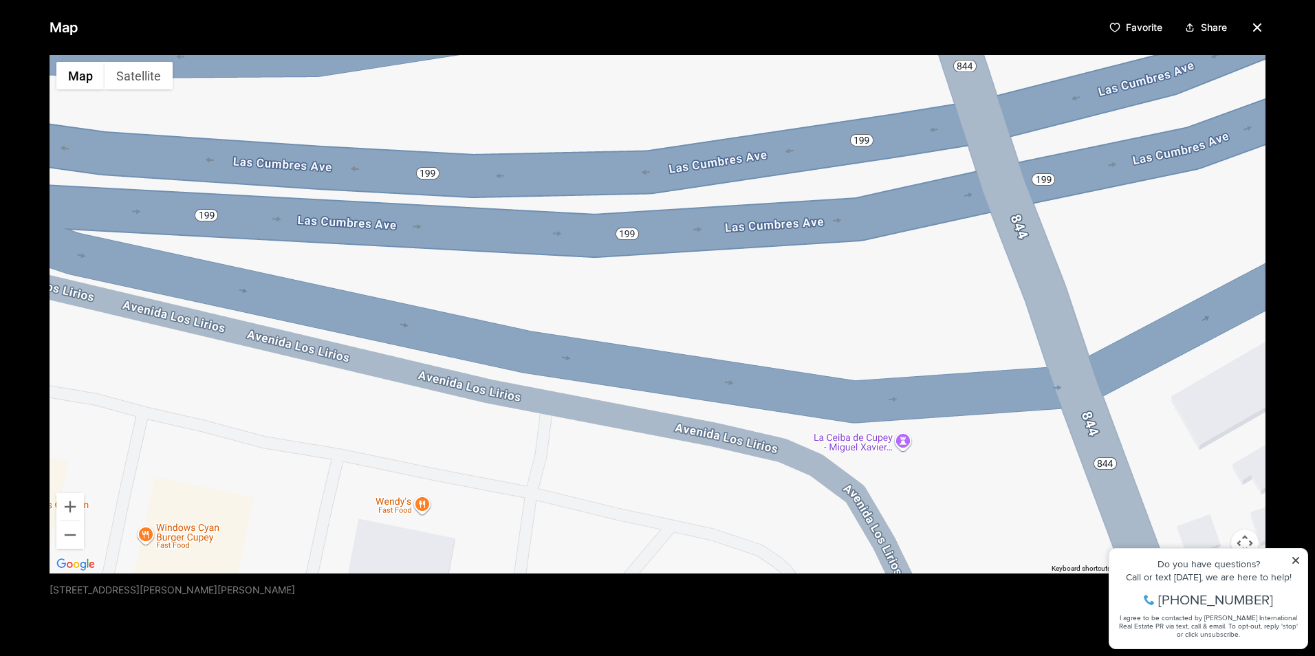
drag, startPoint x: 697, startPoint y: 486, endPoint x: 316, endPoint y: 689, distance: 432.6
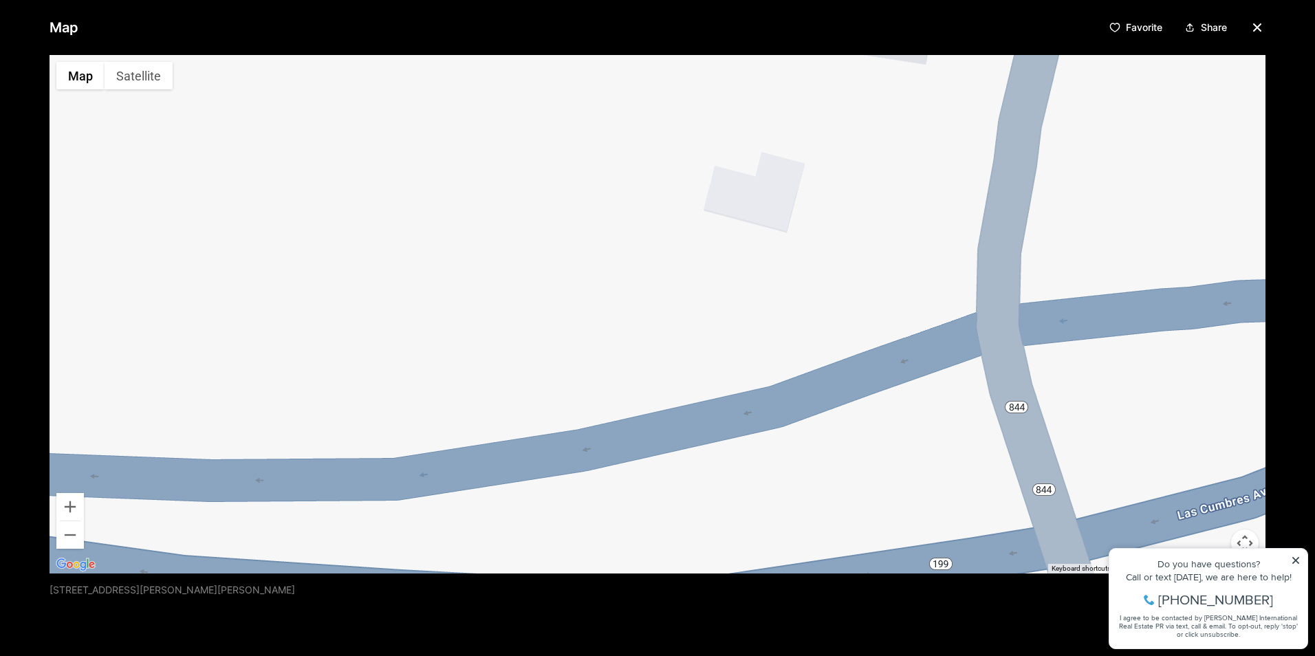
drag, startPoint x: 815, startPoint y: 193, endPoint x: 878, endPoint y: 607, distance: 419.5
click at [889, 622] on div "Map Favorite Share ← Move left → Move right ↑ Move up ↓ Move down + Zoom in - Z…" at bounding box center [657, 328] width 1315 height 656
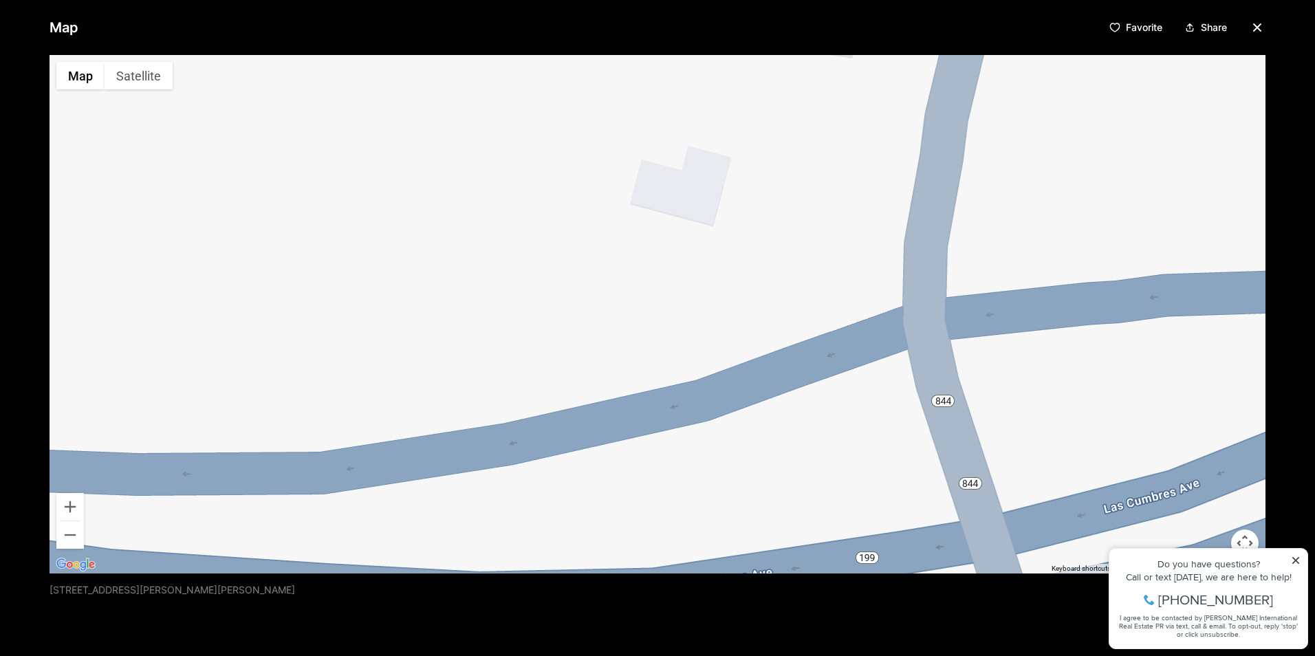
drag, startPoint x: 983, startPoint y: 118, endPoint x: 935, endPoint y: 113, distance: 49.1
click at [935, 113] on div at bounding box center [658, 314] width 1216 height 519
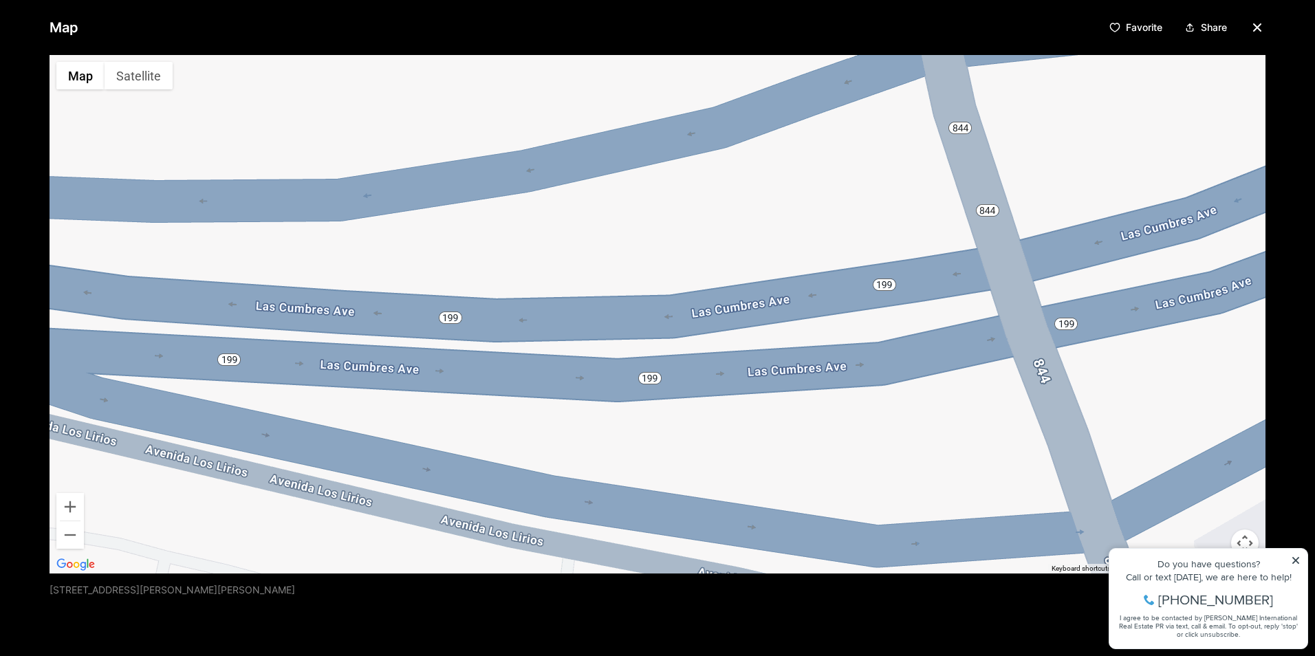
drag, startPoint x: 902, startPoint y: 426, endPoint x: 916, endPoint y: 160, distance: 266.6
click at [916, 160] on div at bounding box center [658, 314] width 1216 height 519
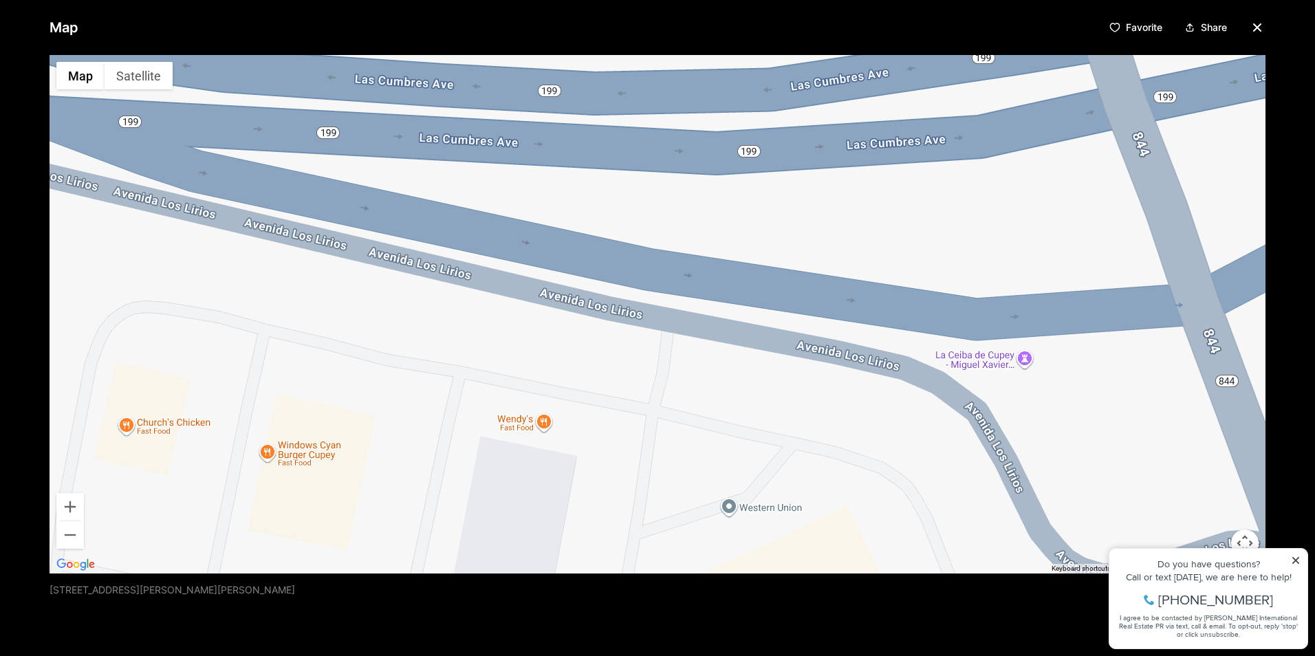
drag, startPoint x: 834, startPoint y: 400, endPoint x: 926, endPoint y: 183, distance: 235.2
click at [926, 183] on div at bounding box center [658, 314] width 1216 height 519
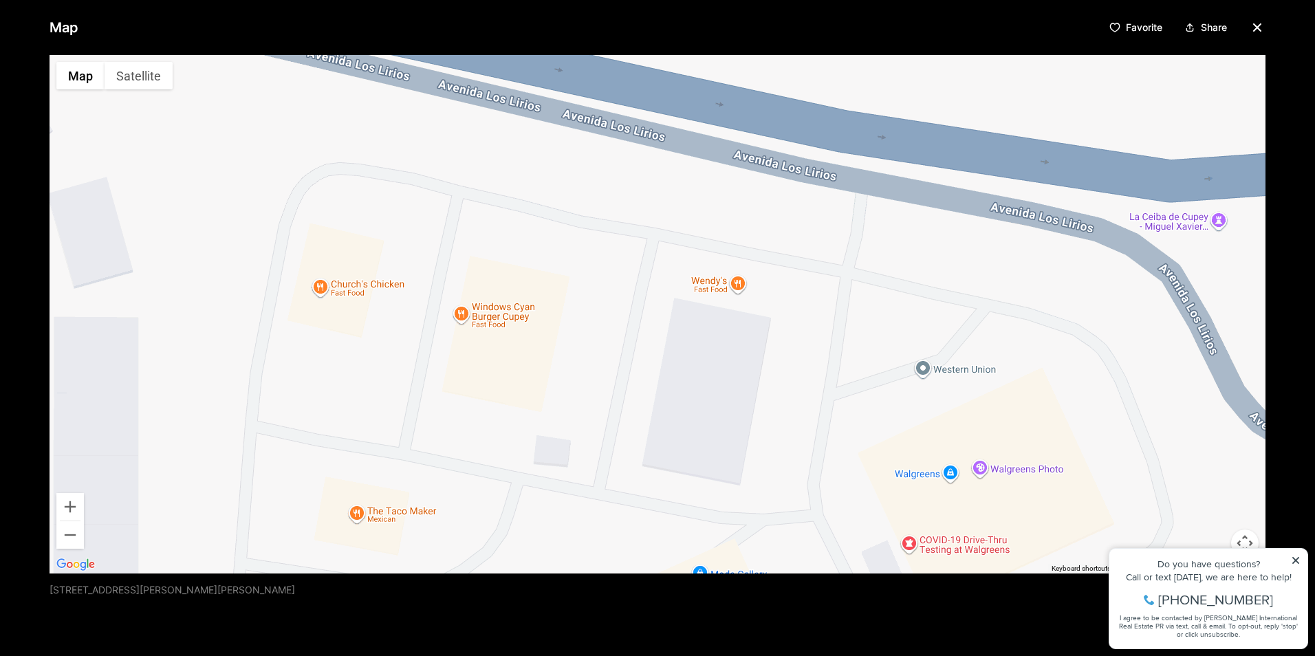
drag, startPoint x: 844, startPoint y: 324, endPoint x: 1039, endPoint y: 186, distance: 238.7
click at [1039, 186] on div at bounding box center [658, 314] width 1216 height 519
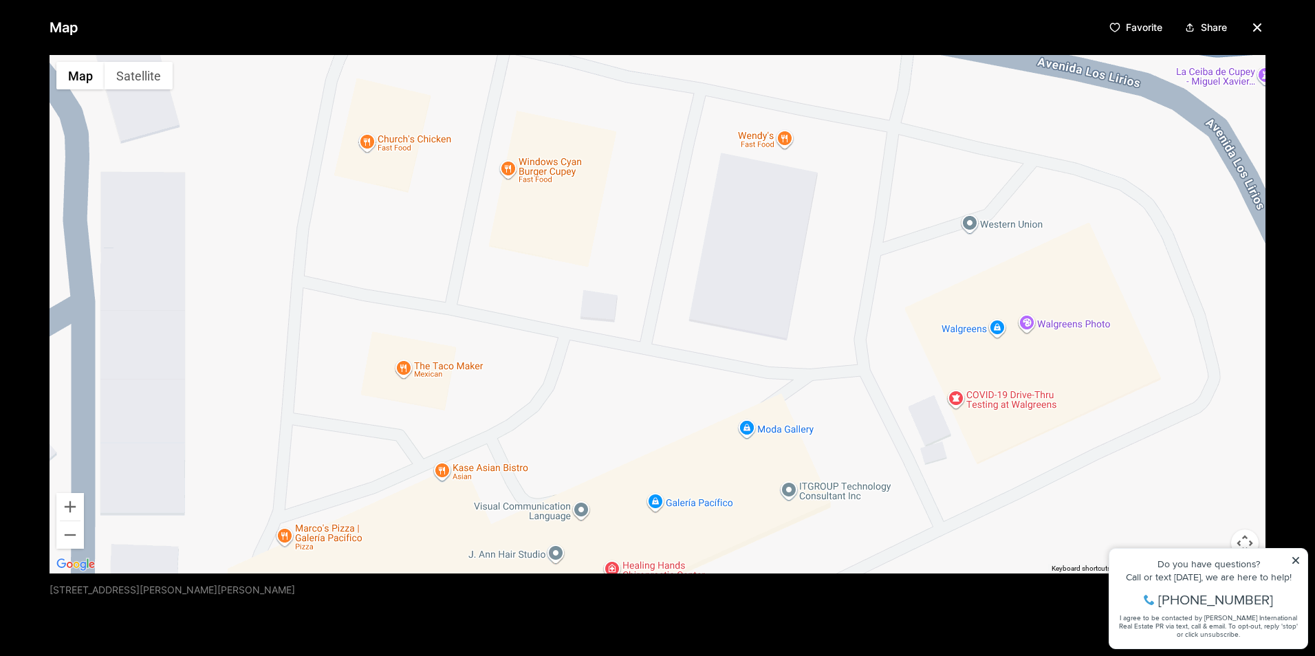
drag, startPoint x: 924, startPoint y: 322, endPoint x: 965, endPoint y: 186, distance: 141.4
click at [965, 186] on div at bounding box center [658, 314] width 1216 height 519
click at [131, 78] on button "Satellite" at bounding box center [139, 76] width 68 height 28
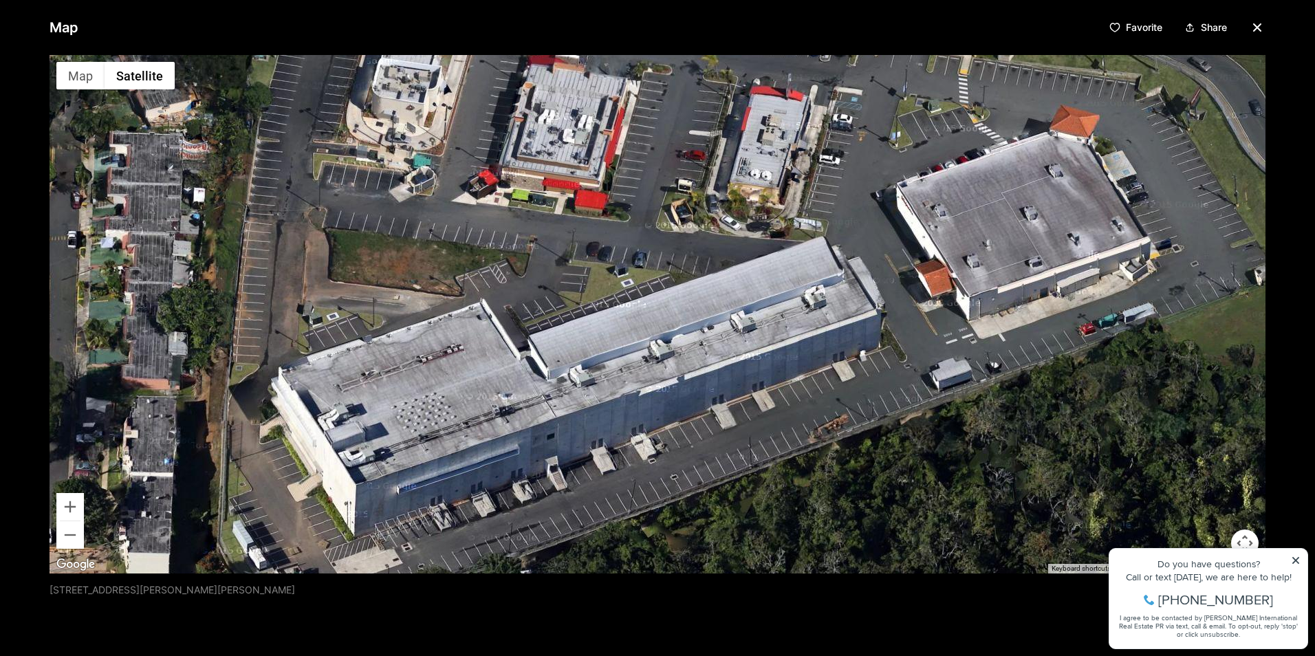
drag, startPoint x: 507, startPoint y: 472, endPoint x: 499, endPoint y: 400, distance: 73.3
click at [499, 400] on div at bounding box center [658, 314] width 1216 height 519
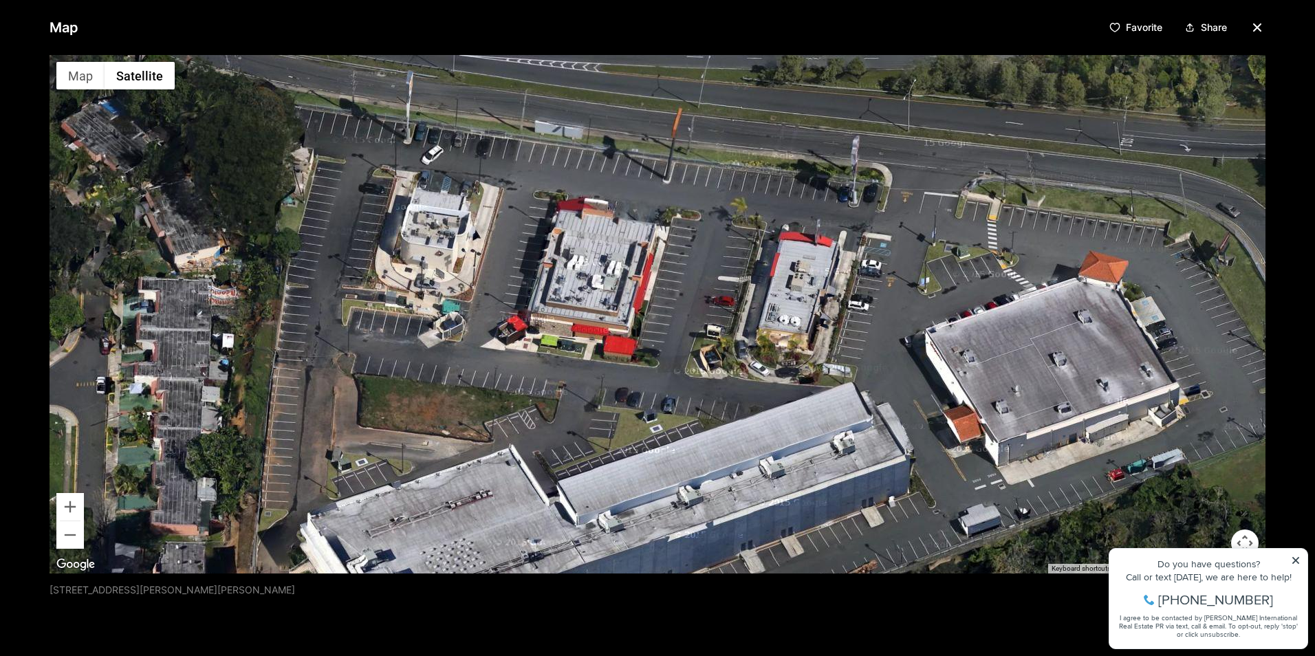
drag, startPoint x: 579, startPoint y: 284, endPoint x: 608, endPoint y: 432, distance: 150.7
click at [608, 432] on div at bounding box center [658, 314] width 1216 height 519
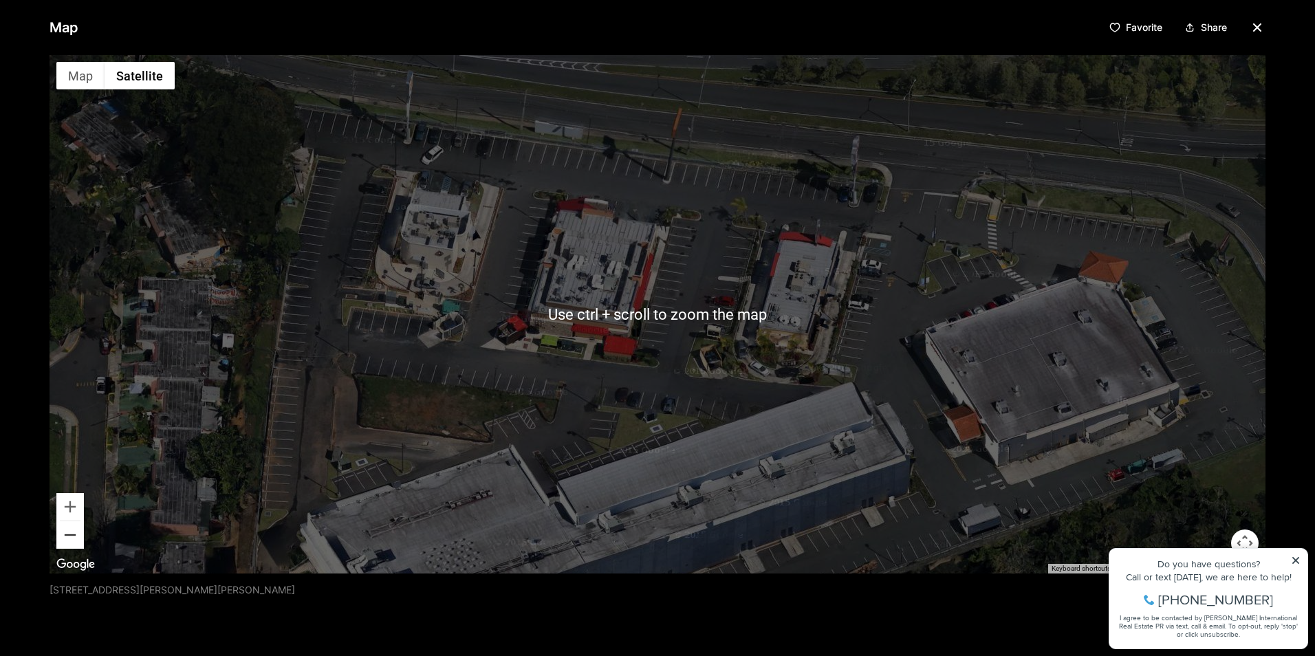
drag, startPoint x: 64, startPoint y: 539, endPoint x: 146, endPoint y: 509, distance: 87.7
click at [65, 539] on button "Zoom out" at bounding box center [70, 535] width 28 height 28
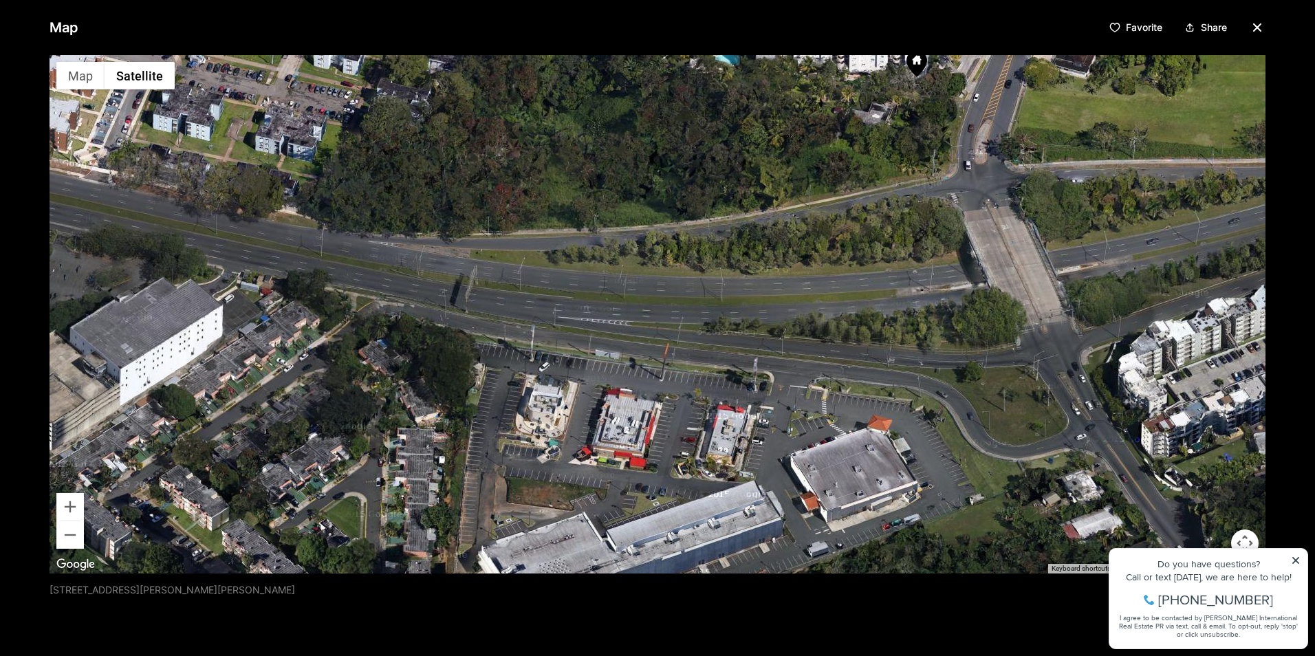
drag, startPoint x: 774, startPoint y: 292, endPoint x: 774, endPoint y: 424, distance: 131.4
click at [774, 424] on div at bounding box center [658, 314] width 1216 height 519
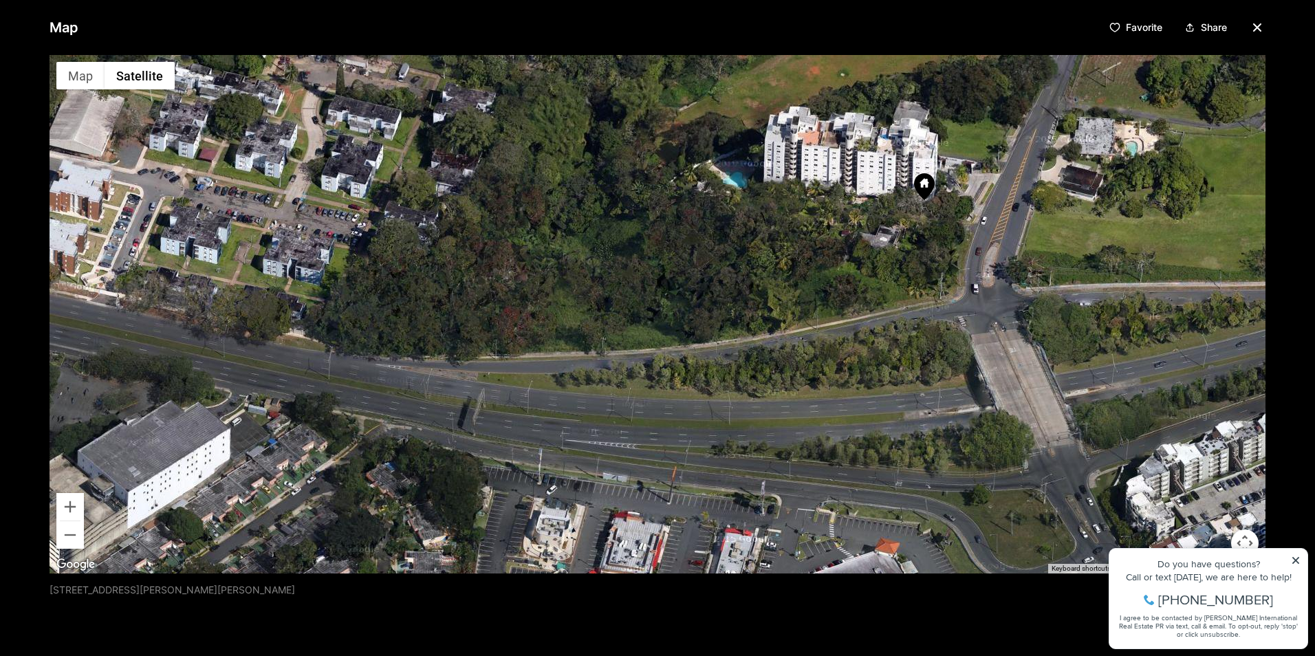
drag, startPoint x: 952, startPoint y: 241, endPoint x: 950, endPoint y: 223, distance: 18.7
click at [952, 252] on div at bounding box center [658, 314] width 1216 height 519
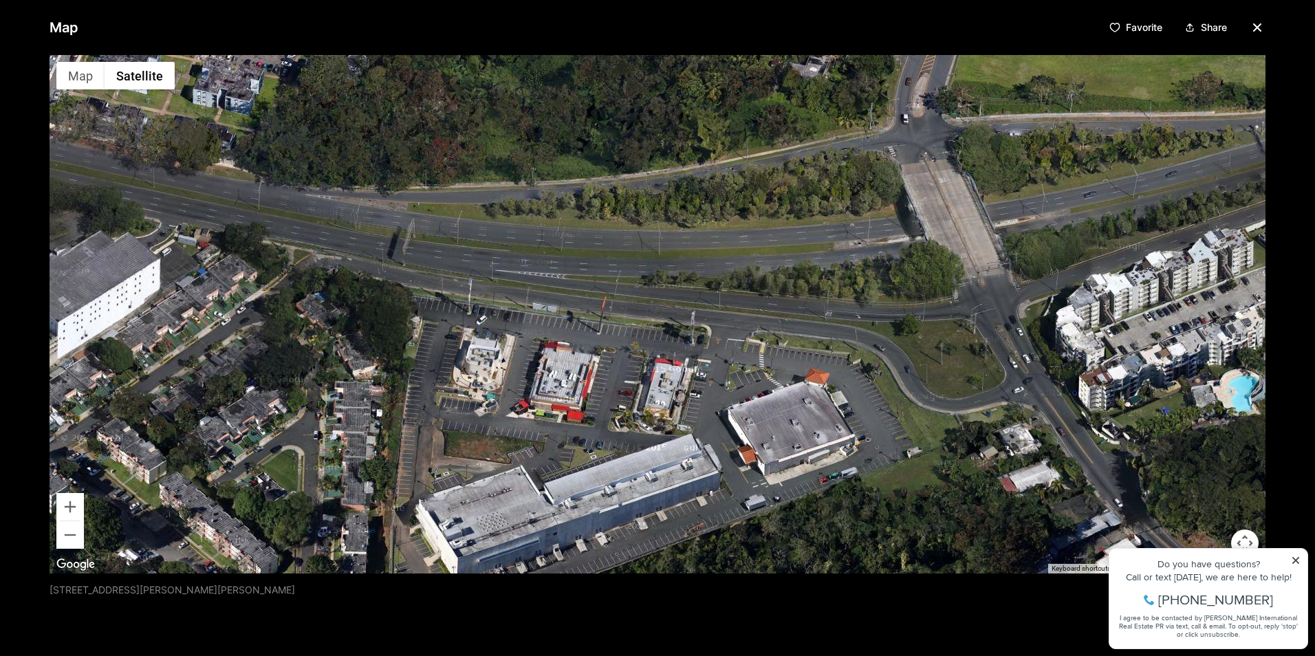
drag, startPoint x: 1029, startPoint y: 443, endPoint x: 963, endPoint y: 307, distance: 151.3
click at [963, 307] on div at bounding box center [658, 314] width 1216 height 519
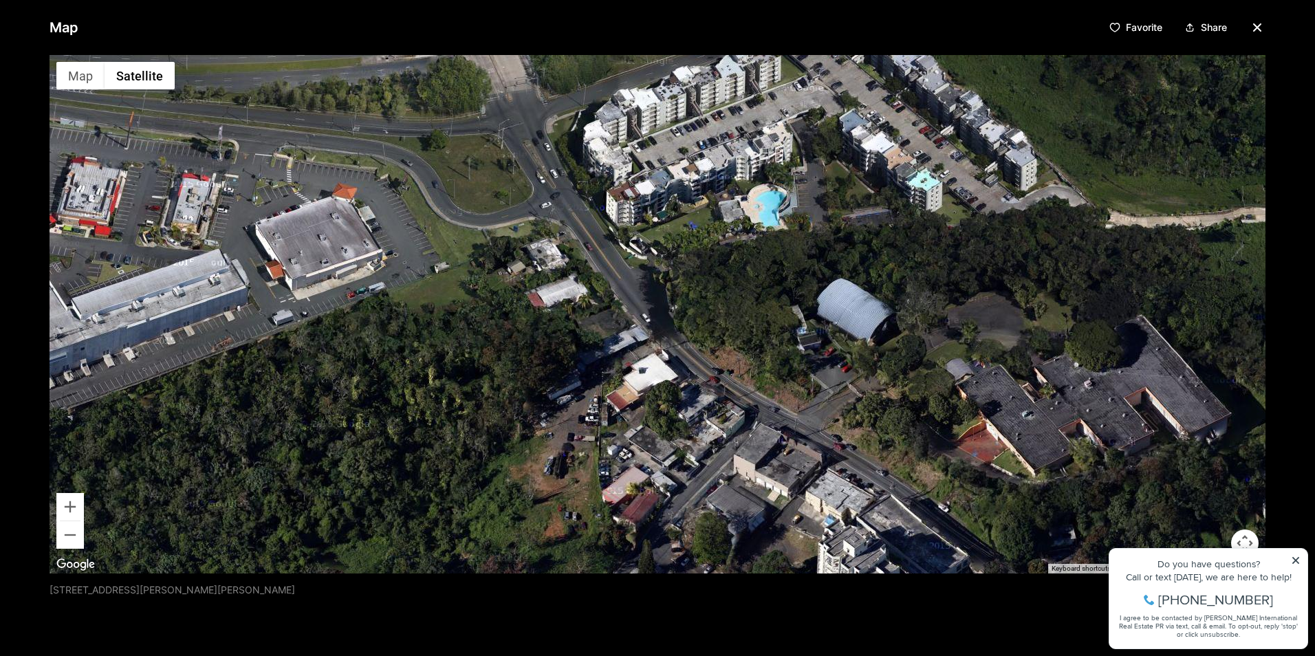
drag, startPoint x: 565, startPoint y: 376, endPoint x: 94, endPoint y: 191, distance: 506.4
click at [94, 191] on div at bounding box center [658, 314] width 1216 height 519
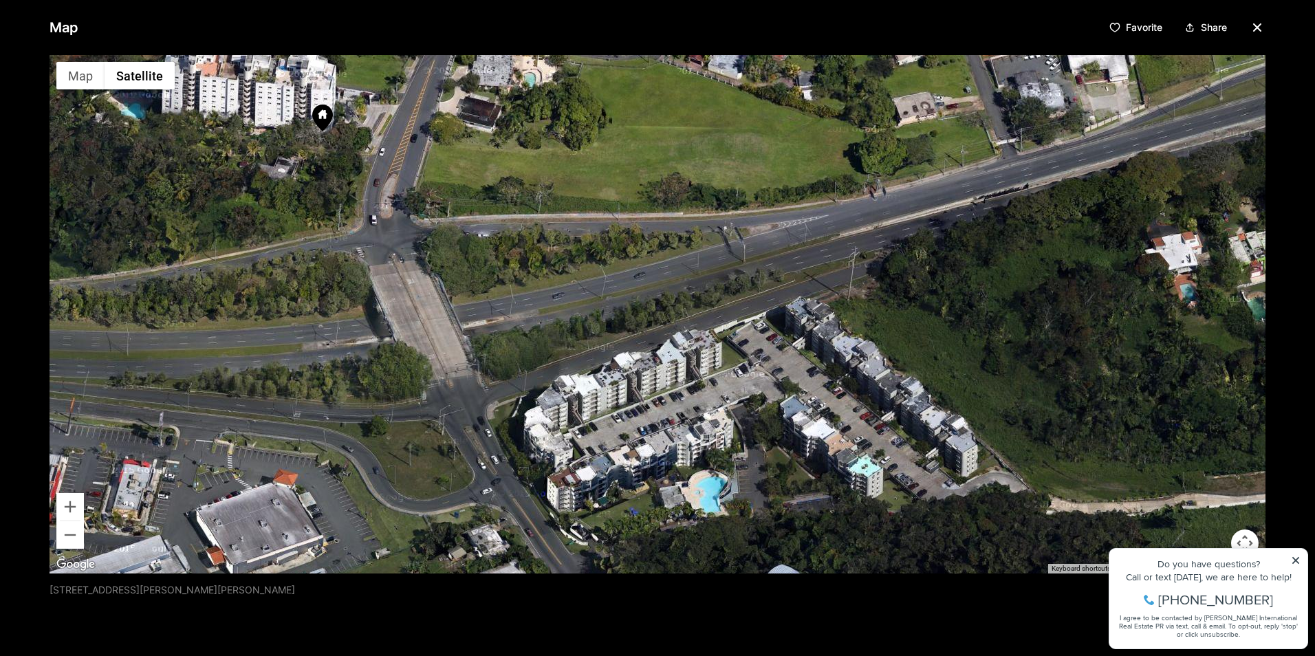
drag, startPoint x: 657, startPoint y: 215, endPoint x: 691, endPoint y: 416, distance: 204.4
click at [598, 501] on div at bounding box center [658, 314] width 1216 height 519
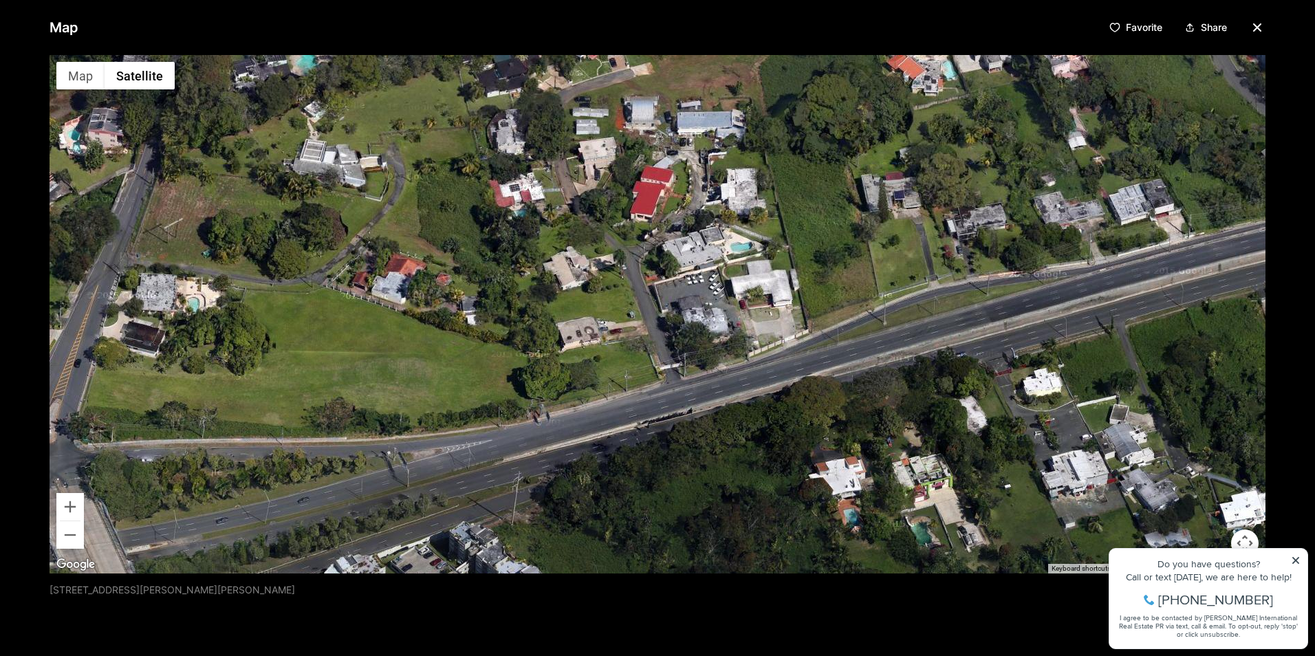
drag, startPoint x: 1010, startPoint y: 345, endPoint x: 673, endPoint y: 570, distance: 405.0
click at [673, 570] on div at bounding box center [658, 314] width 1216 height 519
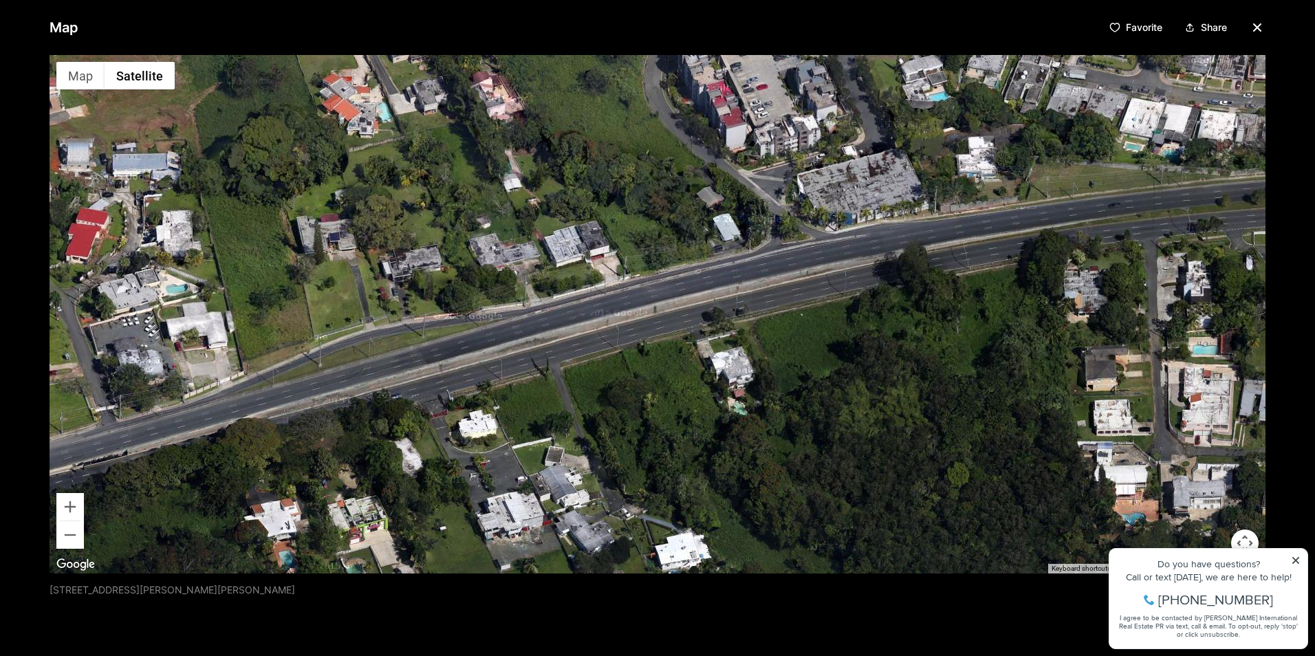
drag, startPoint x: 738, startPoint y: 429, endPoint x: 269, endPoint y: 448, distance: 469.4
click at [269, 448] on div at bounding box center [658, 314] width 1216 height 519
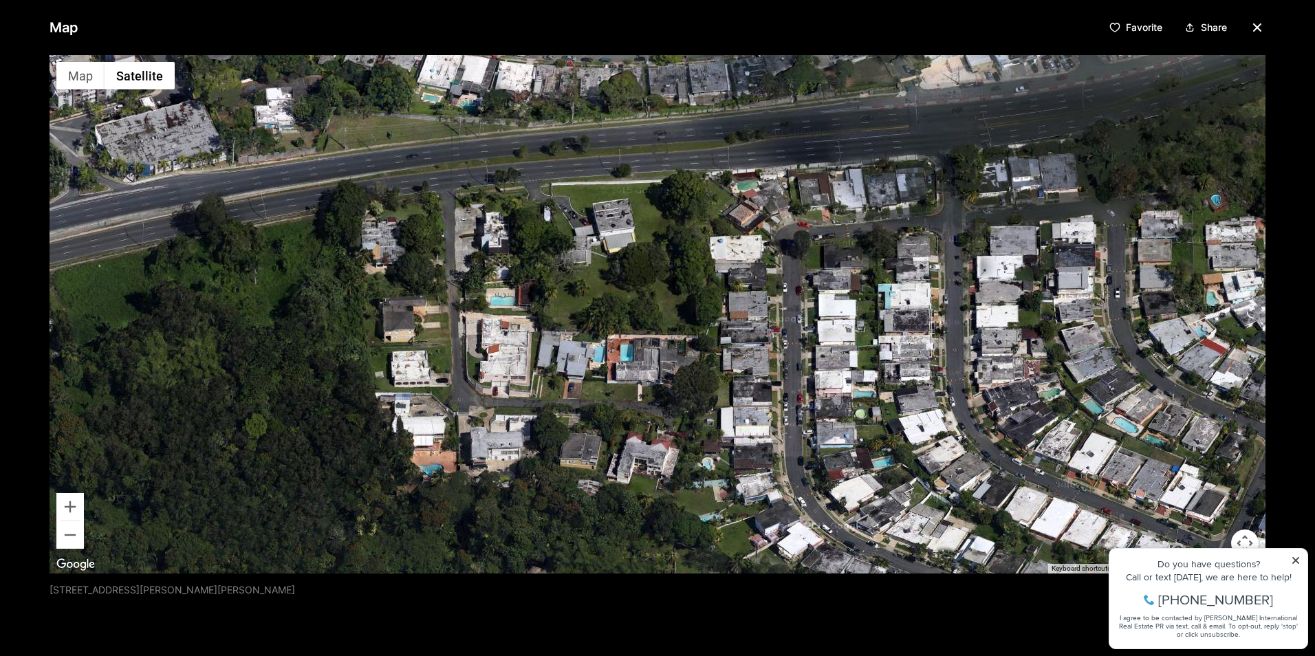
drag, startPoint x: 764, startPoint y: 381, endPoint x: 263, endPoint y: 232, distance: 523.1
click at [263, 232] on div at bounding box center [658, 314] width 1216 height 519
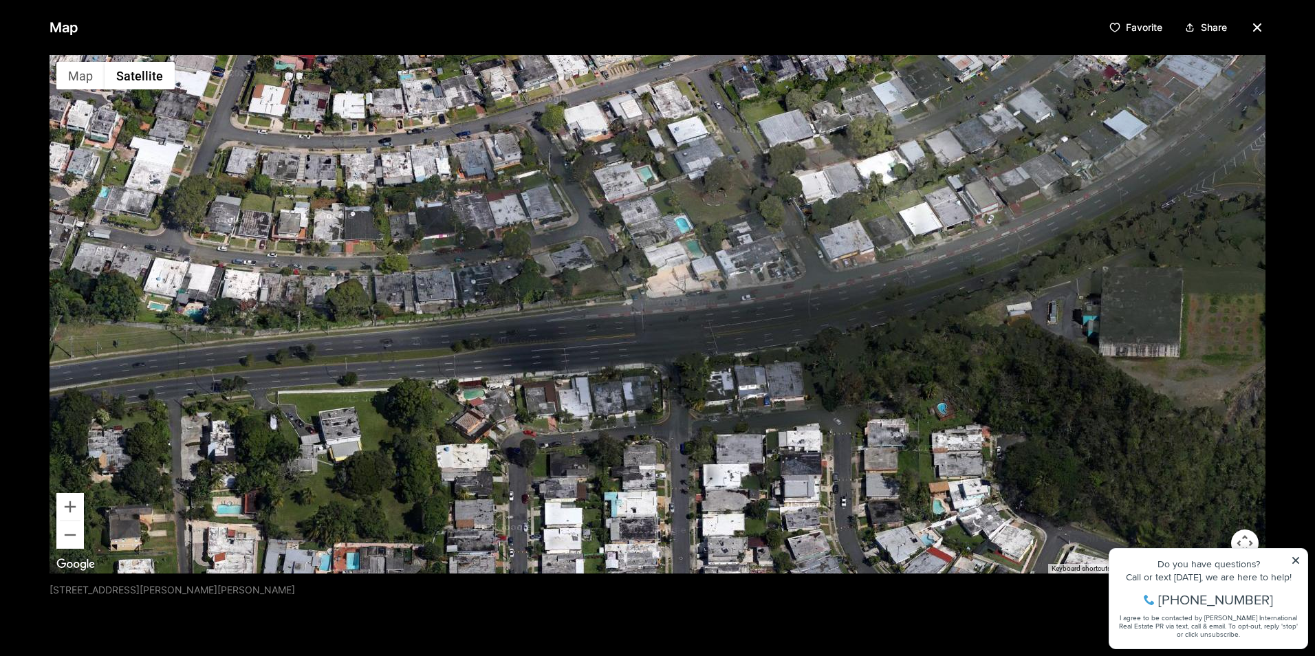
drag, startPoint x: 720, startPoint y: 307, endPoint x: 524, endPoint y: 444, distance: 238.7
click at [524, 444] on div at bounding box center [658, 314] width 1216 height 519
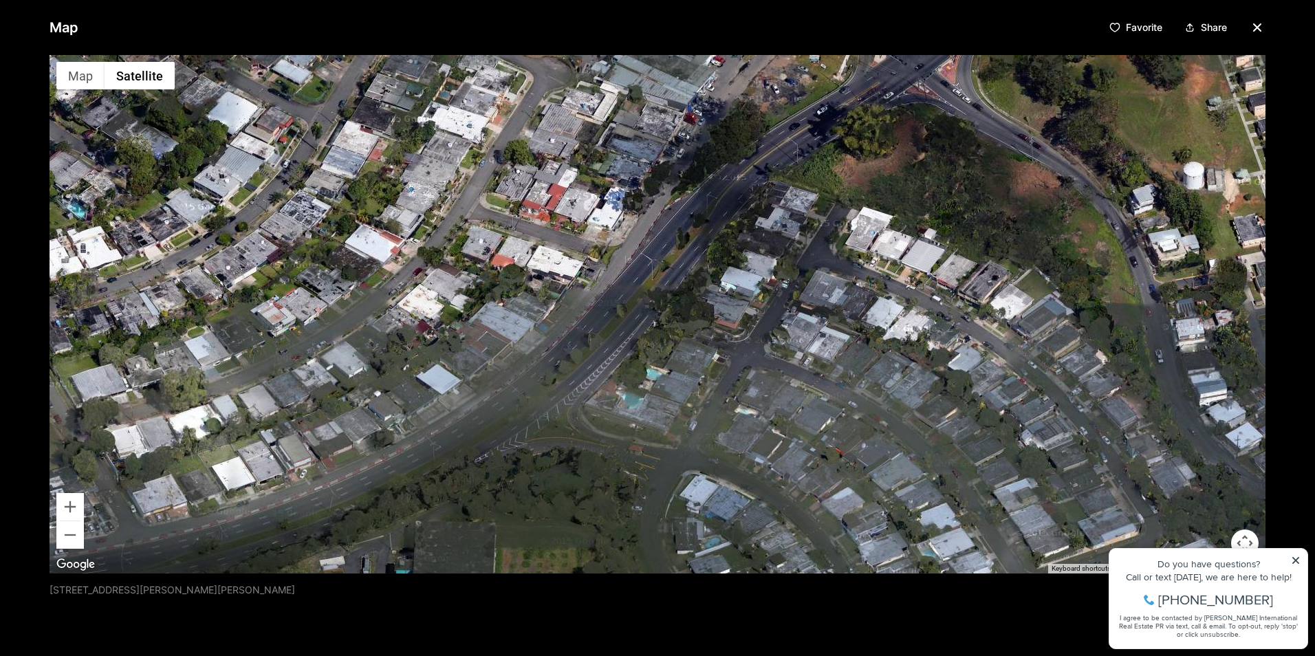
drag, startPoint x: 970, startPoint y: 269, endPoint x: 387, endPoint y: 337, distance: 587.2
click at [274, 529] on div at bounding box center [658, 314] width 1216 height 519
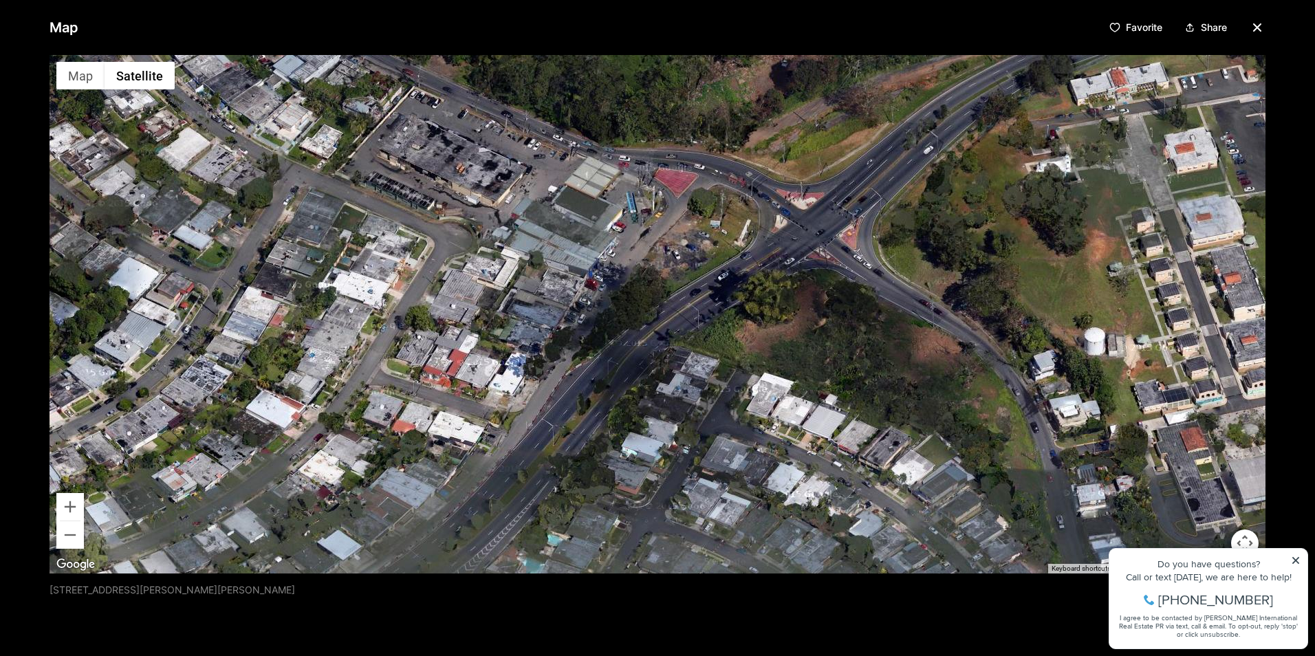
drag, startPoint x: 645, startPoint y: 287, endPoint x: 598, endPoint y: 345, distance: 74.3
click at [598, 345] on div at bounding box center [658, 314] width 1216 height 519
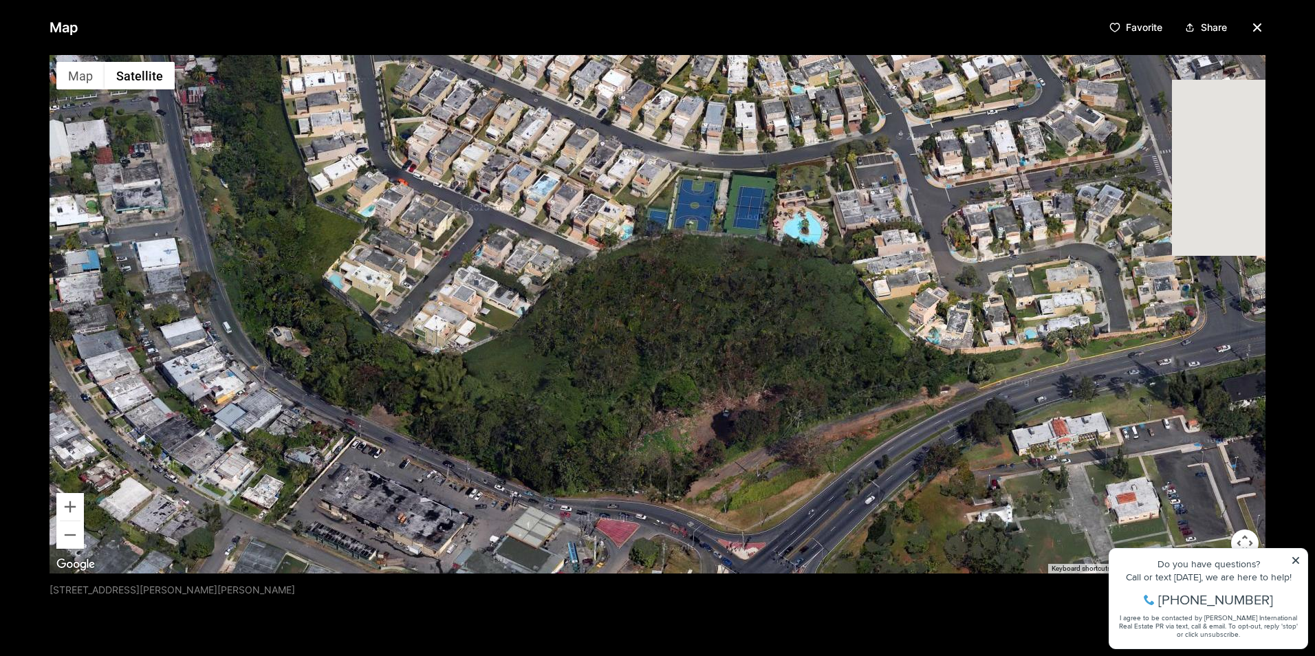
drag, startPoint x: 756, startPoint y: 345, endPoint x: 611, endPoint y: 573, distance: 270.5
click at [613, 581] on div "Map Favorite Share ← Move left → Move right ↑ Move up ↓ Move down + Zoom in - Z…" at bounding box center [657, 328] width 1315 height 656
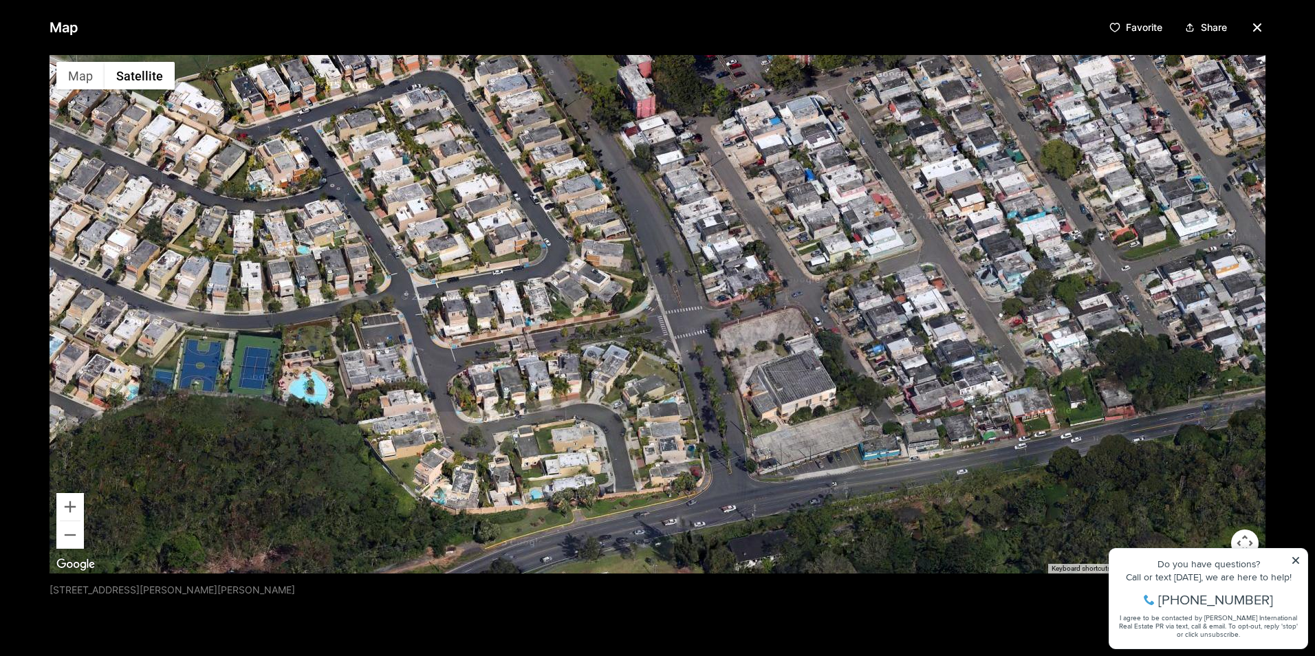
drag, startPoint x: 946, startPoint y: 314, endPoint x: 481, endPoint y: 432, distance: 478.9
click at [515, 486] on div at bounding box center [658, 314] width 1216 height 519
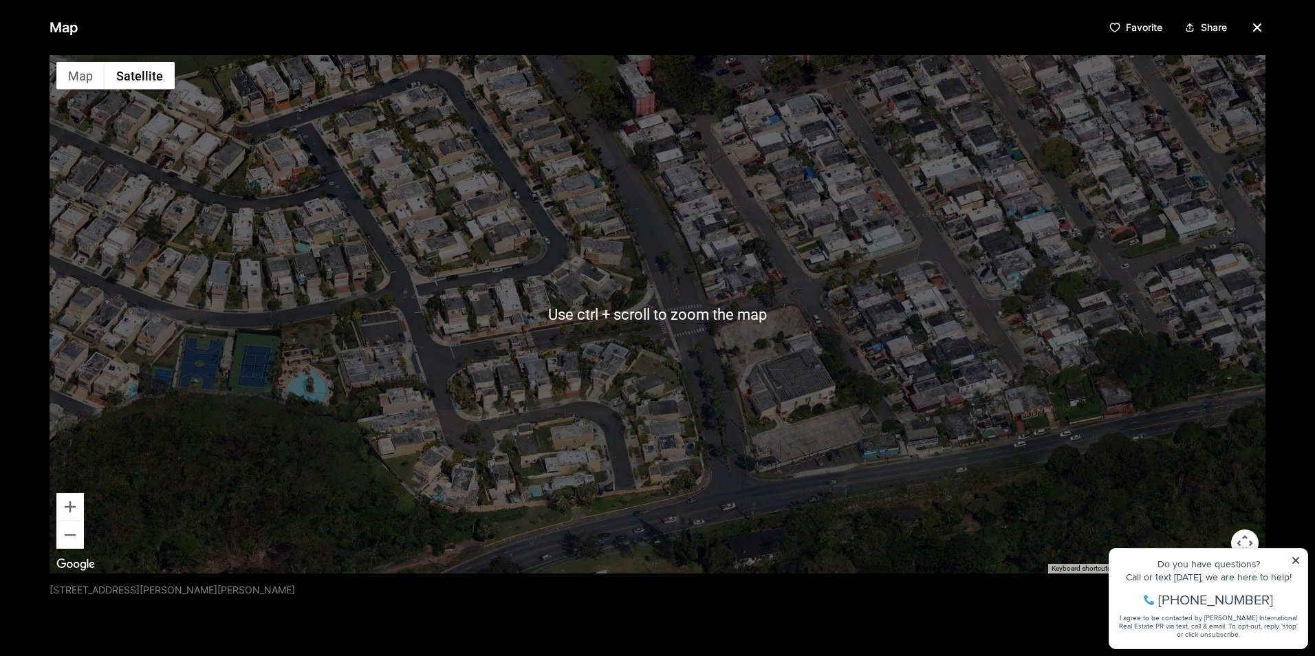
click at [862, 273] on div at bounding box center [658, 314] width 1216 height 519
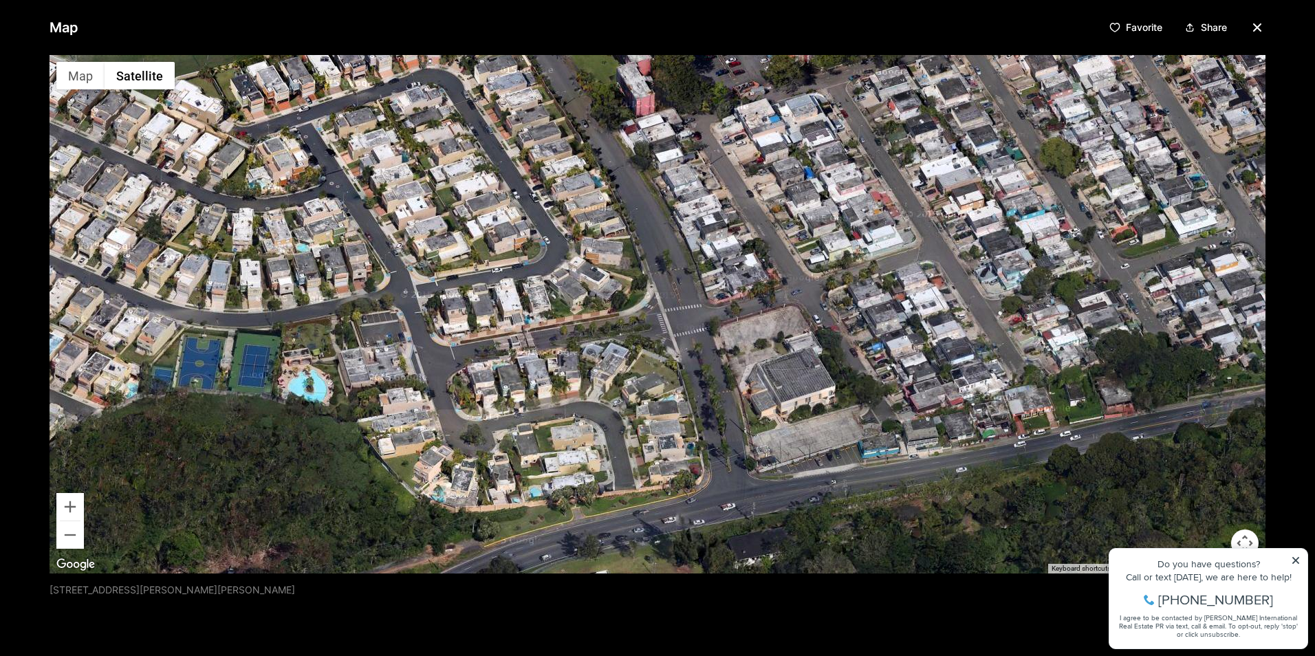
click at [1253, 23] on icon "button" at bounding box center [1257, 27] width 17 height 17
